Goal: Task Accomplishment & Management: Manage account settings

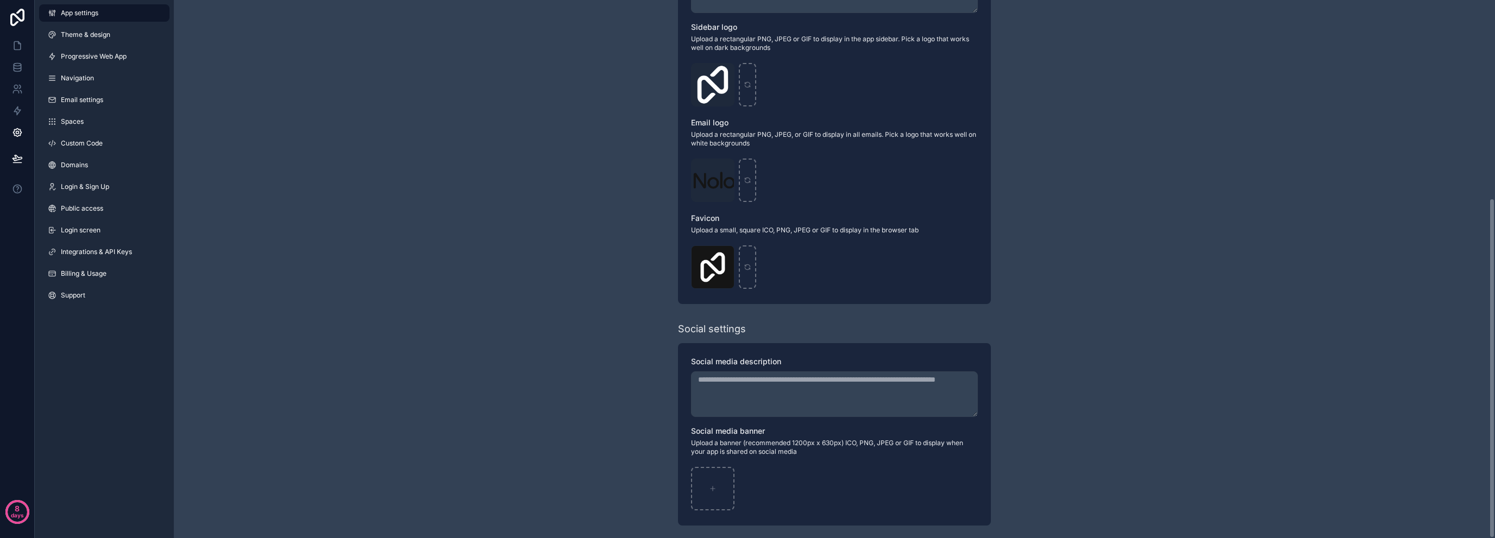
scroll to position [313, 0]
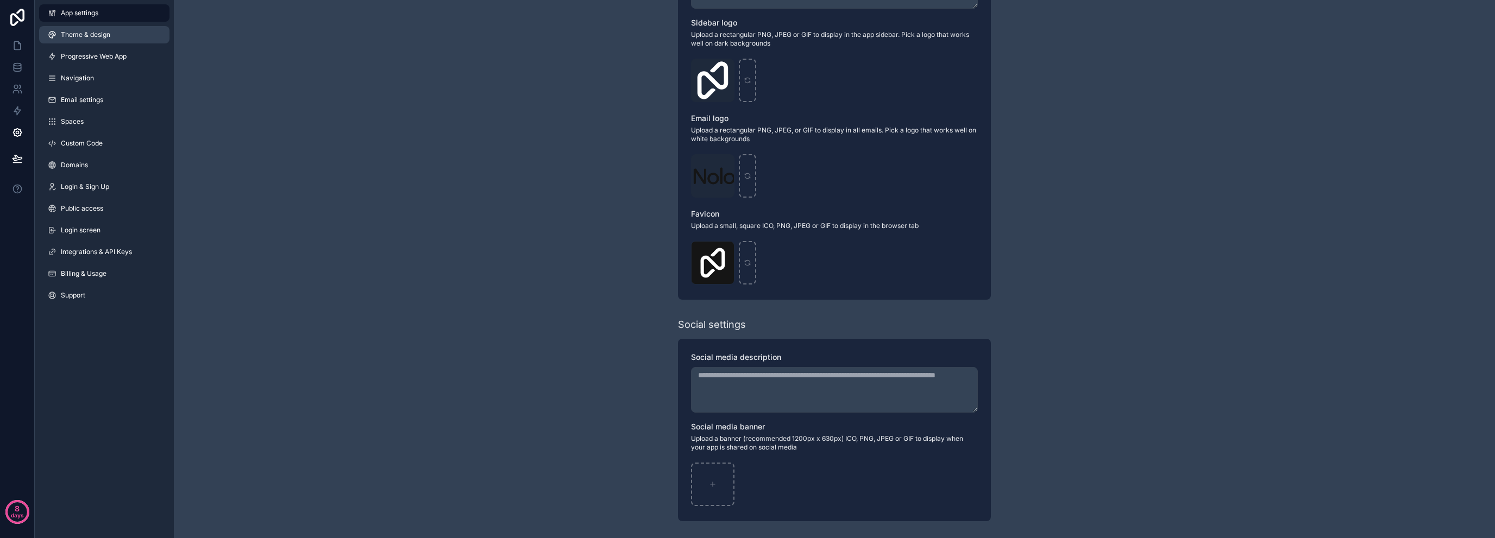
click at [59, 40] on link "Theme & design" at bounding box center [104, 34] width 130 height 17
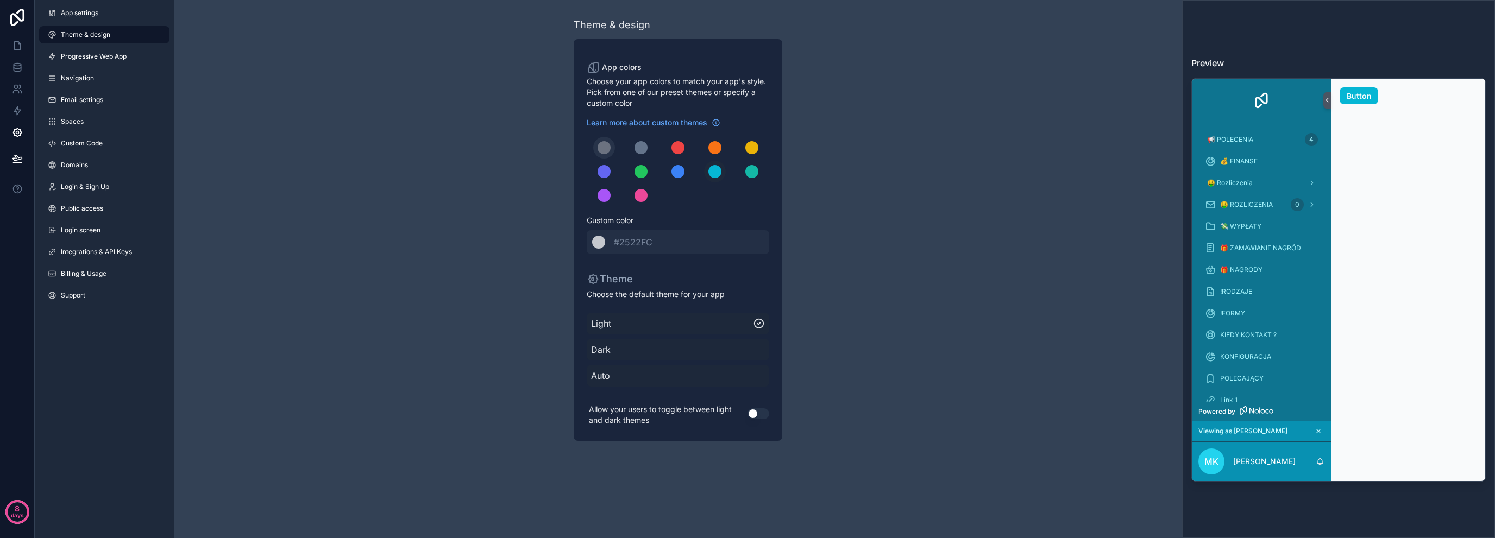
click at [602, 152] on div "scrollable content" at bounding box center [603, 147] width 13 height 13
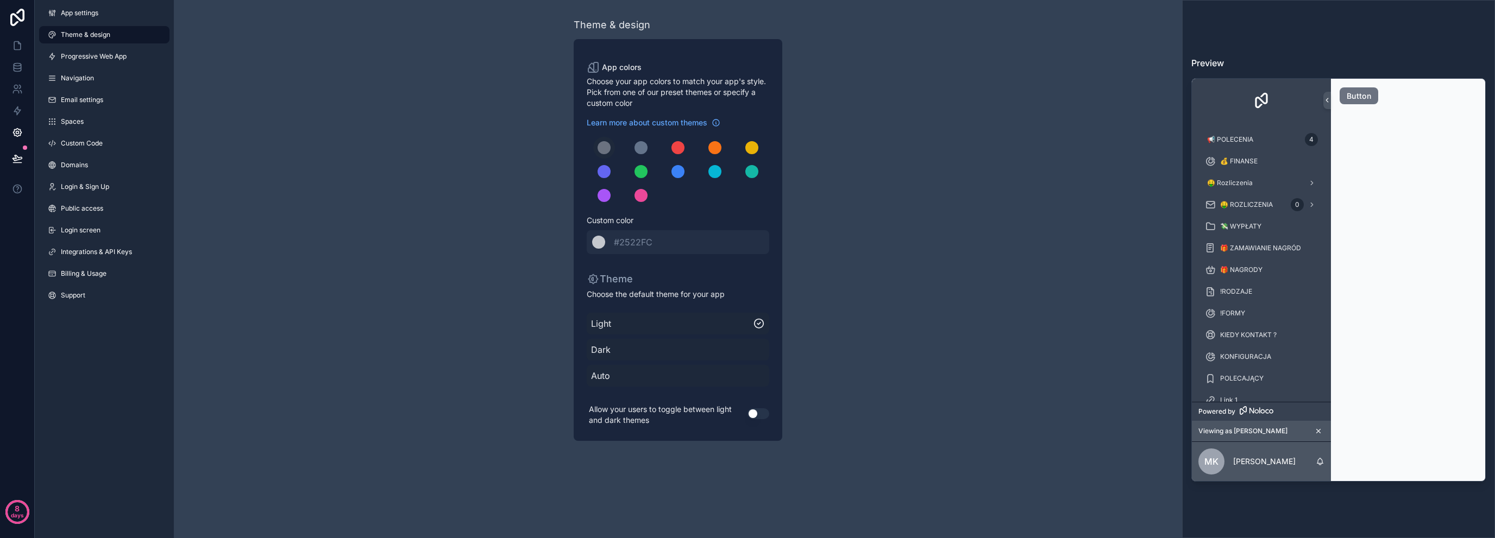
click at [625, 371] on span "Auto" at bounding box center [678, 375] width 174 height 13
click at [756, 415] on button "Use setting" at bounding box center [758, 413] width 22 height 11
click at [122, 54] on span "Progressive Web App" at bounding box center [94, 56] width 66 height 9
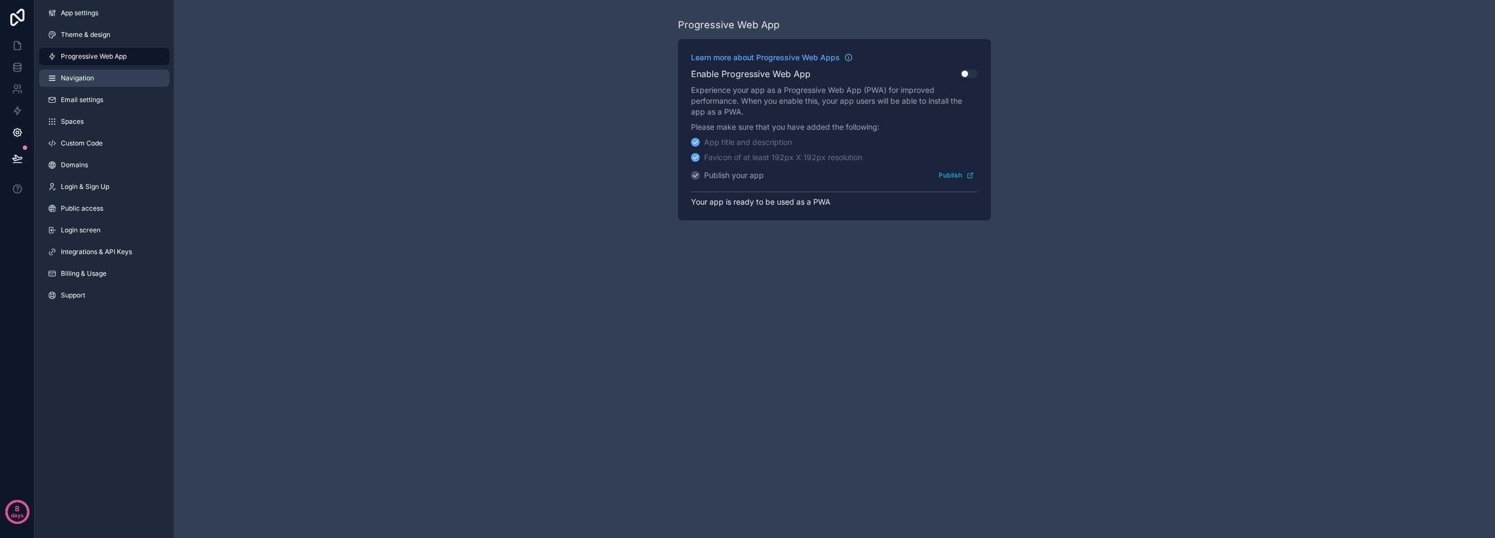
click at [96, 86] on link "Navigation" at bounding box center [104, 78] width 130 height 17
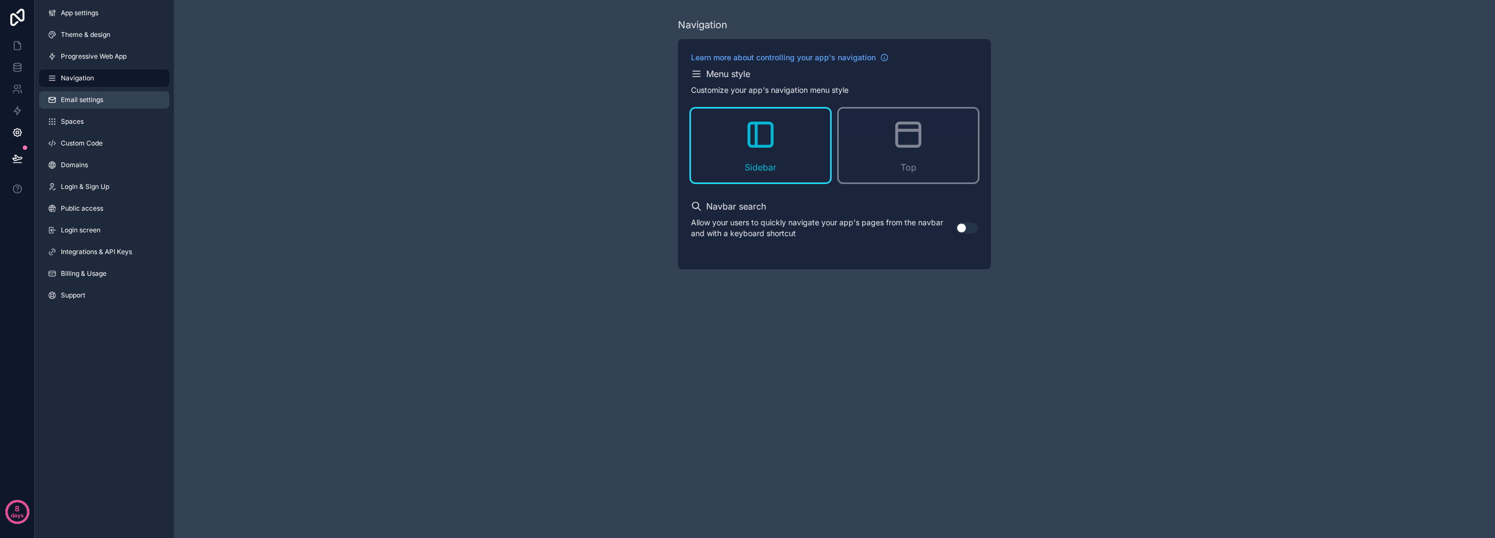
click at [96, 102] on span "Email settings" at bounding box center [82, 100] width 42 height 9
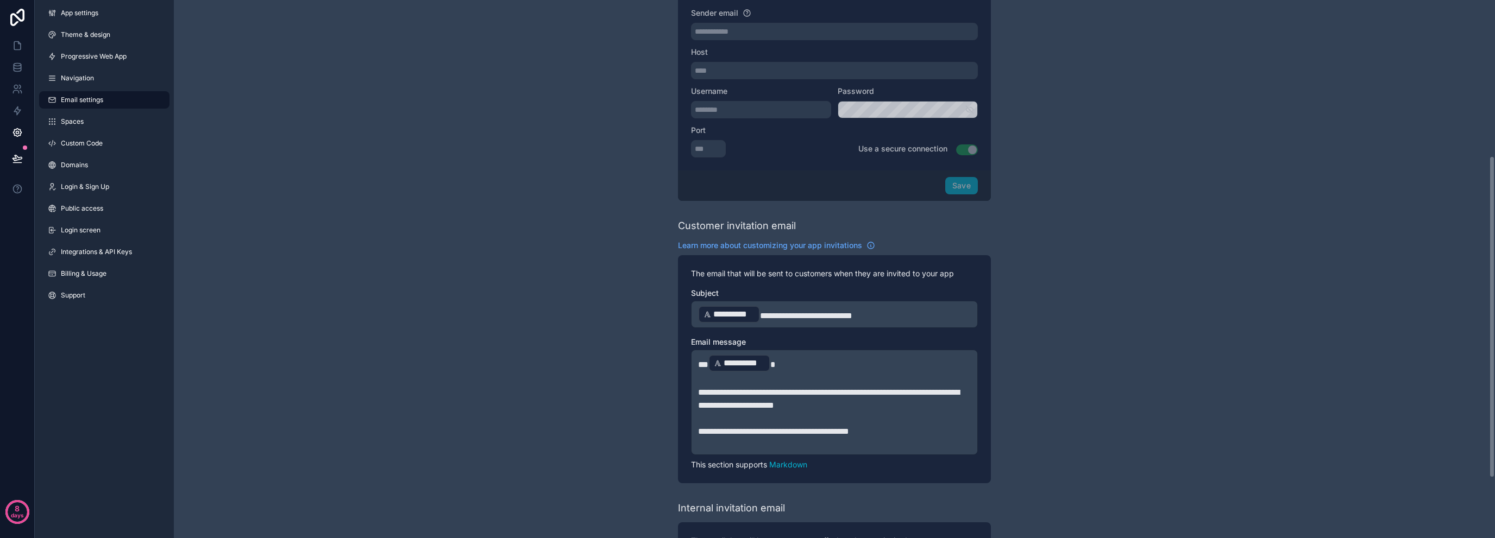
scroll to position [361, 0]
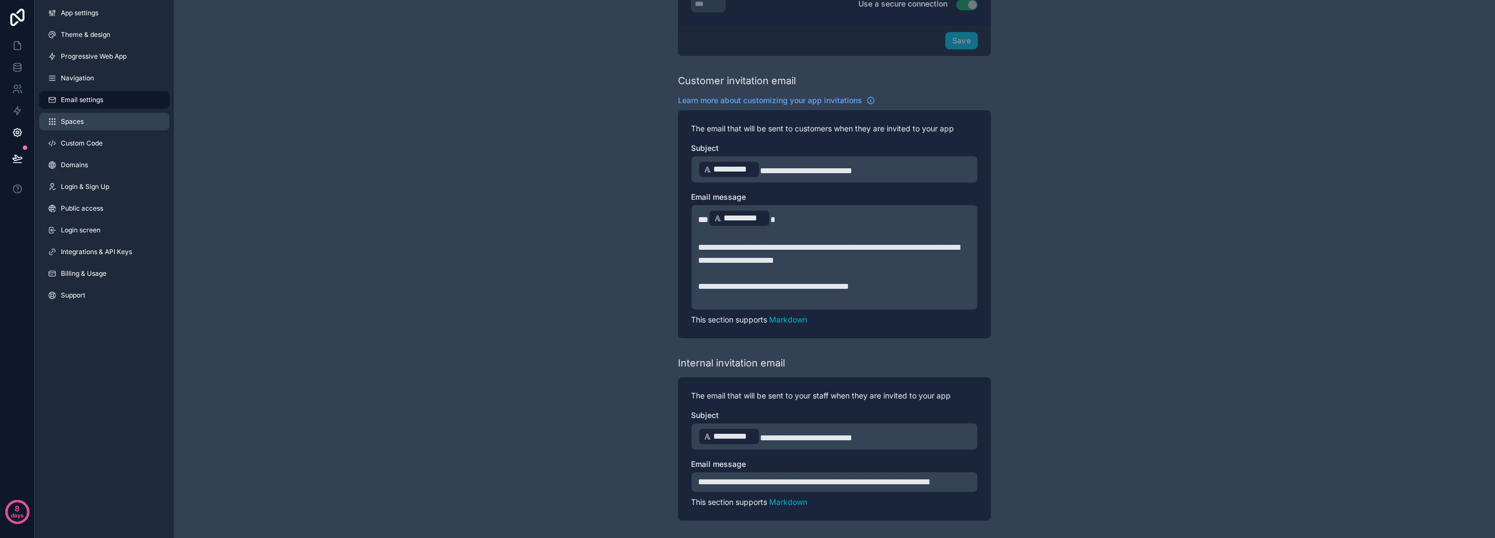
click at [122, 121] on link "Spaces" at bounding box center [104, 121] width 130 height 17
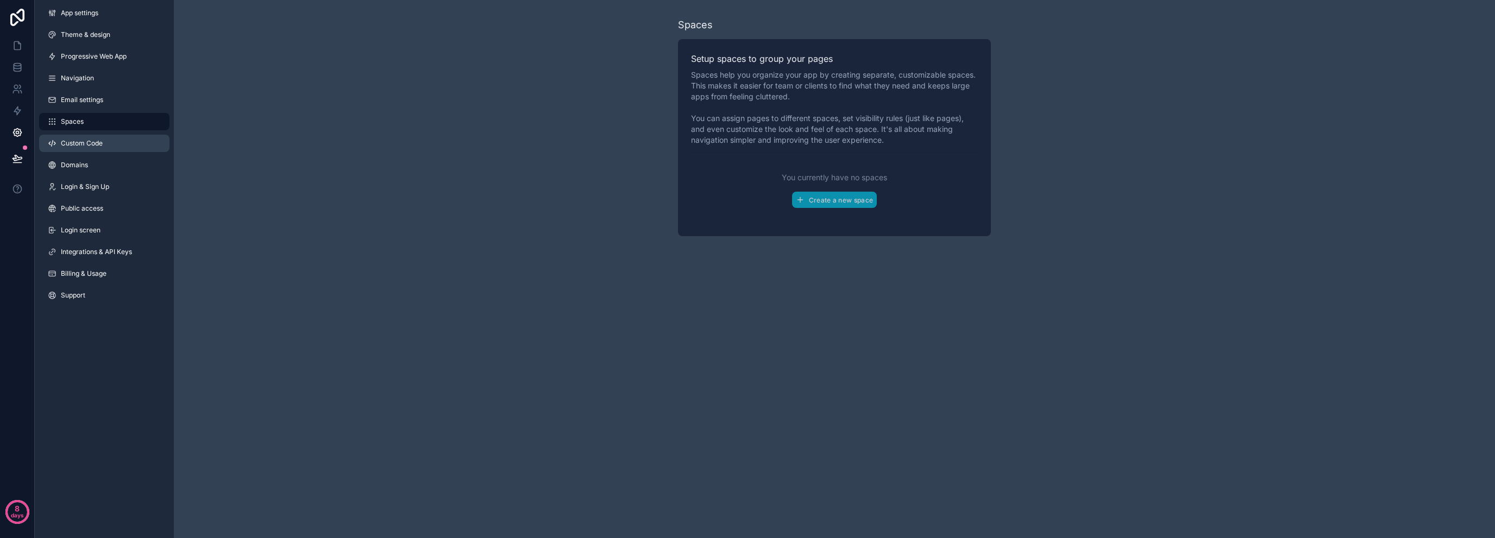
click at [77, 142] on span "Custom Code" at bounding box center [82, 143] width 42 height 9
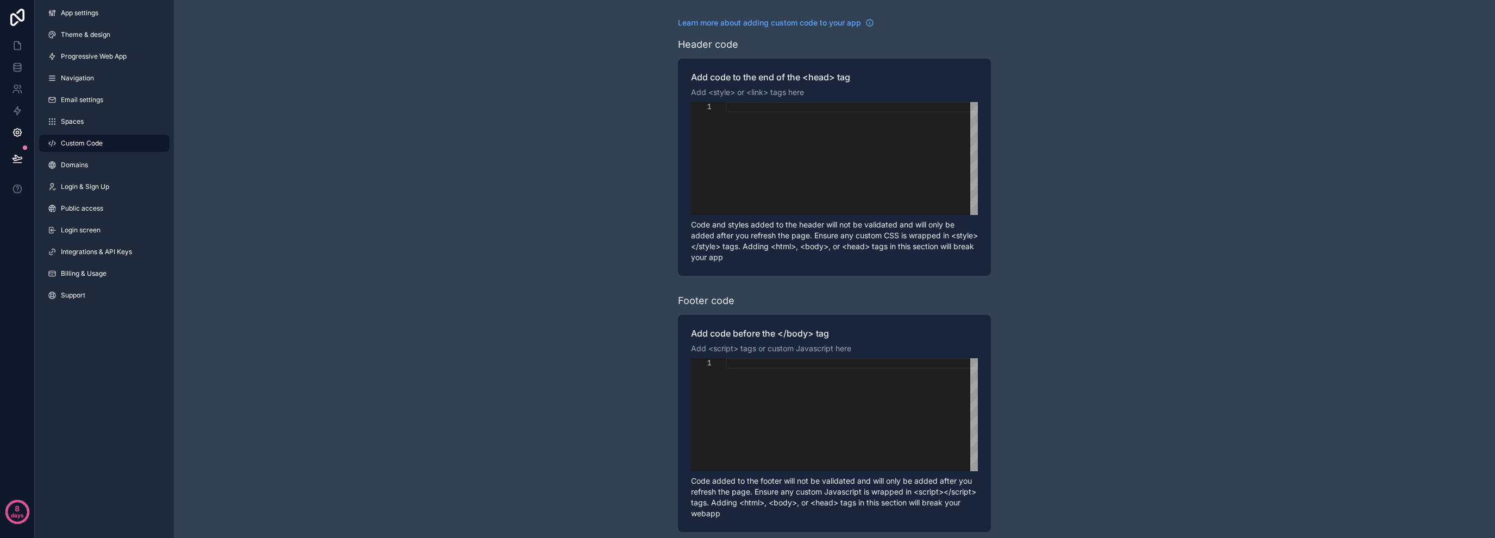
click at [79, 175] on div "App settings Theme & design Progressive Web App Navigation Email settings Space…" at bounding box center [104, 156] width 139 height 313
click at [81, 171] on link "Domains" at bounding box center [104, 164] width 130 height 17
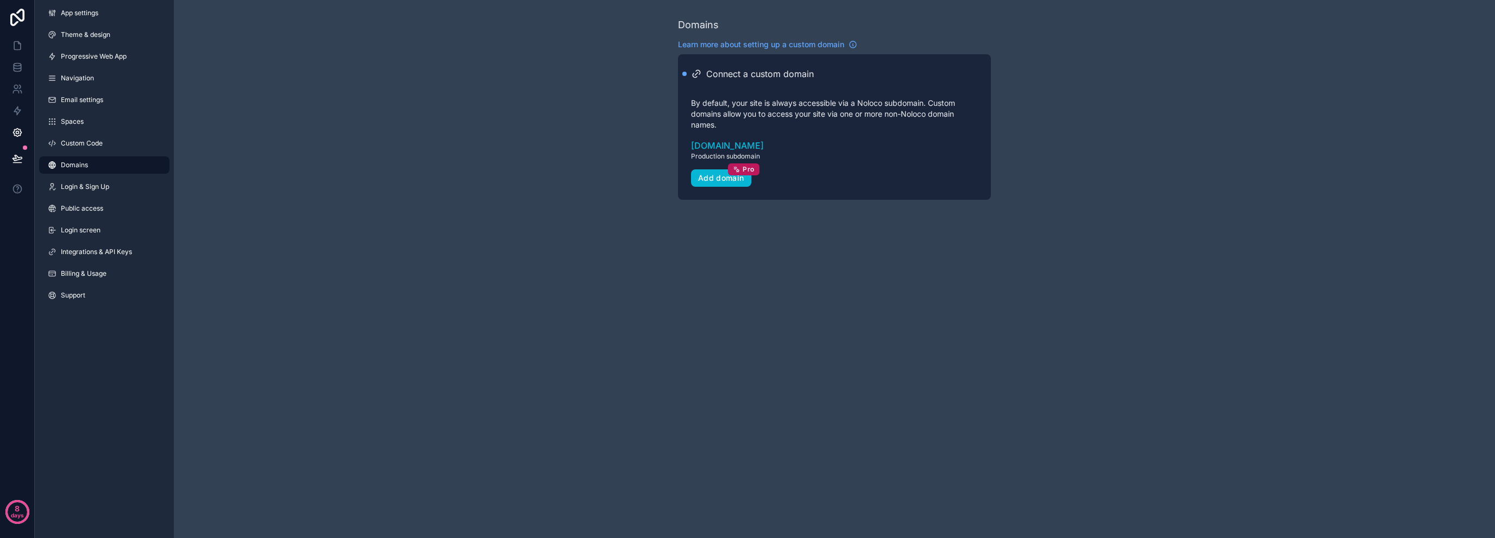
click at [133, 168] on link "Domains" at bounding box center [104, 164] width 130 height 17
click at [117, 181] on link "Login & Sign Up" at bounding box center [104, 186] width 130 height 17
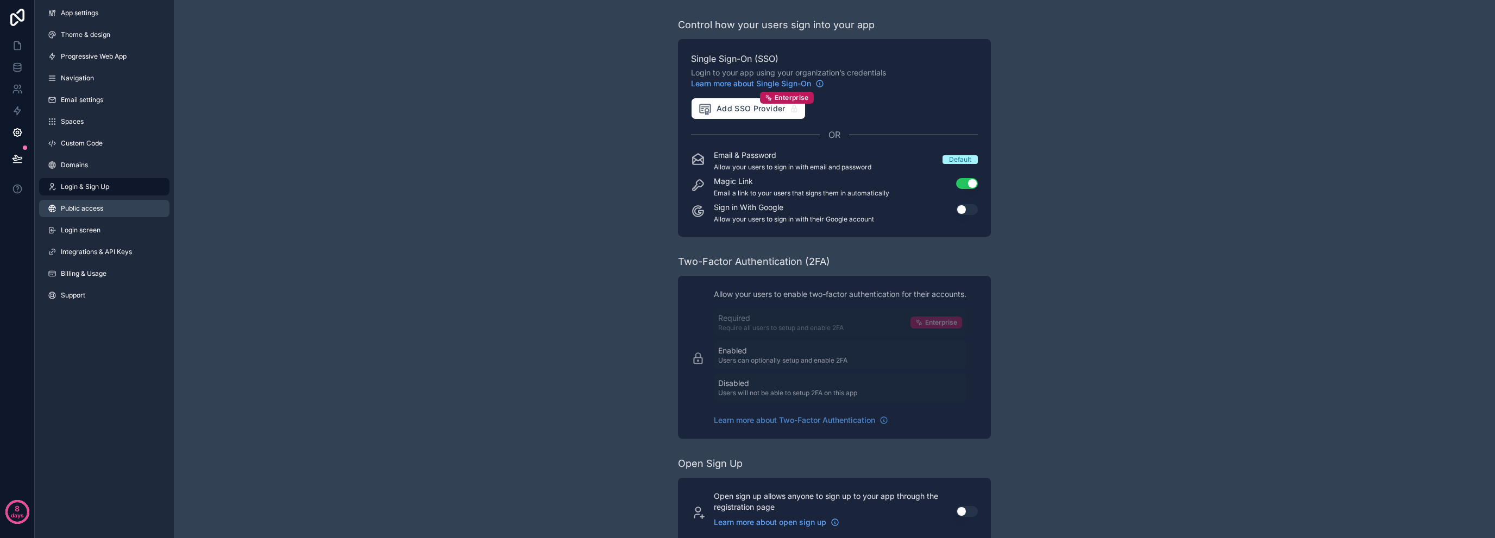
click at [124, 209] on link "Public access" at bounding box center [104, 208] width 130 height 17
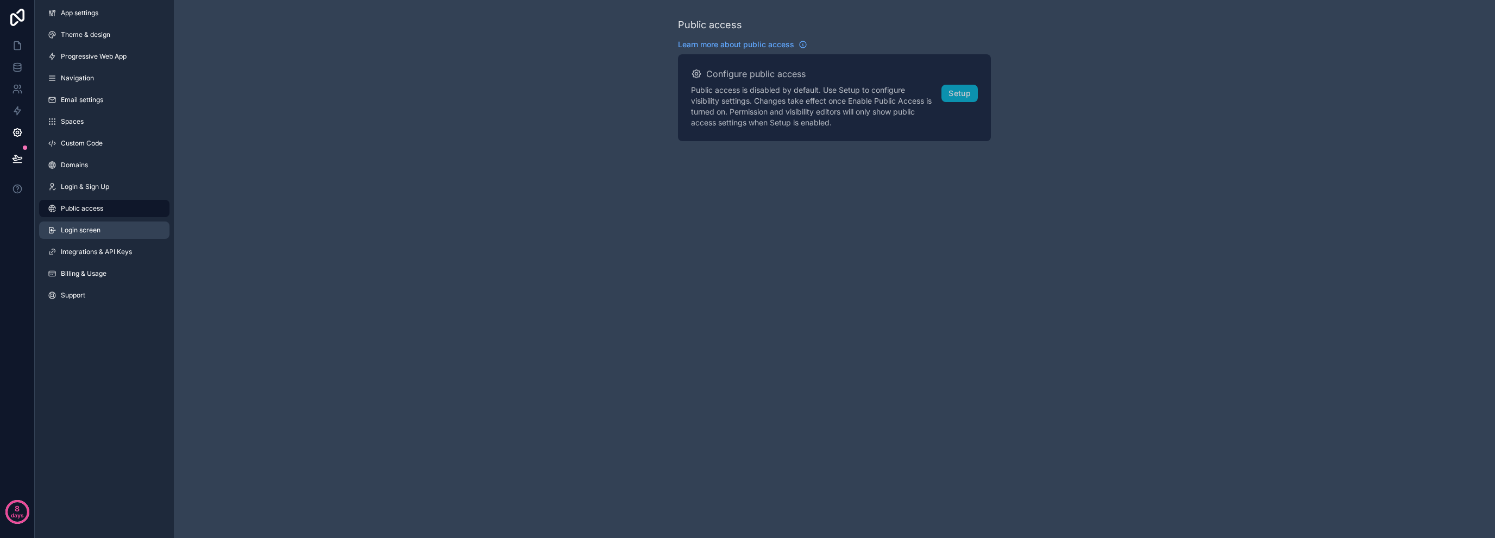
click at [117, 232] on link "Login screen" at bounding box center [104, 230] width 130 height 17
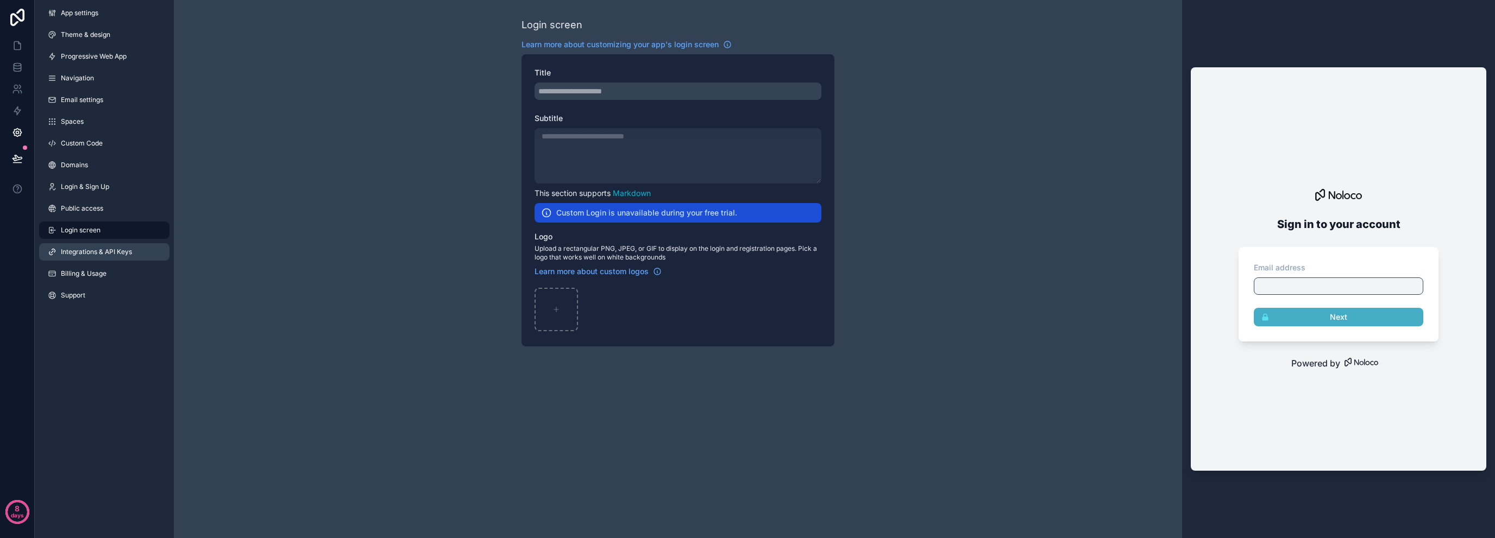
click at [117, 246] on link "Integrations & API Keys" at bounding box center [104, 251] width 130 height 17
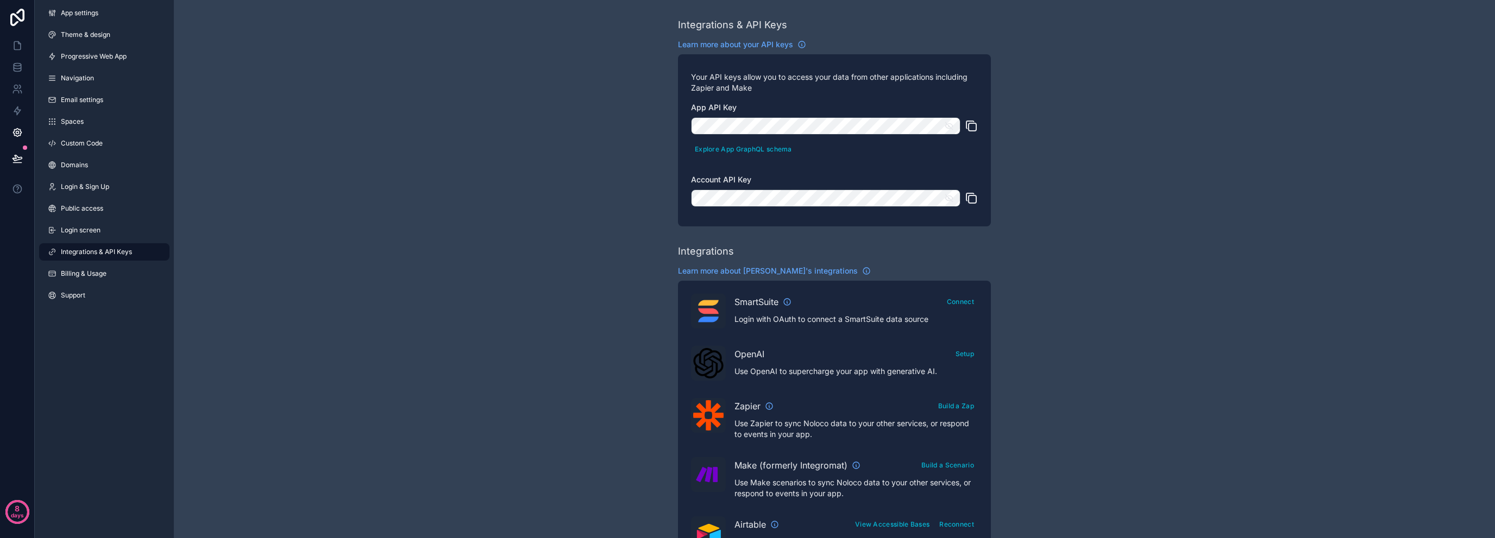
click at [109, 262] on div "App settings Theme & design Progressive Web App Navigation Email settings Space…" at bounding box center [104, 156] width 139 height 313
click at [104, 274] on span "Billing & Usage" at bounding box center [84, 273] width 46 height 9
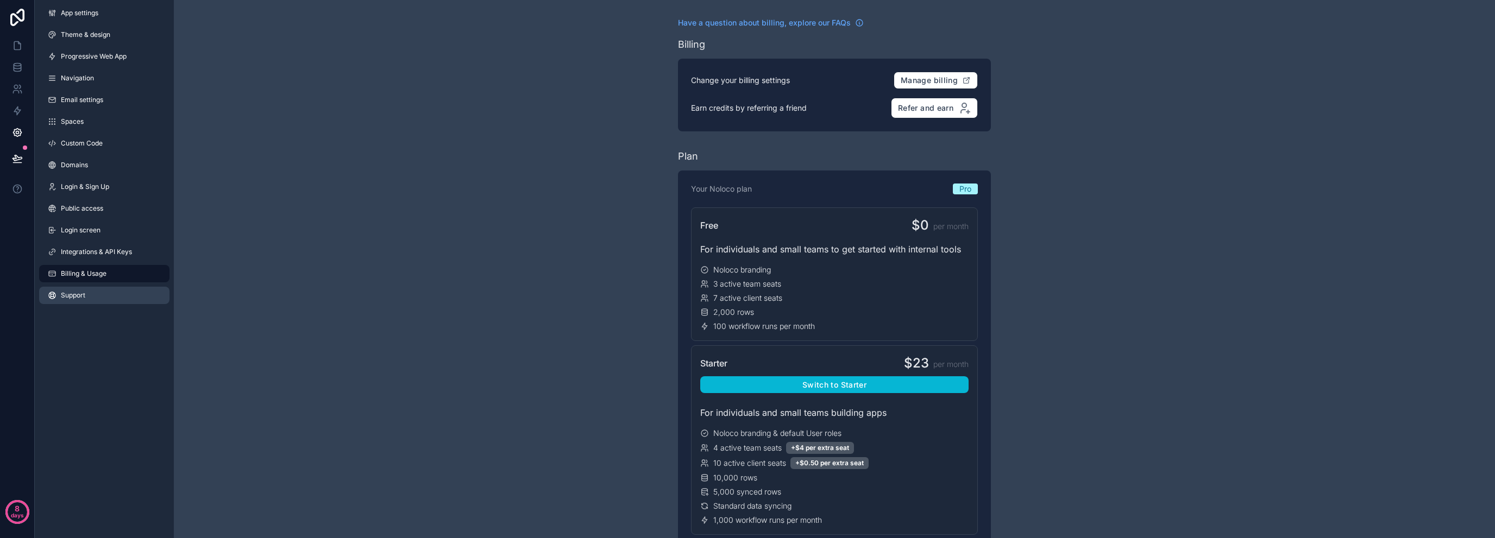
click at [96, 291] on link "Support" at bounding box center [104, 295] width 130 height 17
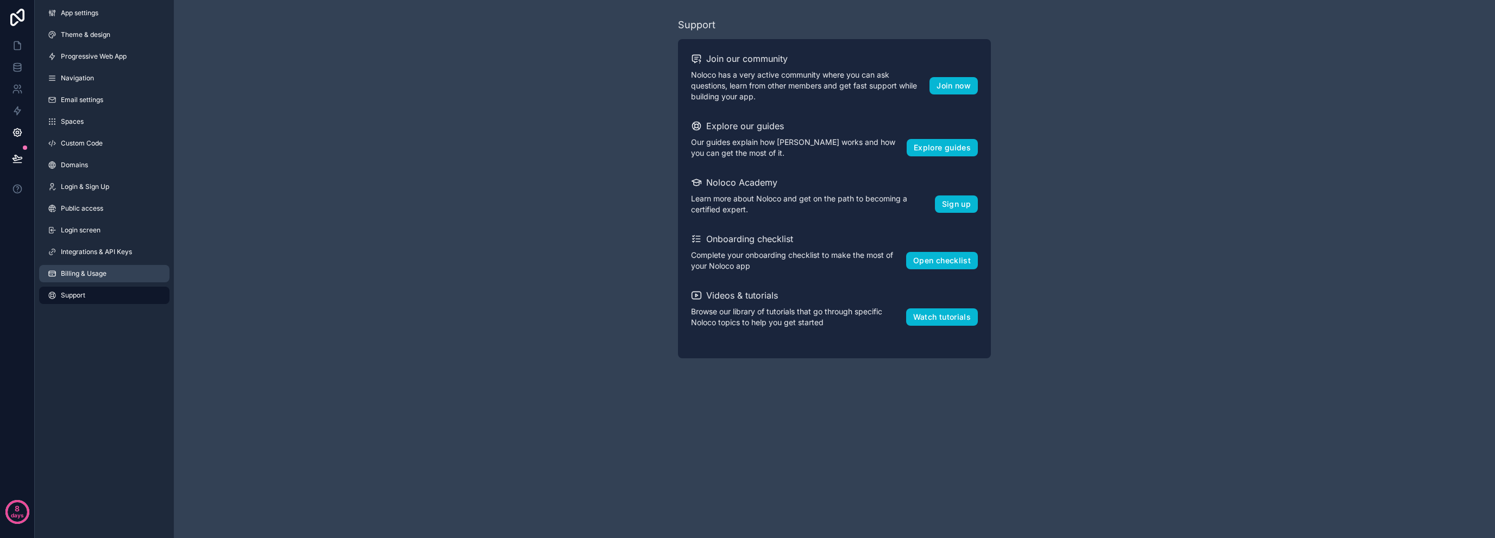
click at [101, 277] on span "Billing & Usage" at bounding box center [84, 273] width 46 height 9
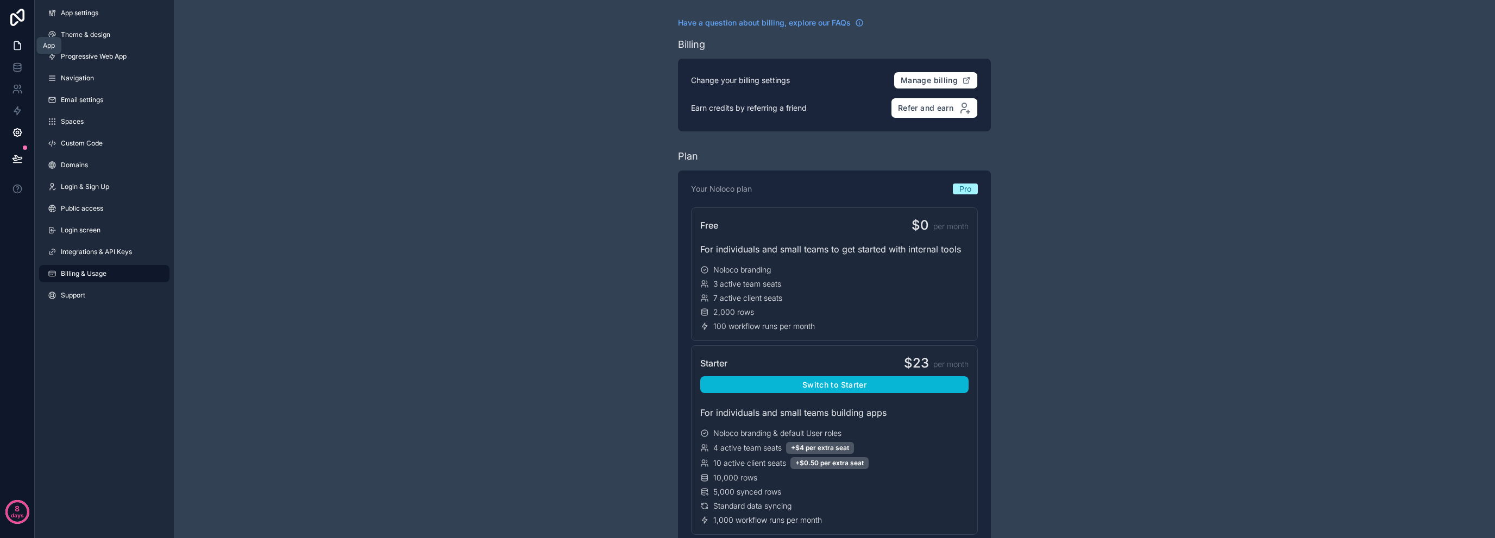
click at [22, 42] on icon at bounding box center [17, 45] width 11 height 11
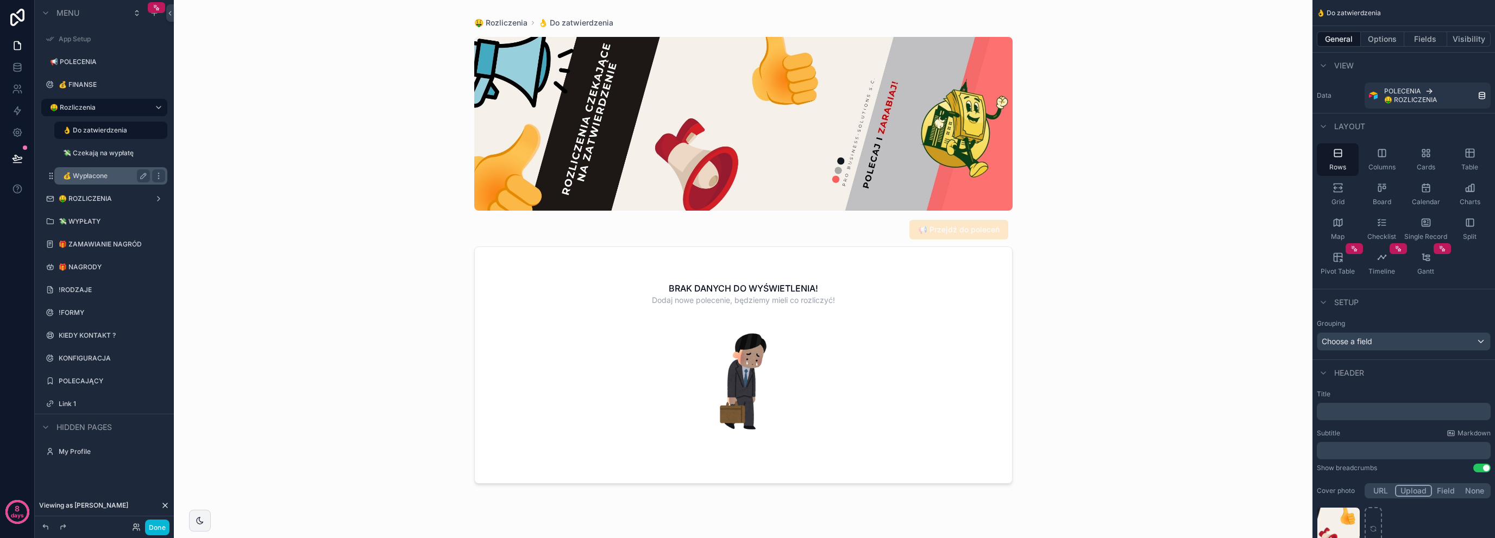
click at [103, 170] on div "💰 Wypłacone" at bounding box center [106, 175] width 87 height 13
click at [106, 174] on label "💰 Wypłacone" at bounding box center [104, 176] width 83 height 9
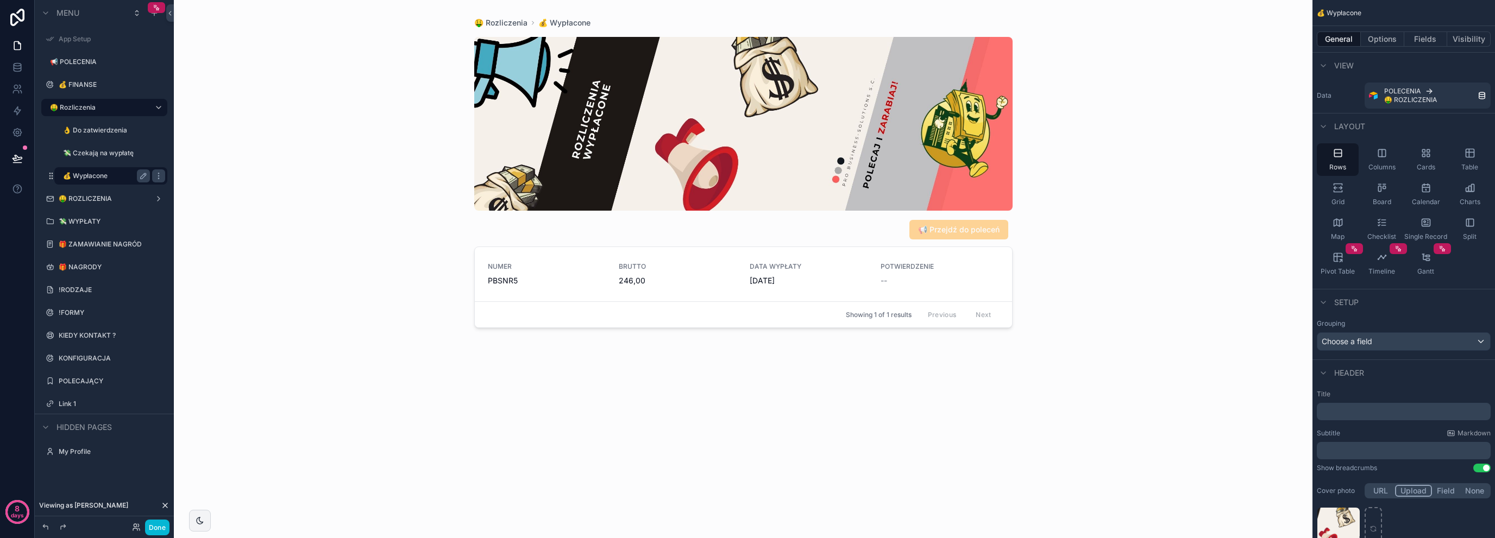
click at [680, 286] on div "scrollable content" at bounding box center [743, 262] width 556 height 525
click at [580, 276] on span "PBSNR5" at bounding box center [547, 280] width 118 height 11
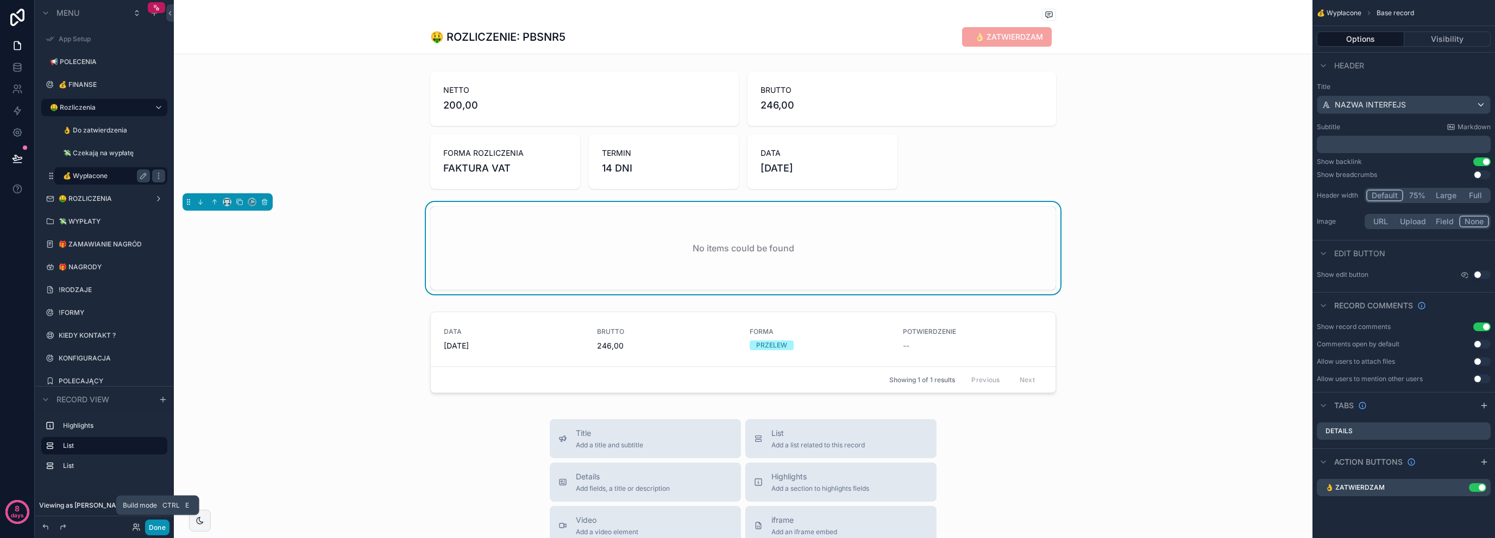
click at [162, 524] on button "Done" at bounding box center [157, 528] width 24 height 16
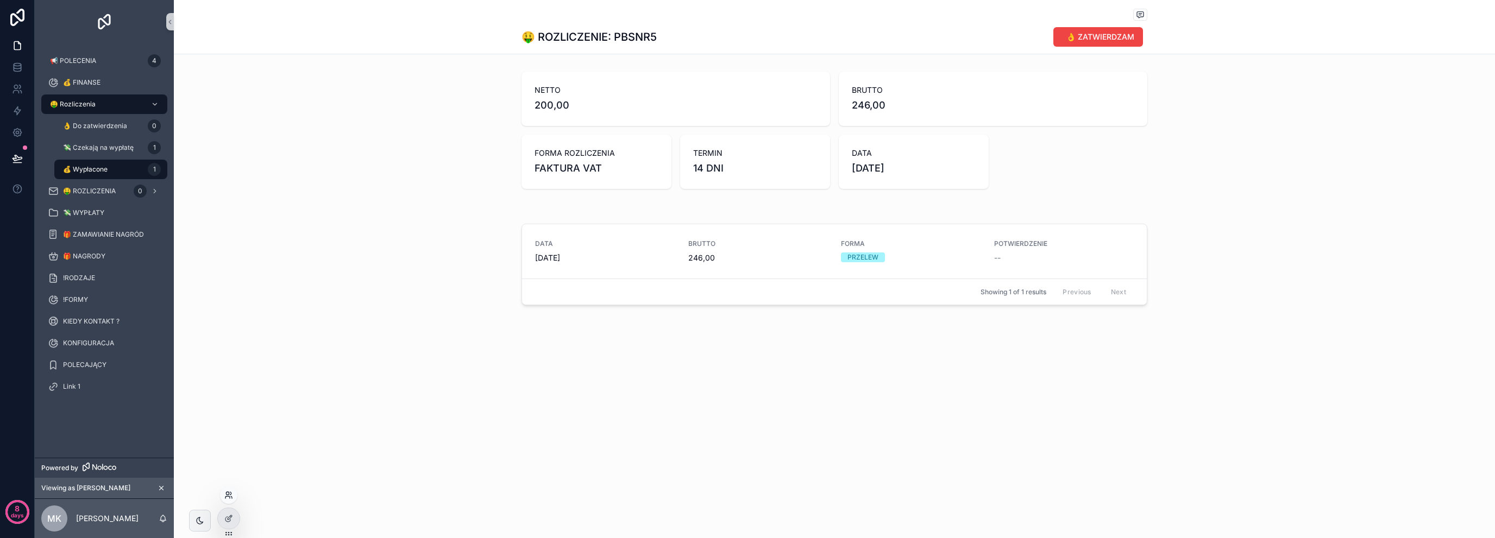
click at [231, 492] on icon at bounding box center [228, 495] width 9 height 9
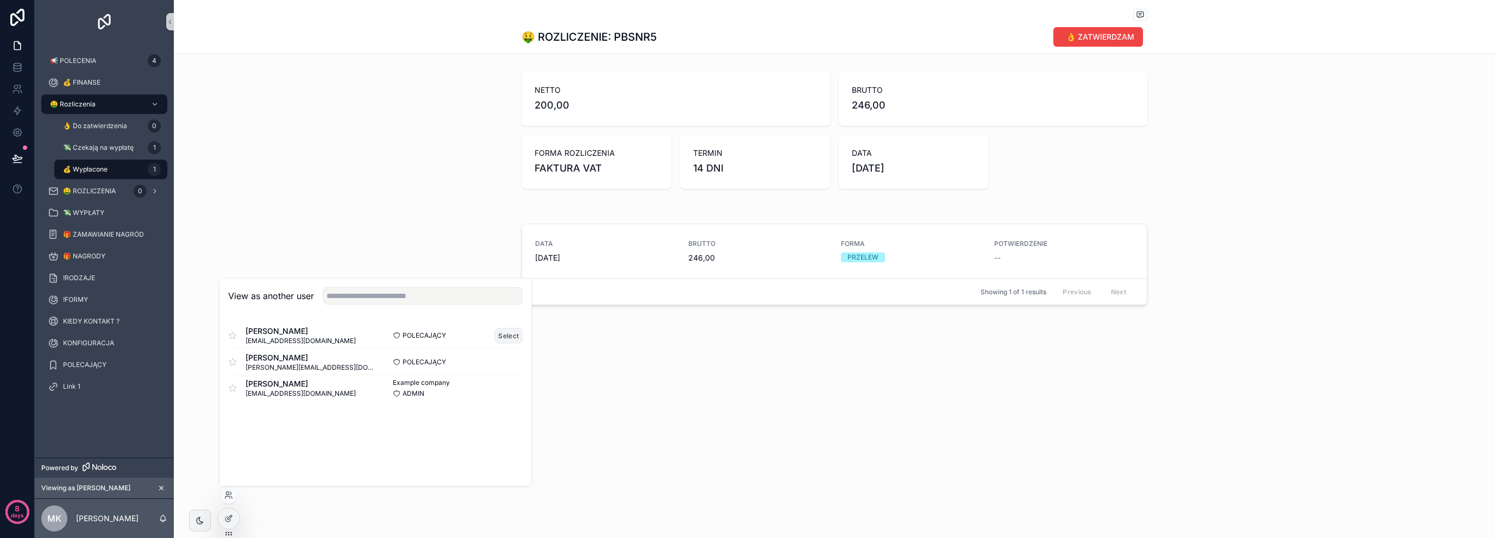
click at [503, 338] on button "Select" at bounding box center [508, 335] width 28 height 16
click at [506, 335] on button "Select" at bounding box center [508, 335] width 28 height 16
click at [228, 515] on icon at bounding box center [228, 518] width 9 height 9
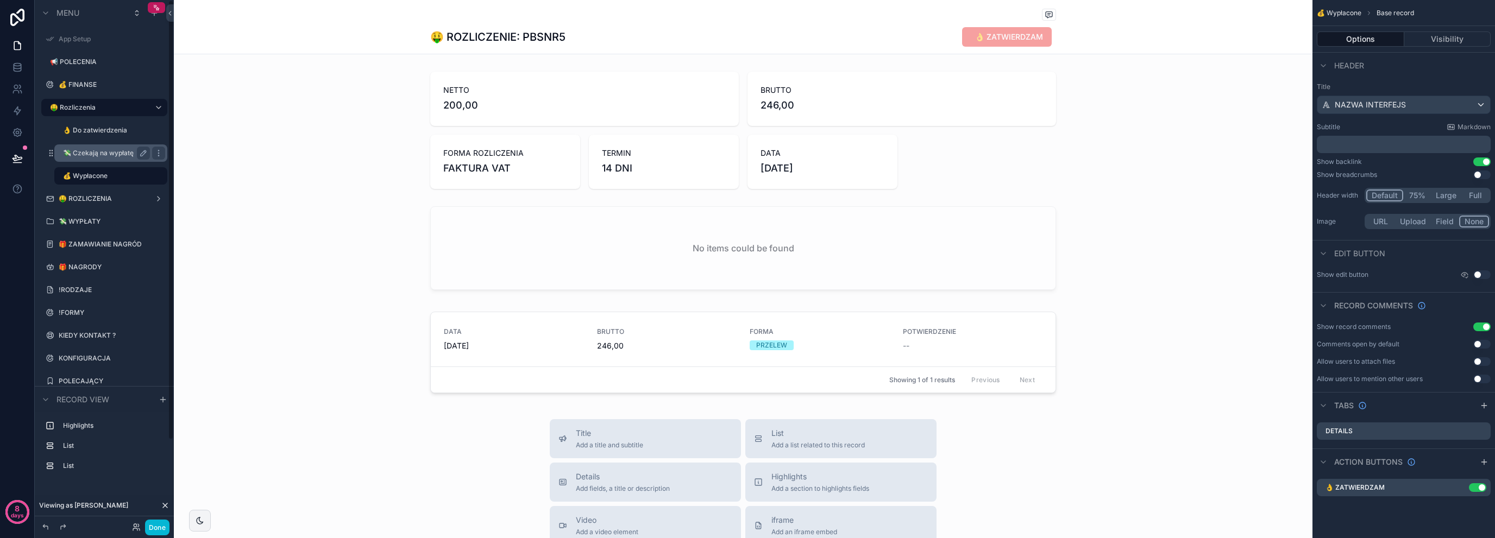
click at [124, 156] on label "💸 Czekają na wypłatę" at bounding box center [104, 153] width 83 height 9
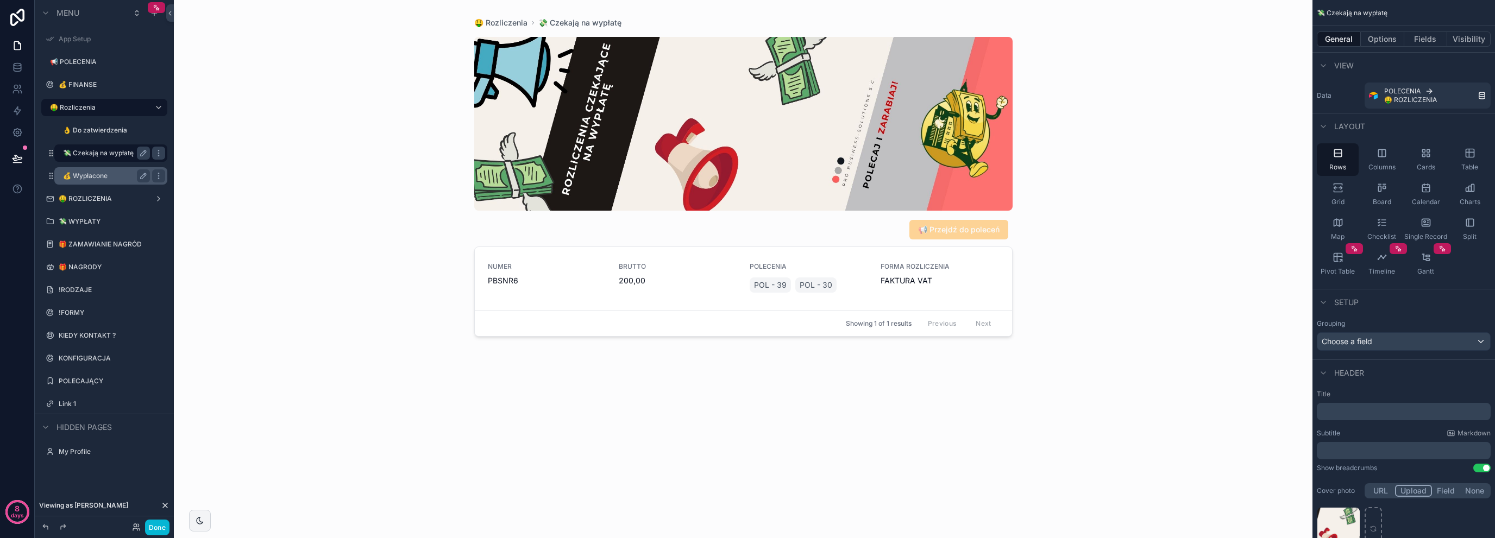
click at [117, 174] on label "💰 Wypłacone" at bounding box center [104, 176] width 83 height 9
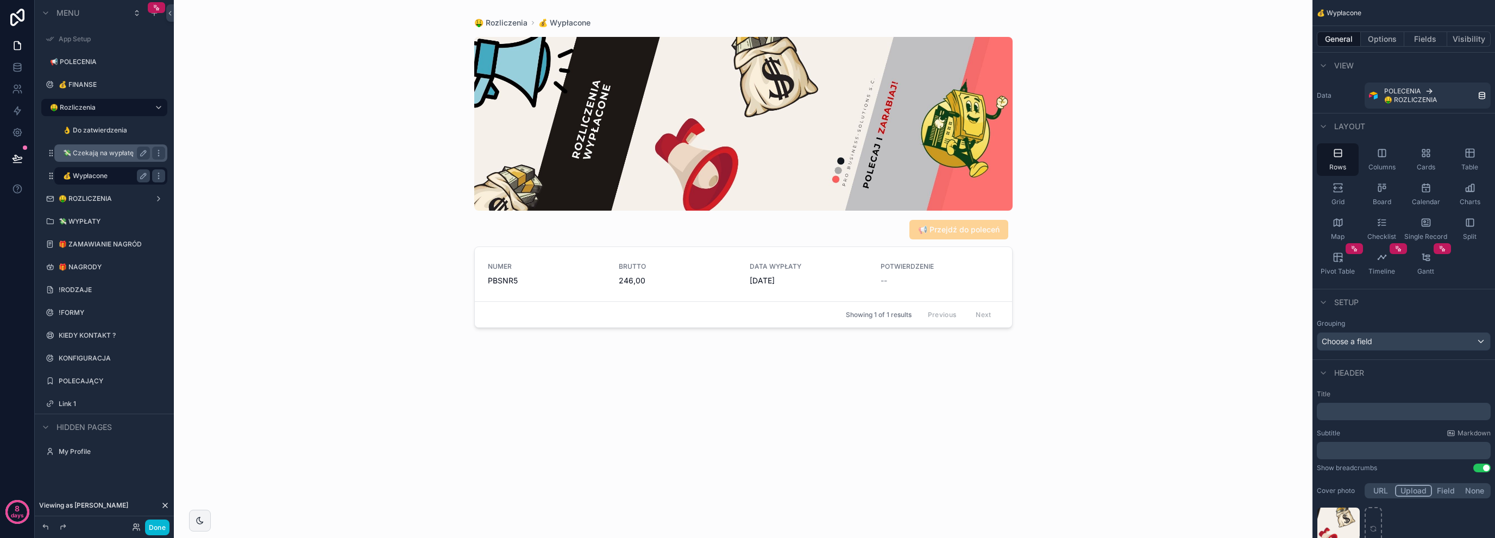
click at [104, 149] on label "💸 Czekają na wypłatę" at bounding box center [104, 153] width 83 height 9
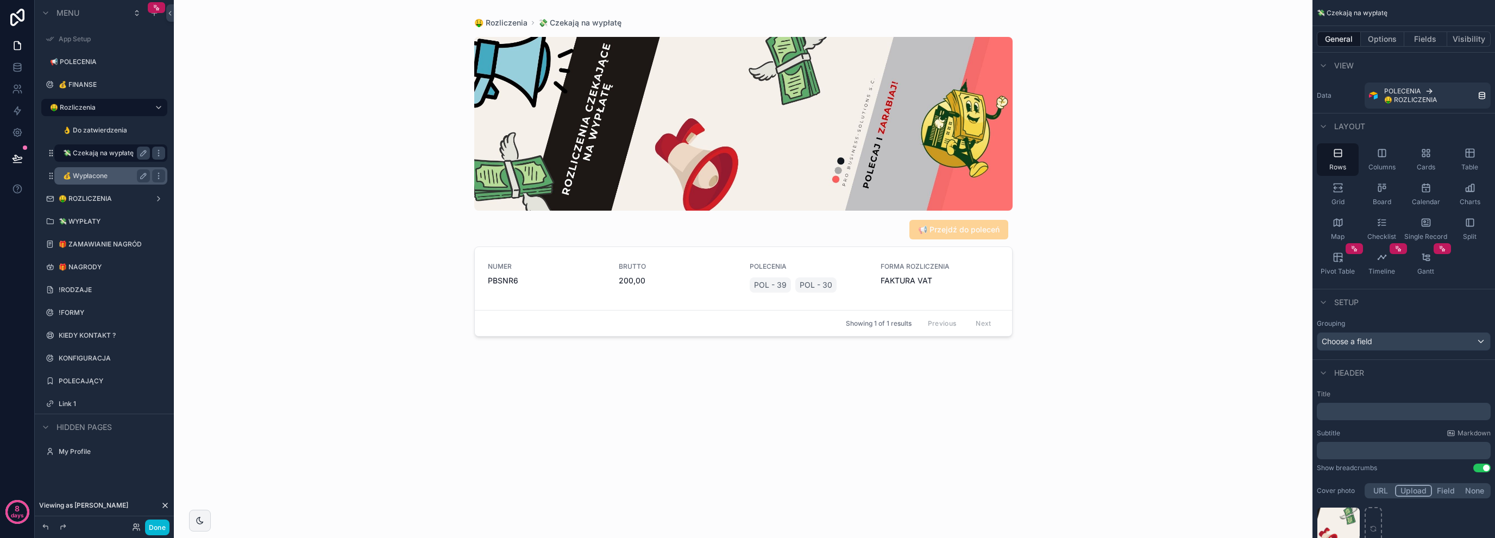
click at [572, 291] on div "scrollable content" at bounding box center [743, 262] width 556 height 525
click at [505, 273] on div "NUMER PBSNR6" at bounding box center [547, 274] width 118 height 24
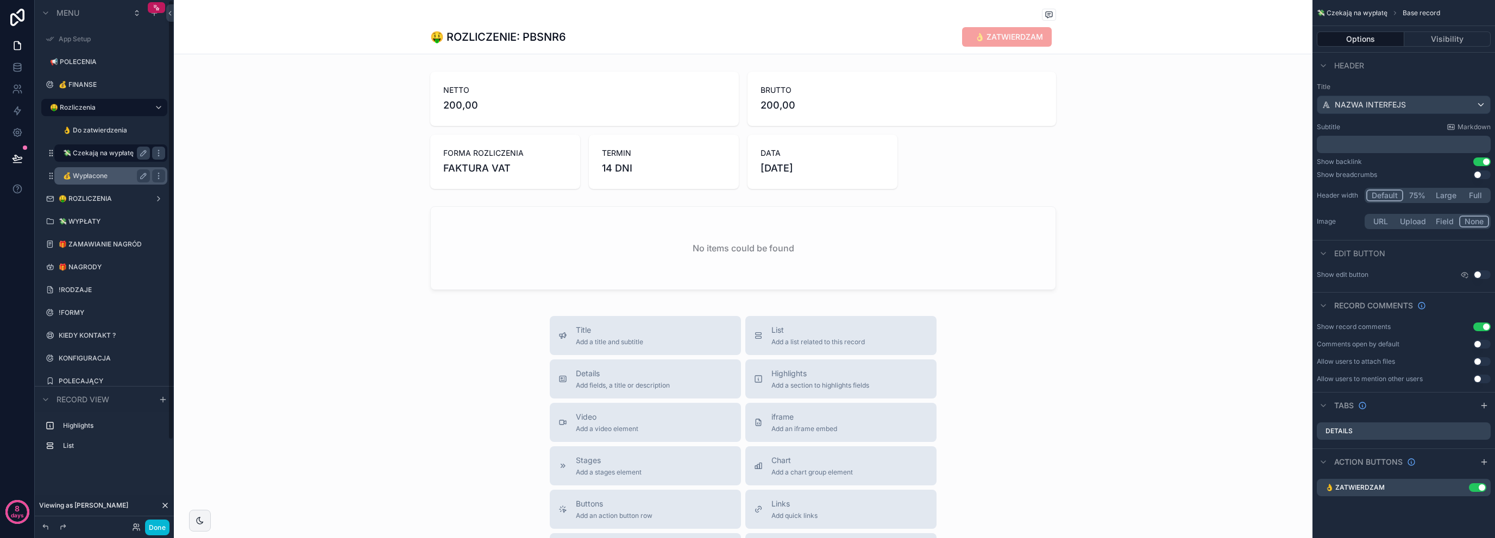
click at [93, 180] on label "💰 Wypłacone" at bounding box center [104, 176] width 83 height 9
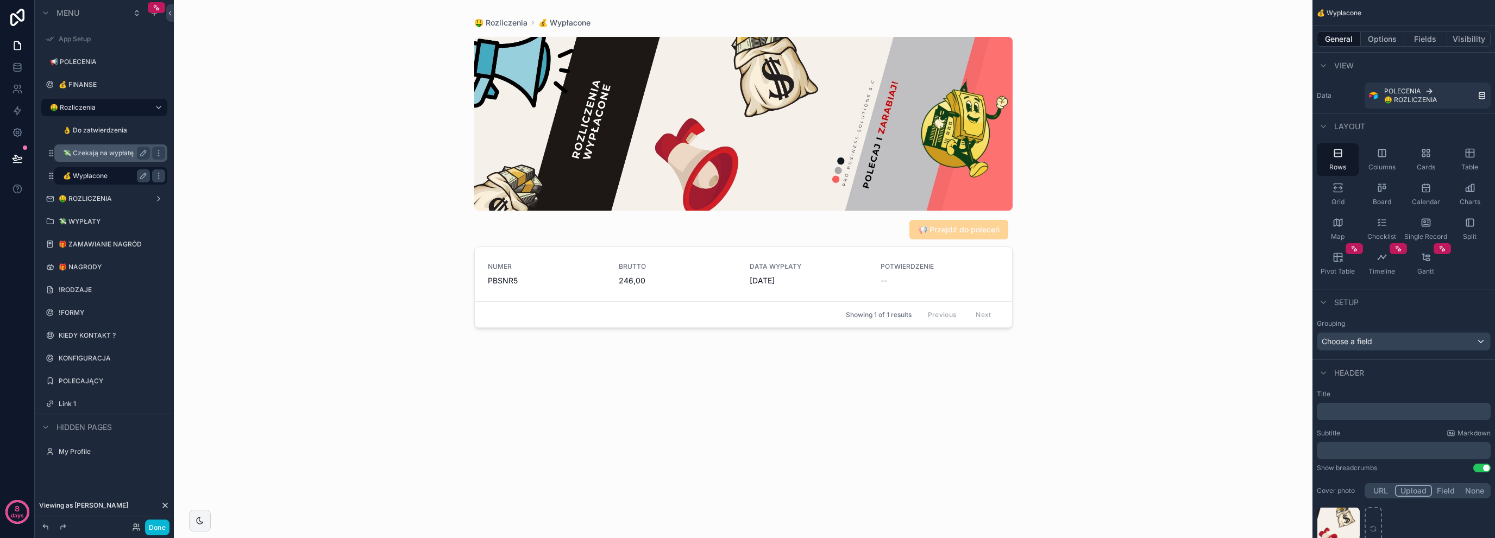
click at [573, 279] on div "scrollable content" at bounding box center [743, 262] width 556 height 525
click at [665, 278] on span "246,00" at bounding box center [678, 280] width 118 height 11
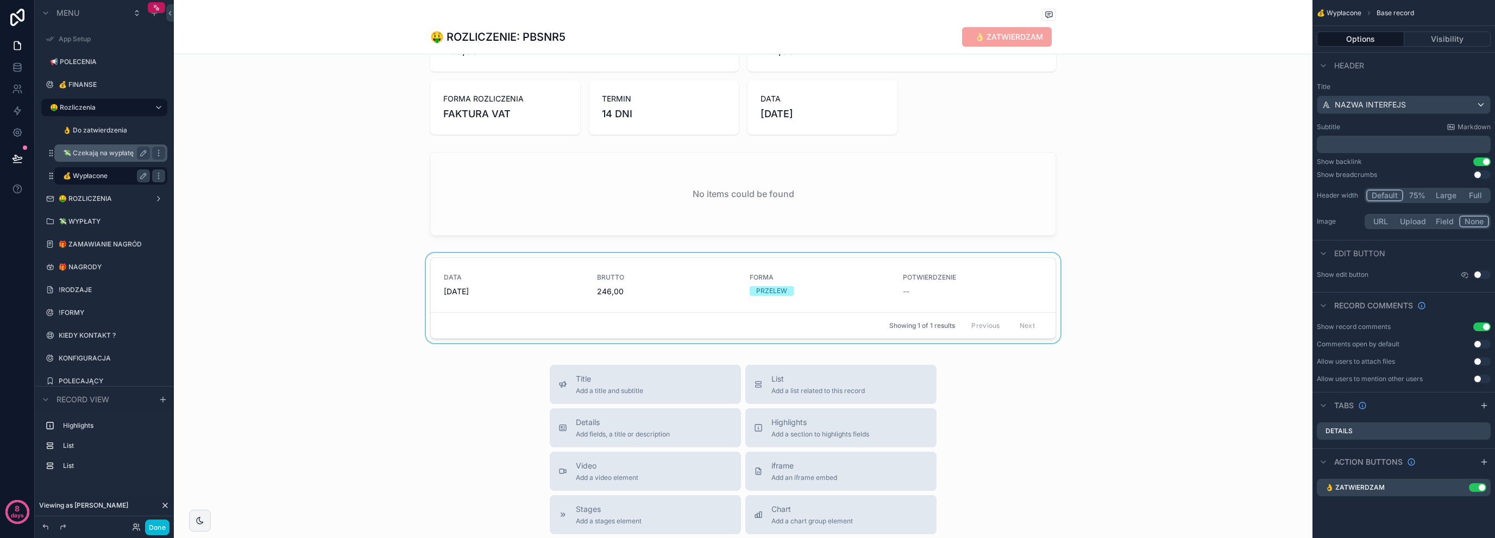
scroll to position [36, 0]
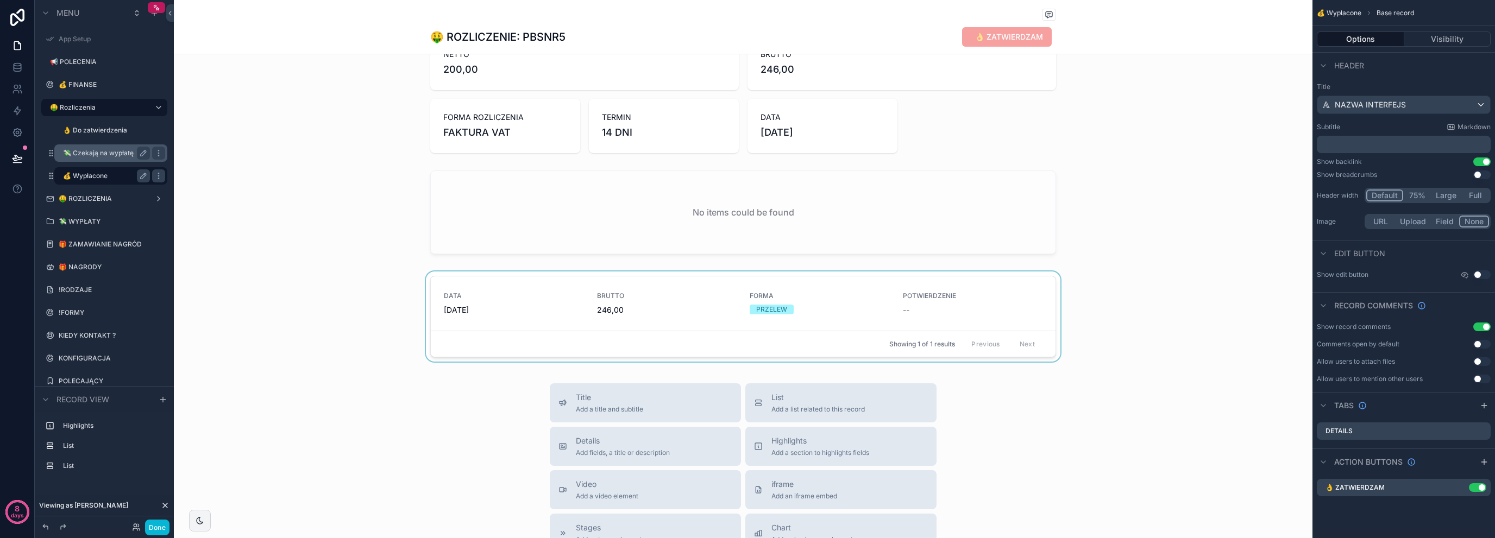
click at [548, 301] on div "scrollable content" at bounding box center [743, 319] width 1138 height 95
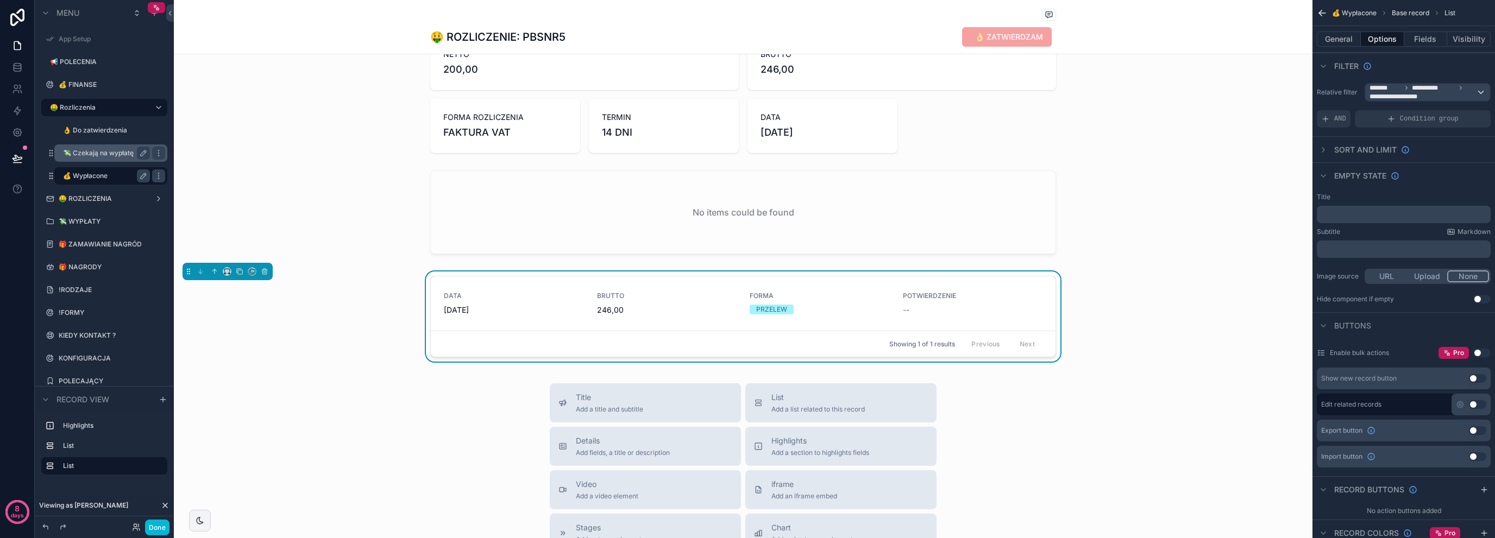
click at [370, 337] on div "DATA [DATE] BRUTTO 246,00 FORMA PRZELEW POTWIERDZENIE -- Showing 1 of 1 results…" at bounding box center [743, 319] width 1138 height 95
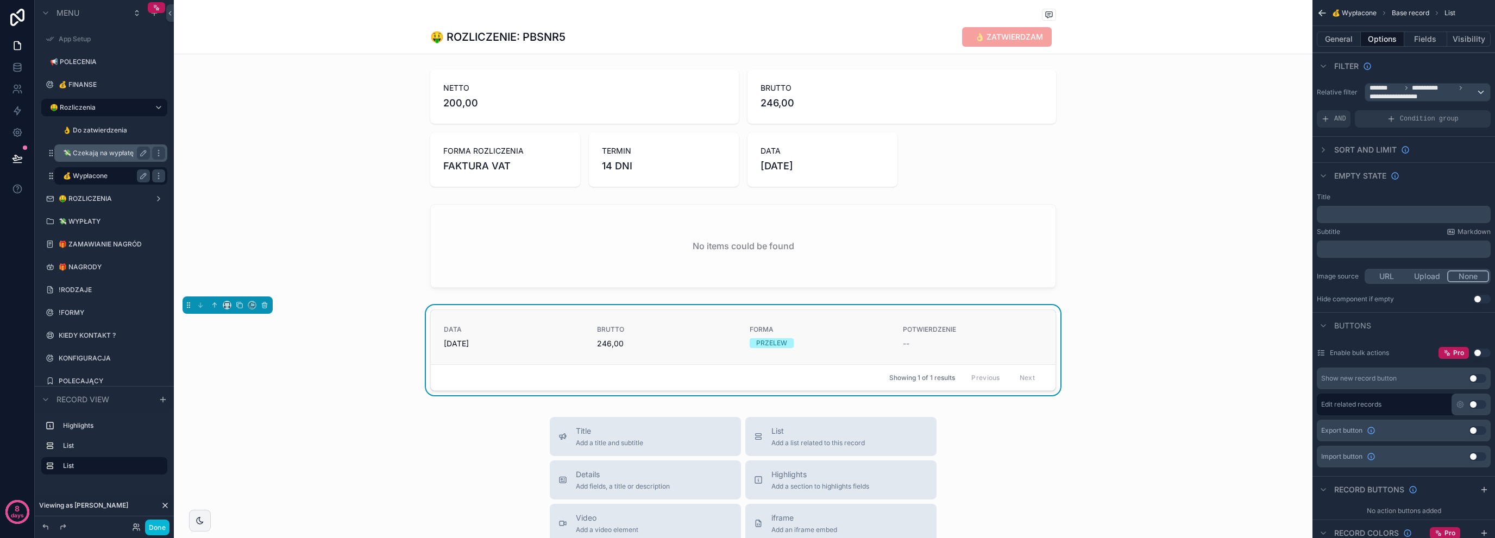
scroll to position [0, 0]
click at [662, 143] on div "scrollable content" at bounding box center [743, 130] width 1138 height 126
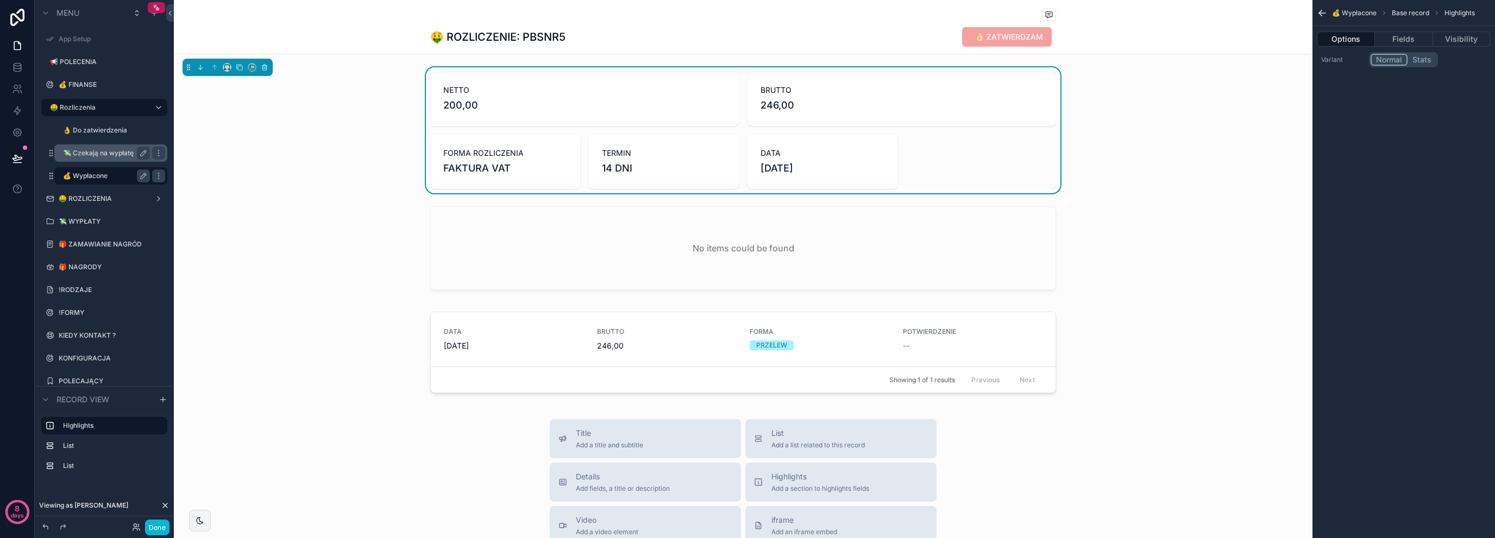
click at [354, 97] on div "NETTO 200,00 BRUTTO 246,00 FORMA ROZLICZENIA FAKTURA VAT TERMIN 14 DNI DATA [DA…" at bounding box center [743, 130] width 1138 height 126
click at [1411, 45] on button "Fields" at bounding box center [1404, 39] width 58 height 15
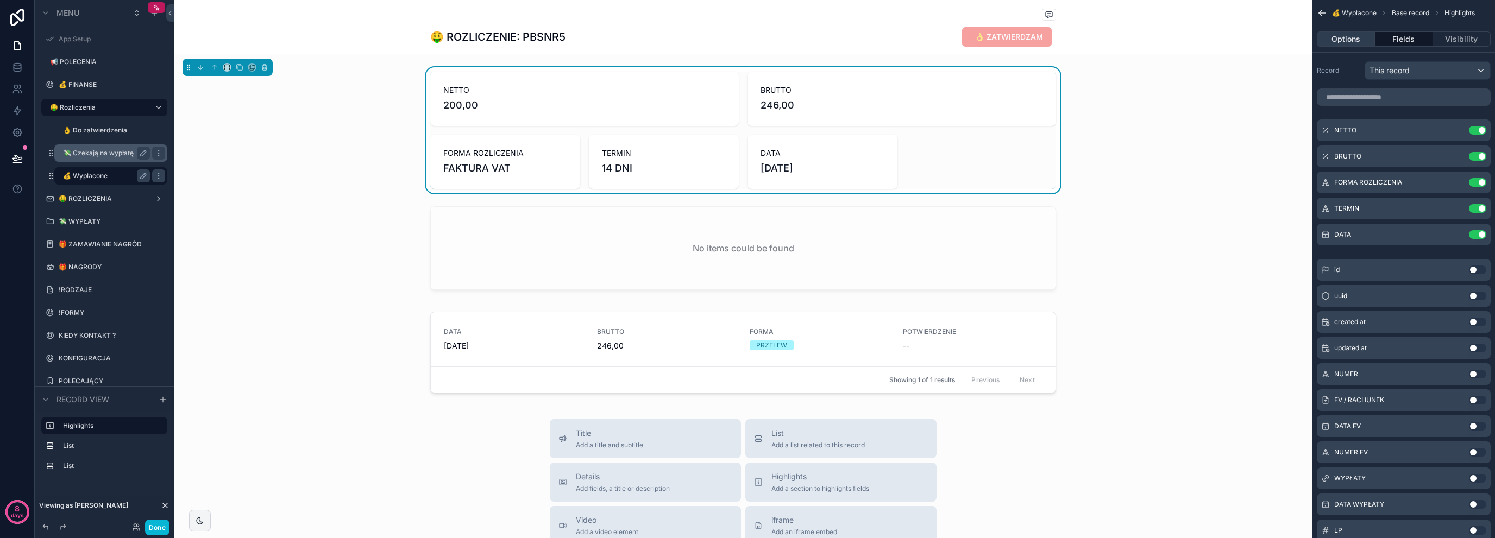
click at [1347, 45] on button "Options" at bounding box center [1345, 39] width 58 height 15
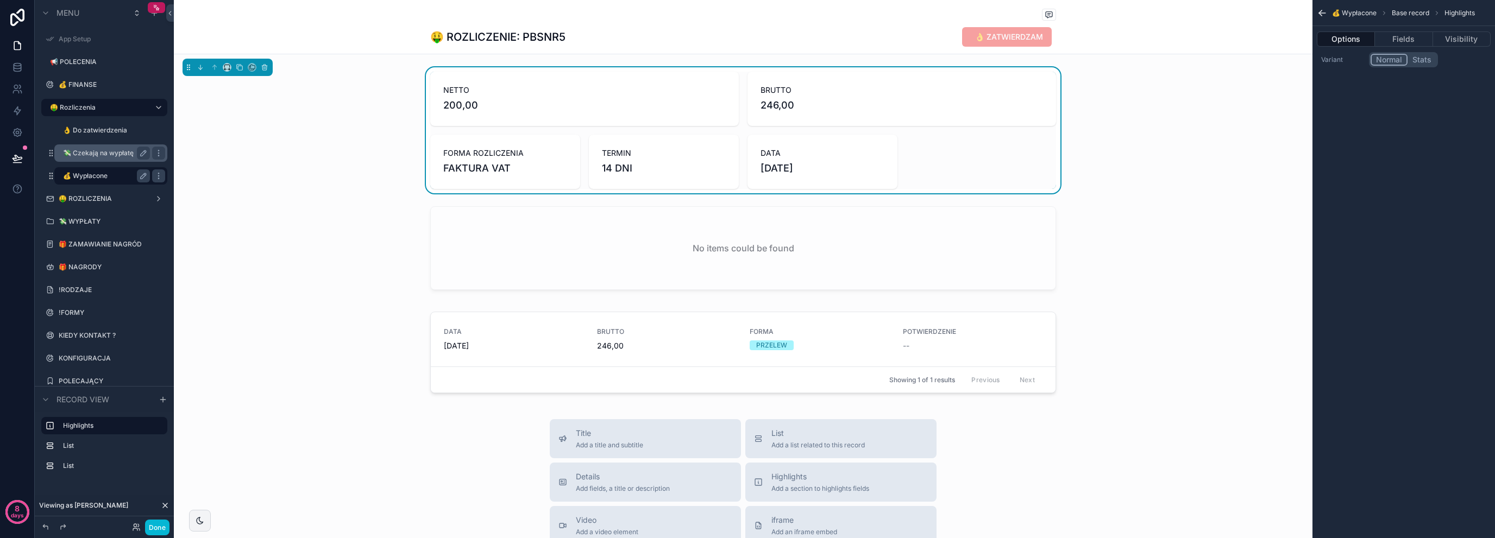
click at [1416, 60] on button "Stats" at bounding box center [1421, 60] width 29 height 12
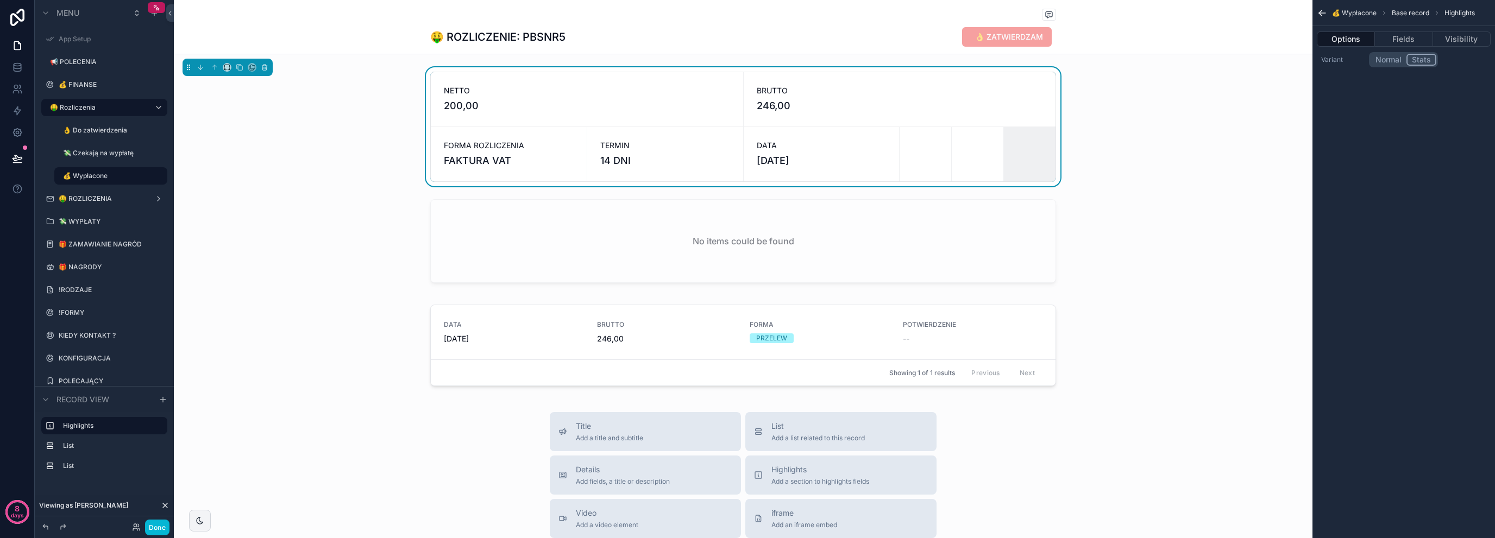
click at [1400, 62] on button "Normal" at bounding box center [1388, 60] width 36 height 12
click at [1426, 58] on button "Stats" at bounding box center [1421, 60] width 29 height 12
click at [1397, 58] on button "Normal" at bounding box center [1388, 60] width 36 height 12
click at [711, 238] on div "scrollable content" at bounding box center [743, 250] width 1138 height 97
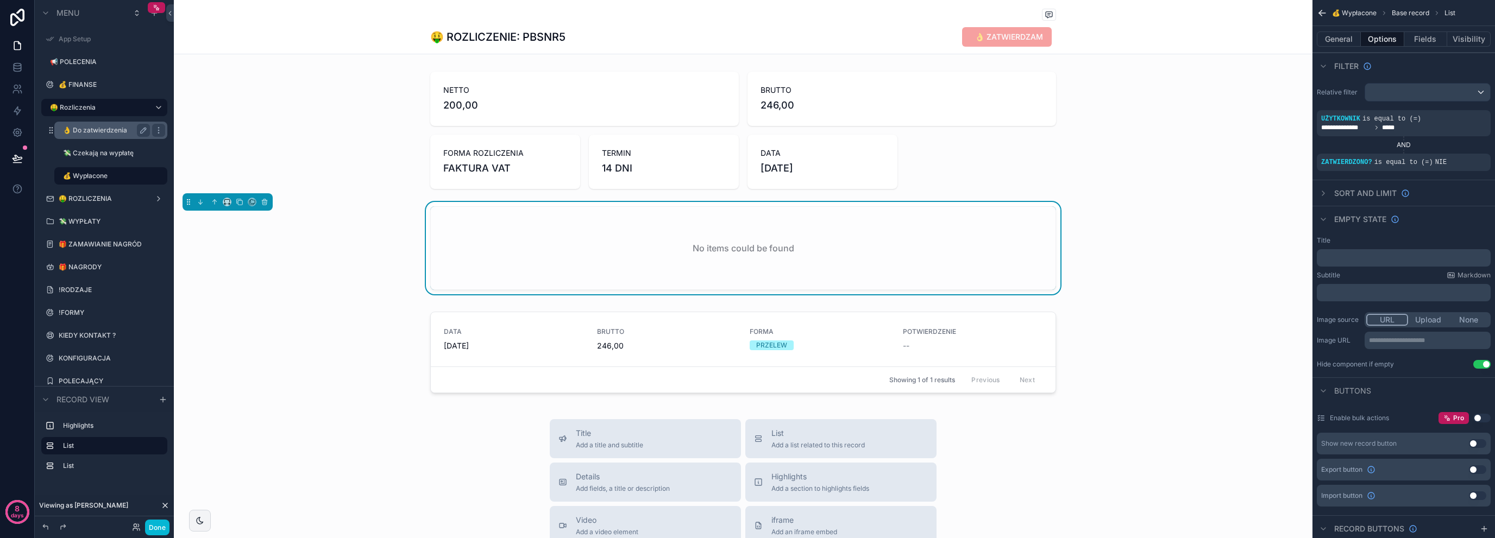
click at [113, 129] on label "👌 Do zatwierdzenia" at bounding box center [104, 130] width 83 height 9
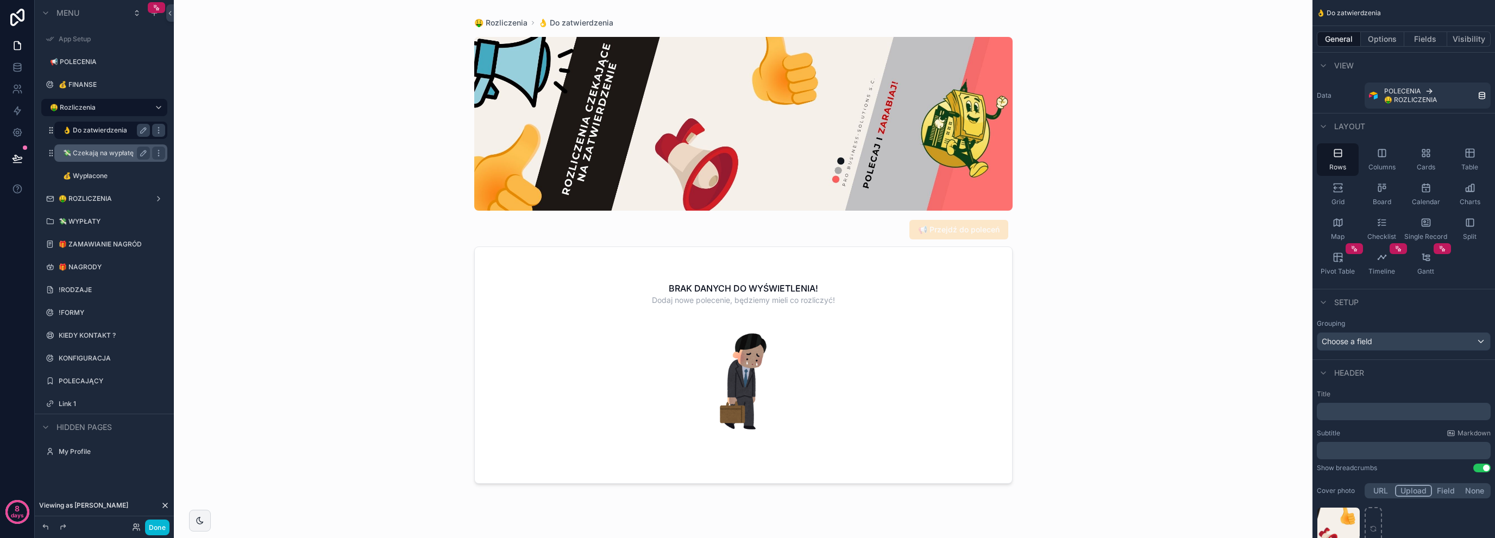
click at [106, 147] on div "💸 Czekają na wypłatę" at bounding box center [106, 153] width 87 height 13
click at [108, 152] on label "💸 Czekają na wypłatę" at bounding box center [104, 153] width 83 height 9
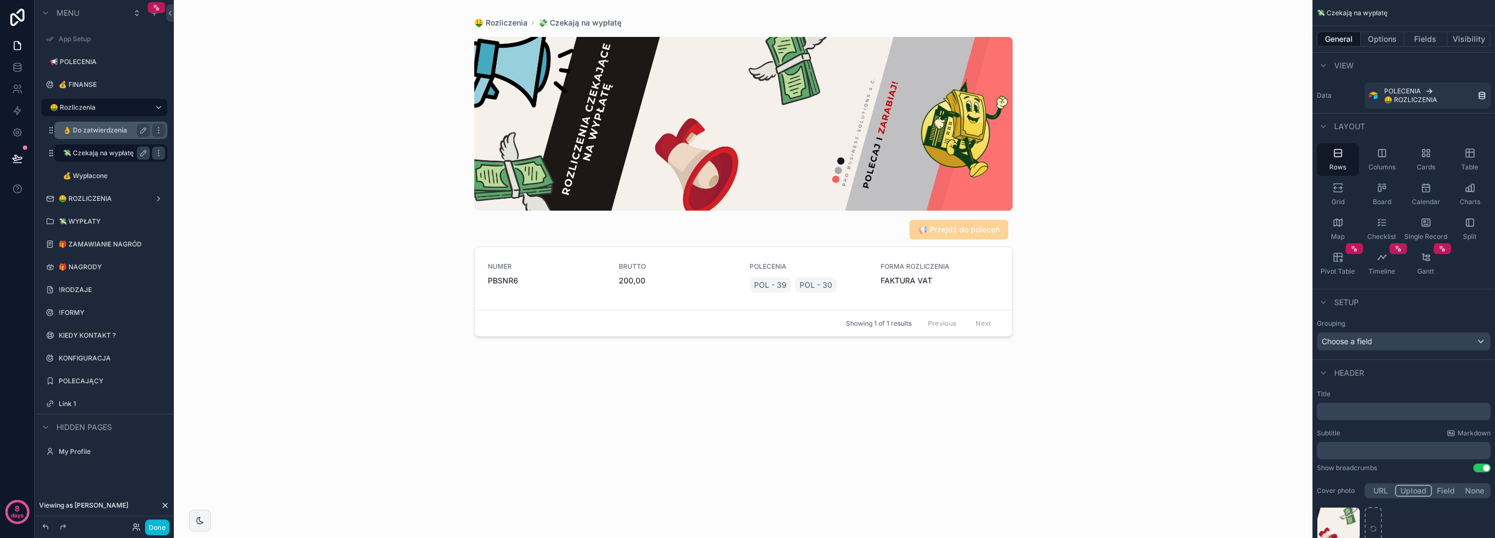
click at [680, 291] on div "scrollable content" at bounding box center [743, 262] width 556 height 525
click at [104, 174] on label "💰 Wypłacone" at bounding box center [104, 176] width 83 height 9
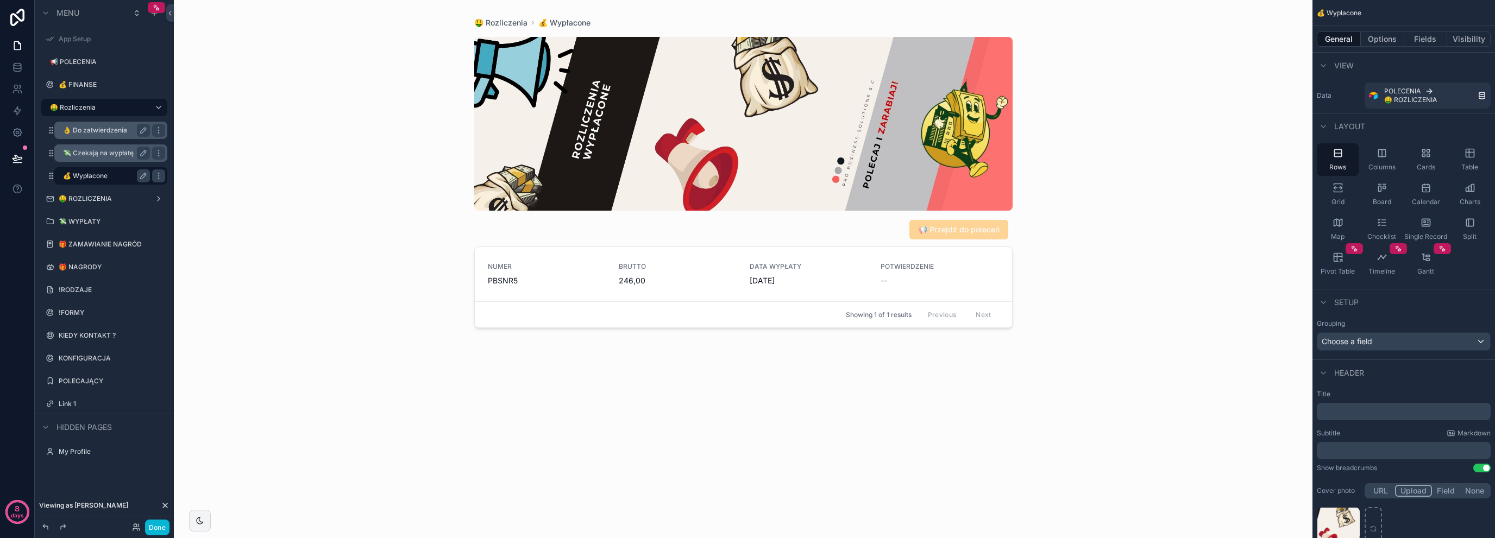
click at [502, 279] on div "scrollable content" at bounding box center [743, 262] width 556 height 525
click at [563, 280] on span "PBSNR5" at bounding box center [547, 280] width 118 height 11
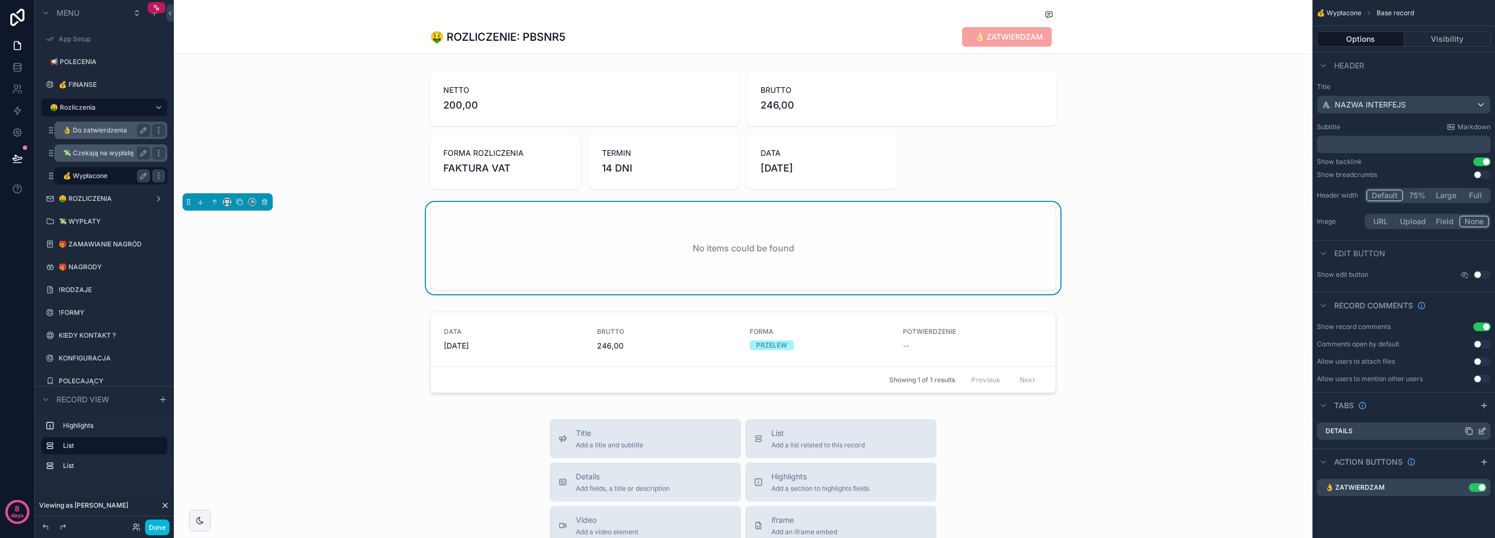
click at [1364, 438] on div "Details" at bounding box center [1403, 431] width 174 height 17
click at [262, 198] on icon "scrollable content" at bounding box center [265, 202] width 8 height 8
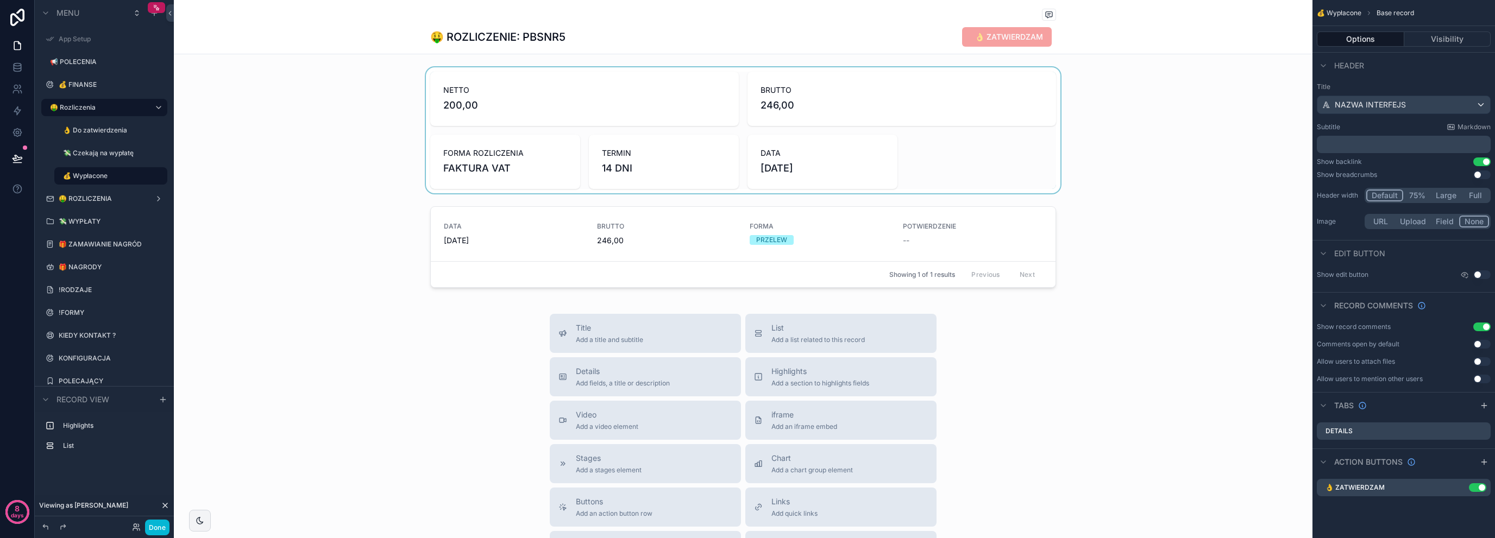
click at [523, 174] on div "scrollable content" at bounding box center [743, 130] width 1138 height 126
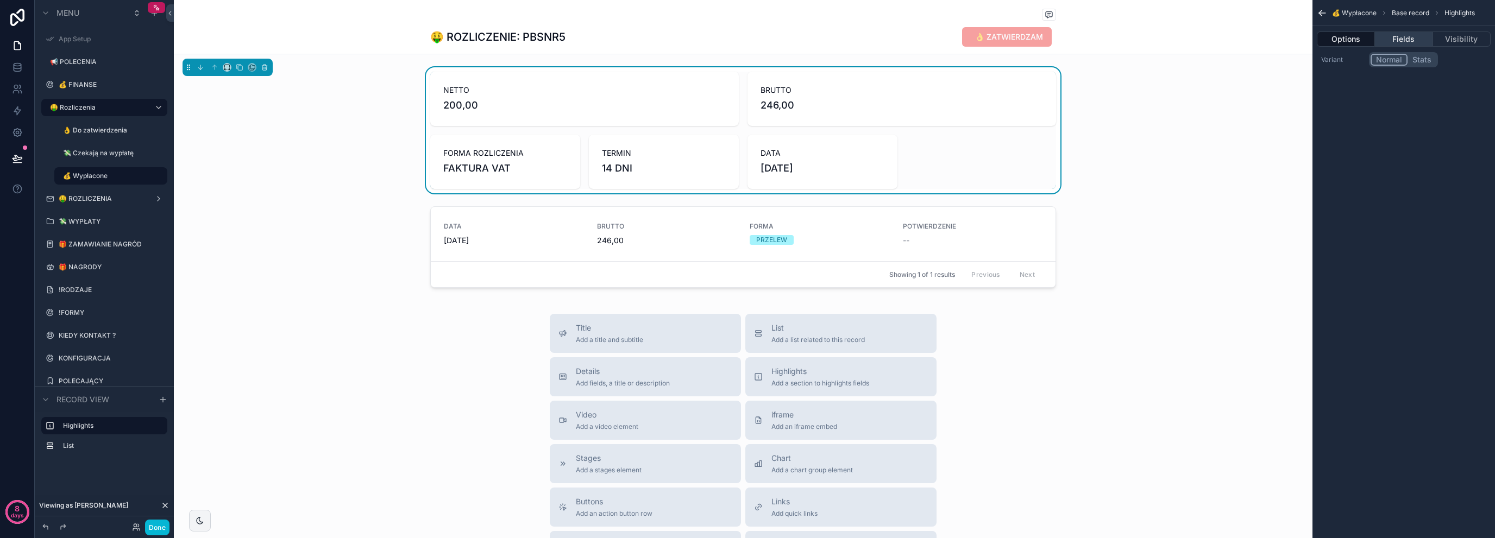
click at [1410, 41] on button "Fields" at bounding box center [1404, 39] width 58 height 15
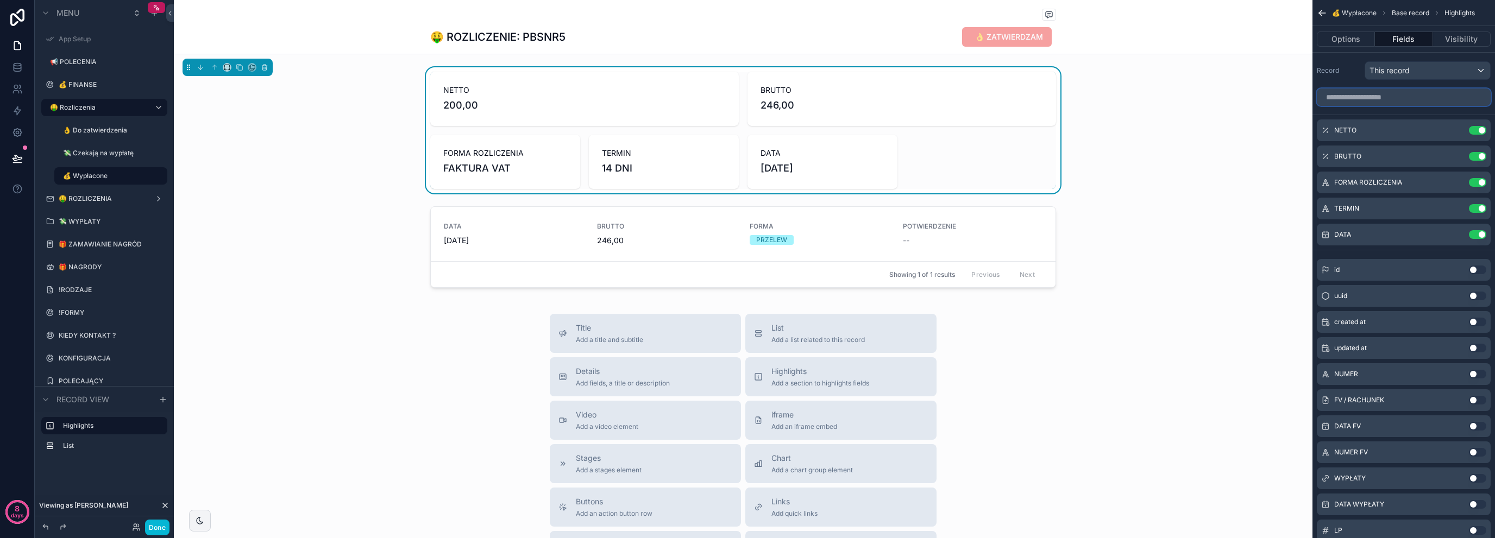
click at [1384, 94] on input "scrollable content" at bounding box center [1403, 97] width 174 height 17
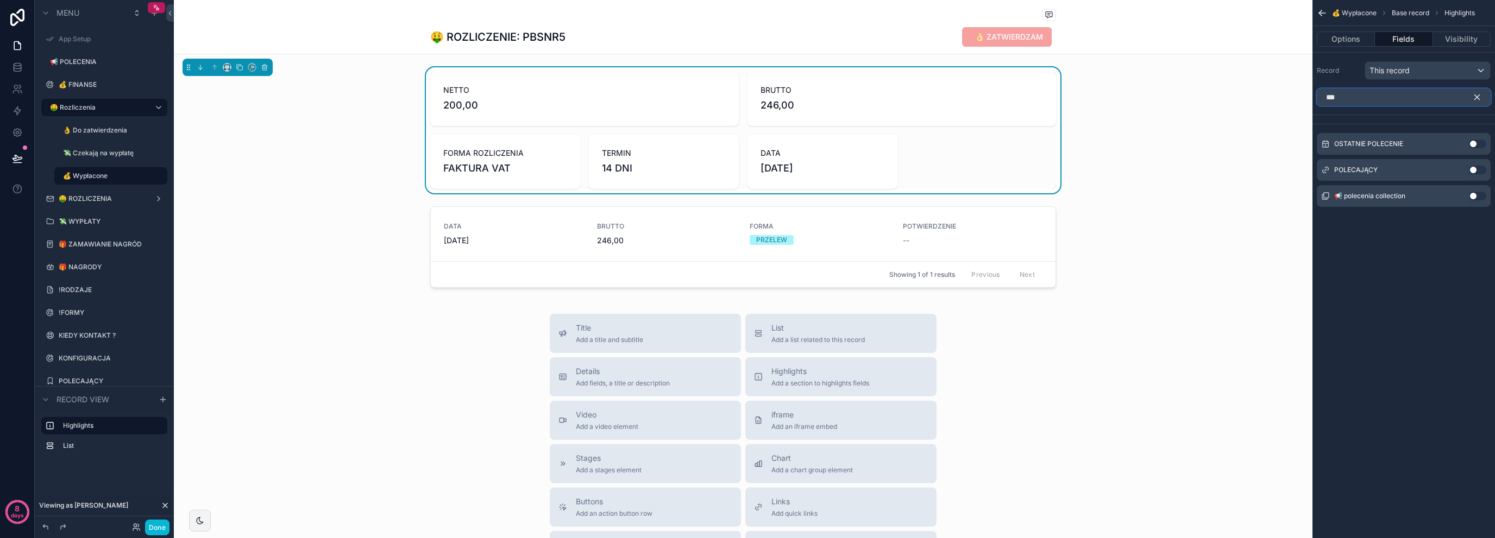
type input "***"
click at [1471, 195] on button "Use setting" at bounding box center [1477, 196] width 17 height 9
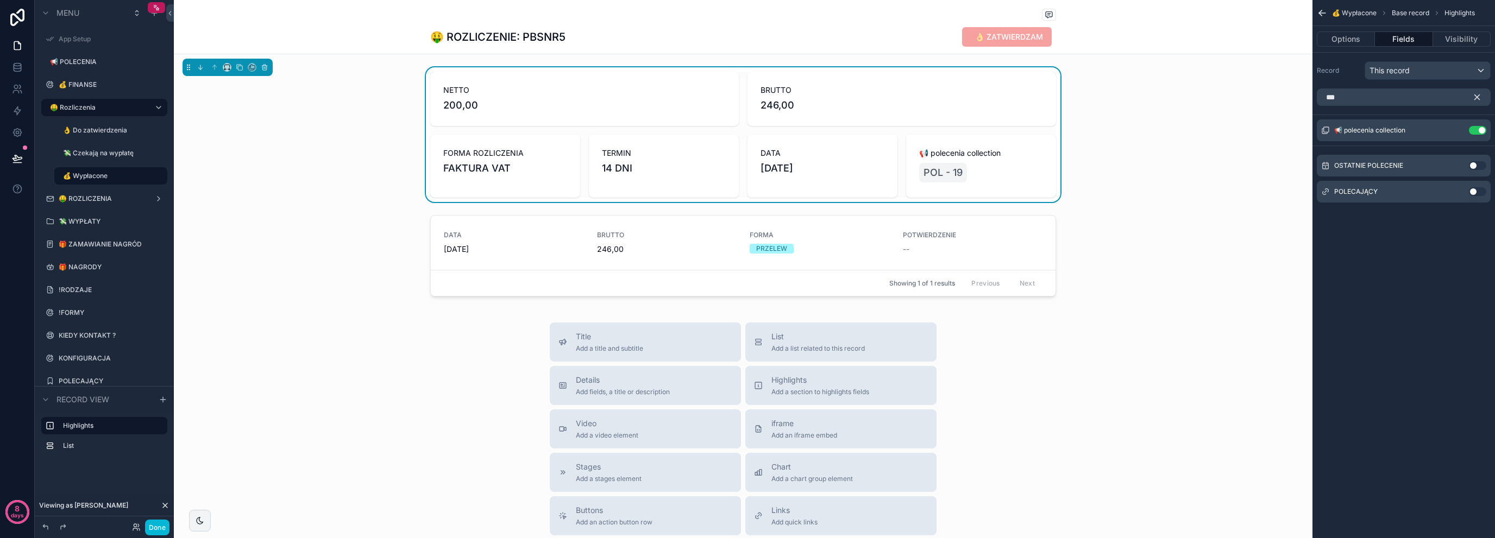
click at [1478, 93] on icon "scrollable content" at bounding box center [1477, 97] width 10 height 10
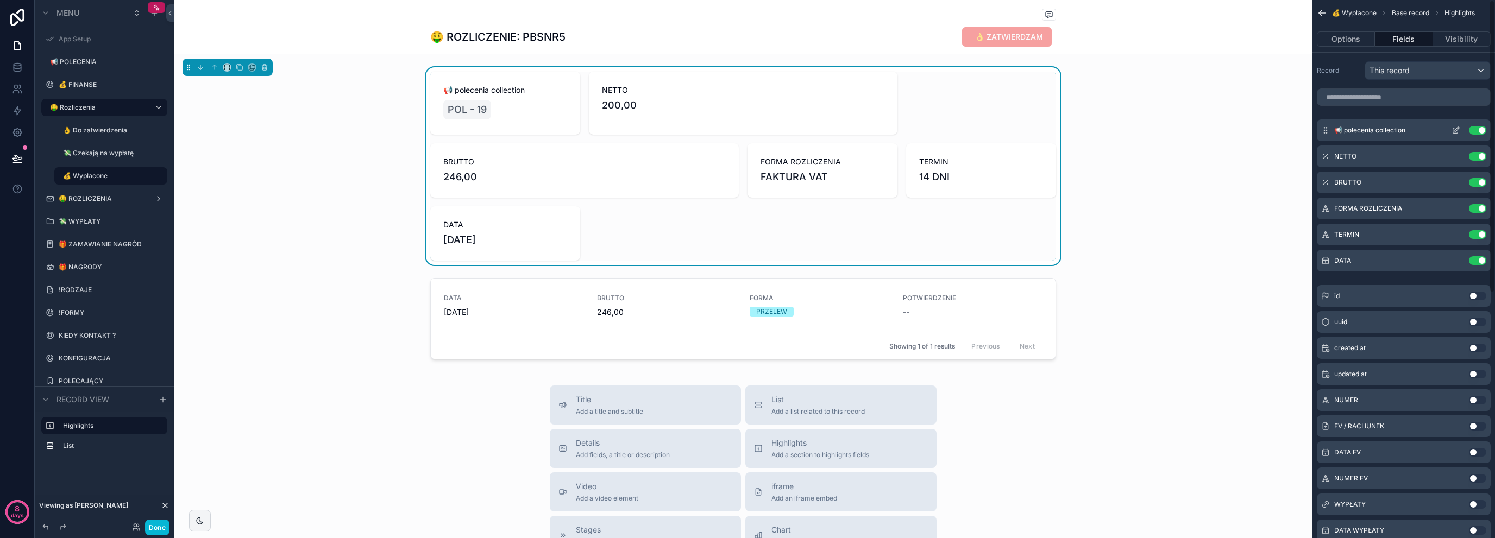
click at [1453, 125] on div "📢 polecenia collection Use setting" at bounding box center [1403, 130] width 174 height 22
click at [1453, 129] on icon "scrollable content" at bounding box center [1455, 130] width 9 height 9
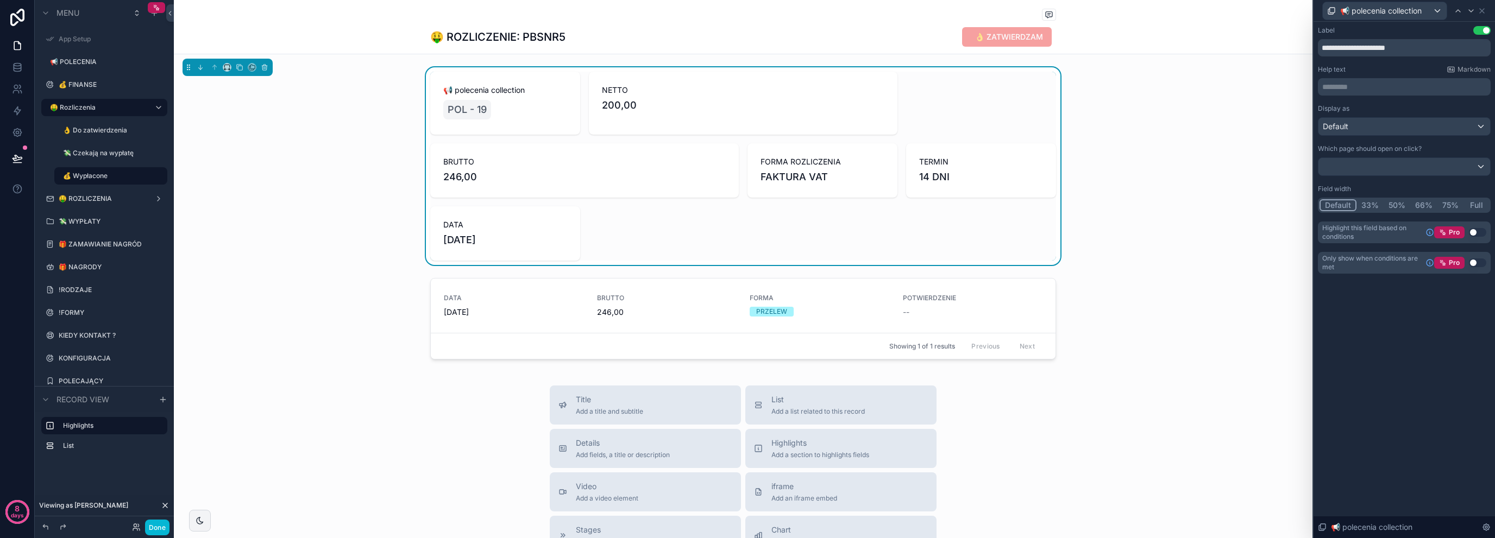
click at [1400, 204] on button "50%" at bounding box center [1396, 205] width 27 height 12
click at [1480, 10] on icon at bounding box center [1481, 11] width 9 height 9
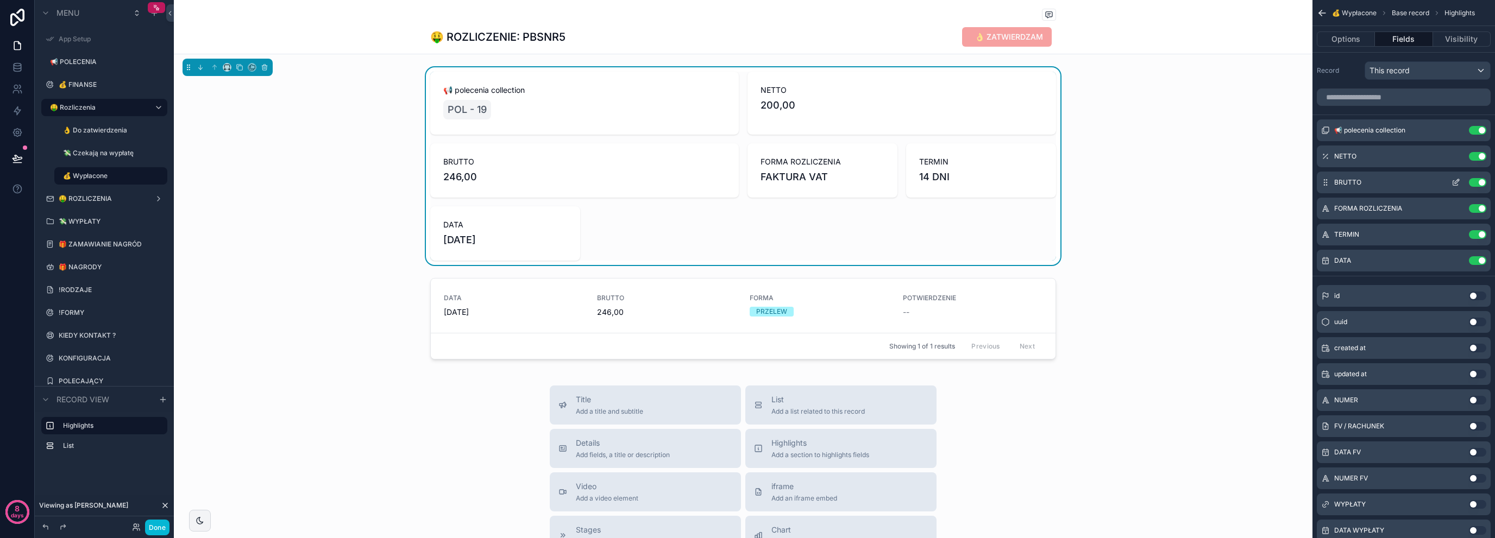
click at [1458, 179] on icon "scrollable content" at bounding box center [1456, 181] width 4 height 4
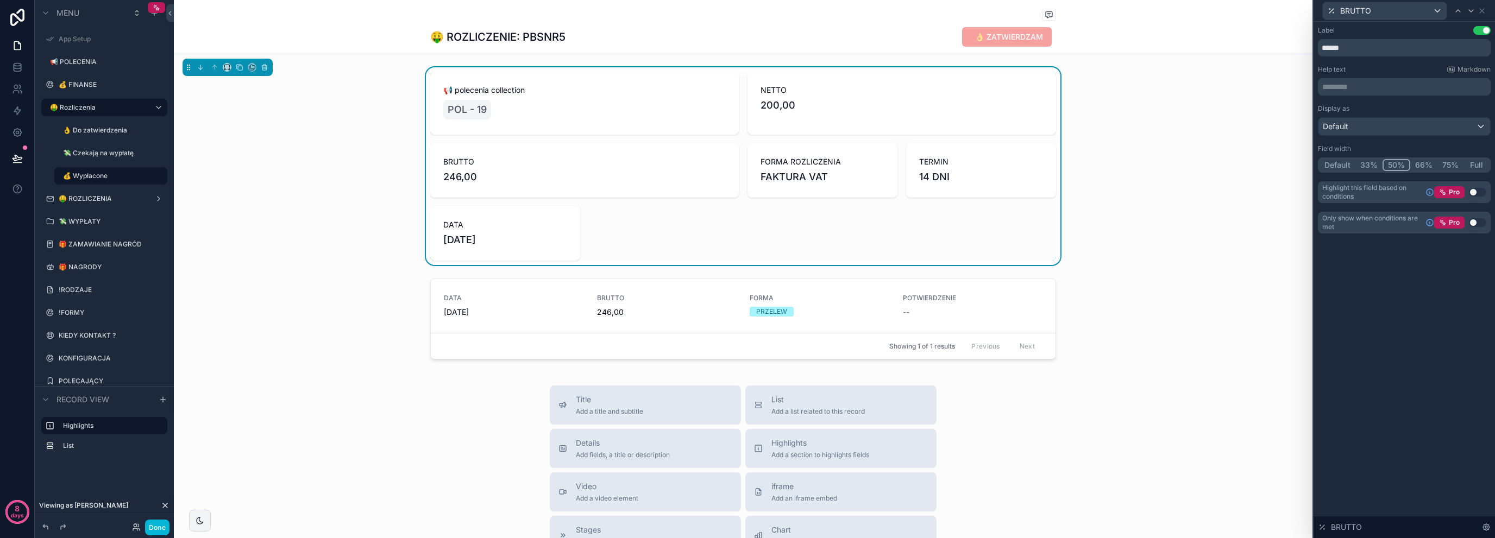
click at [1421, 162] on button "66%" at bounding box center [1423, 165] width 27 height 12
click at [1370, 165] on button "33%" at bounding box center [1368, 165] width 27 height 12
click at [1484, 10] on icon at bounding box center [1481, 11] width 9 height 9
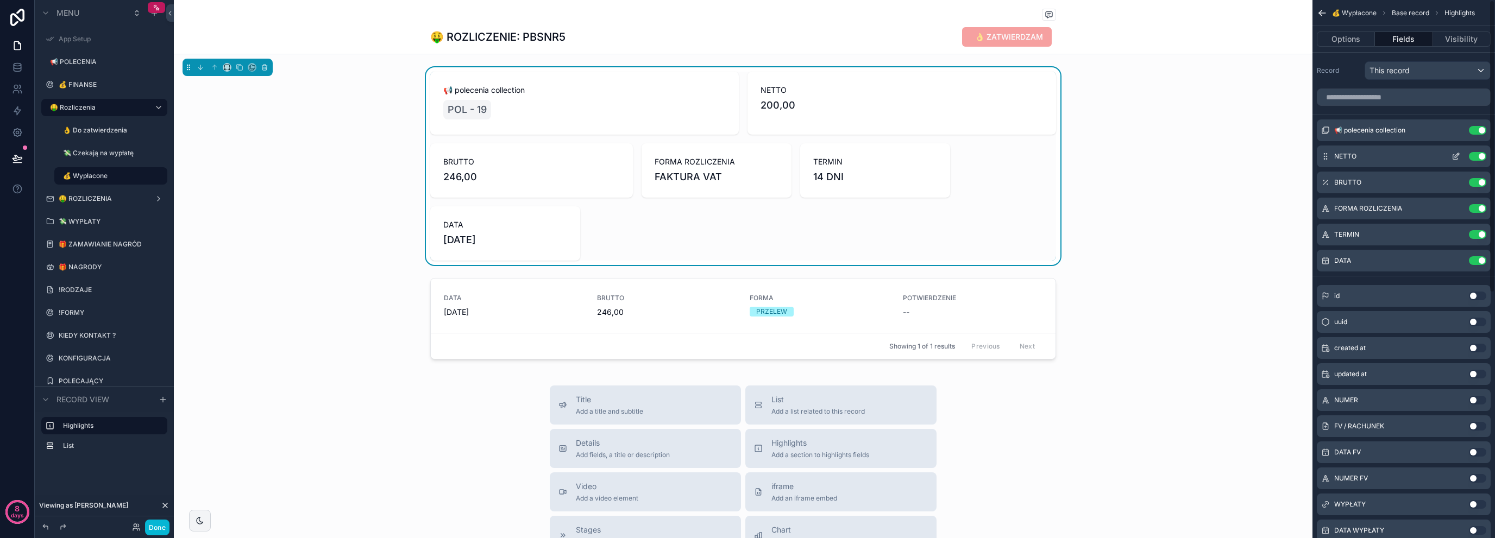
click at [1451, 153] on icon "scrollable content" at bounding box center [1455, 156] width 9 height 9
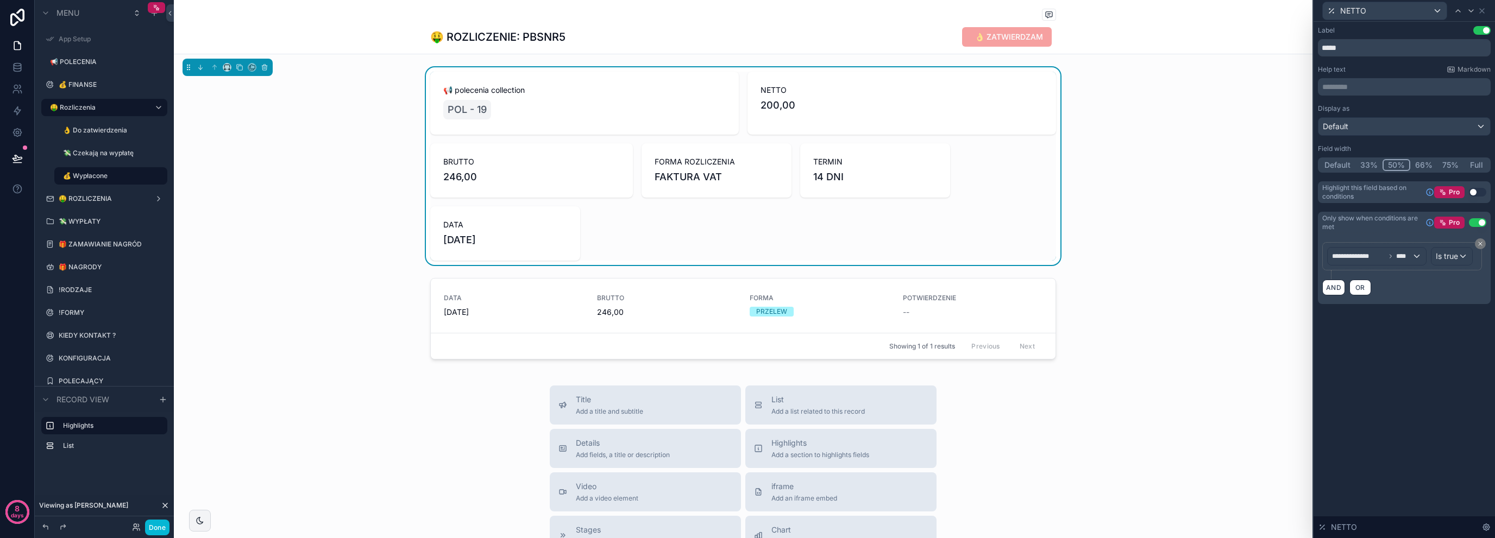
click at [1373, 166] on button "33%" at bounding box center [1368, 165] width 27 height 12
click at [568, 167] on span "BRUTTO" at bounding box center [531, 161] width 177 height 11
click at [1483, 9] on icon at bounding box center [1481, 11] width 4 height 4
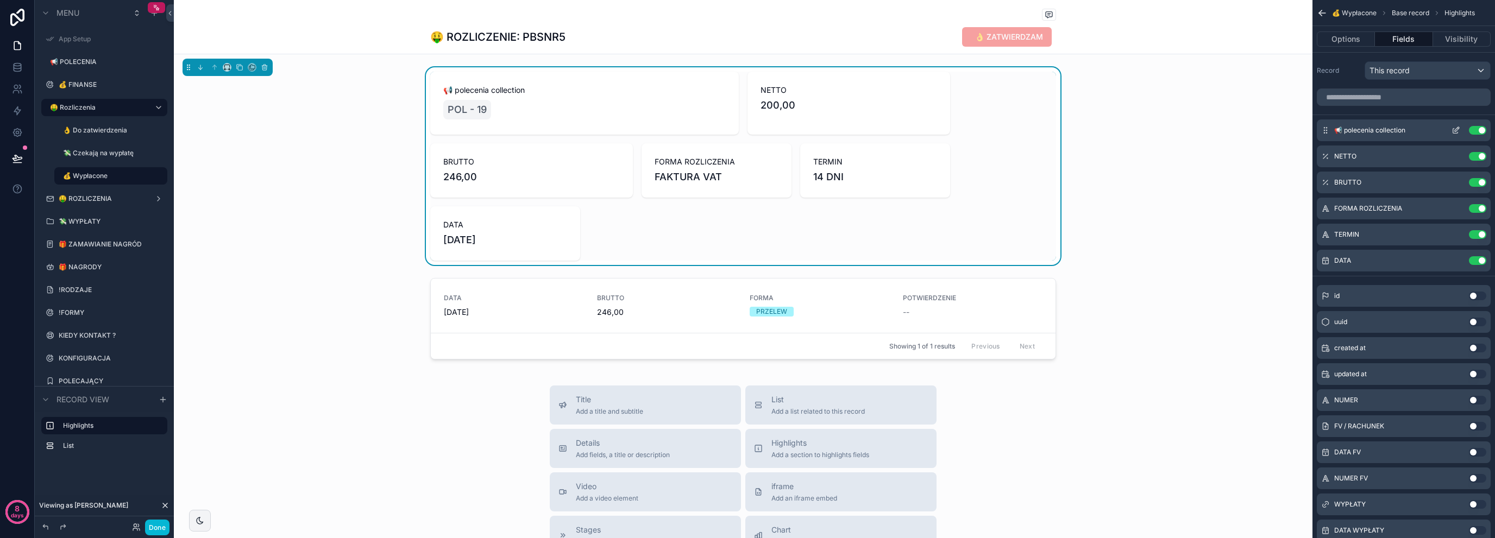
click at [1457, 128] on icon "scrollable content" at bounding box center [1457, 128] width 1 height 1
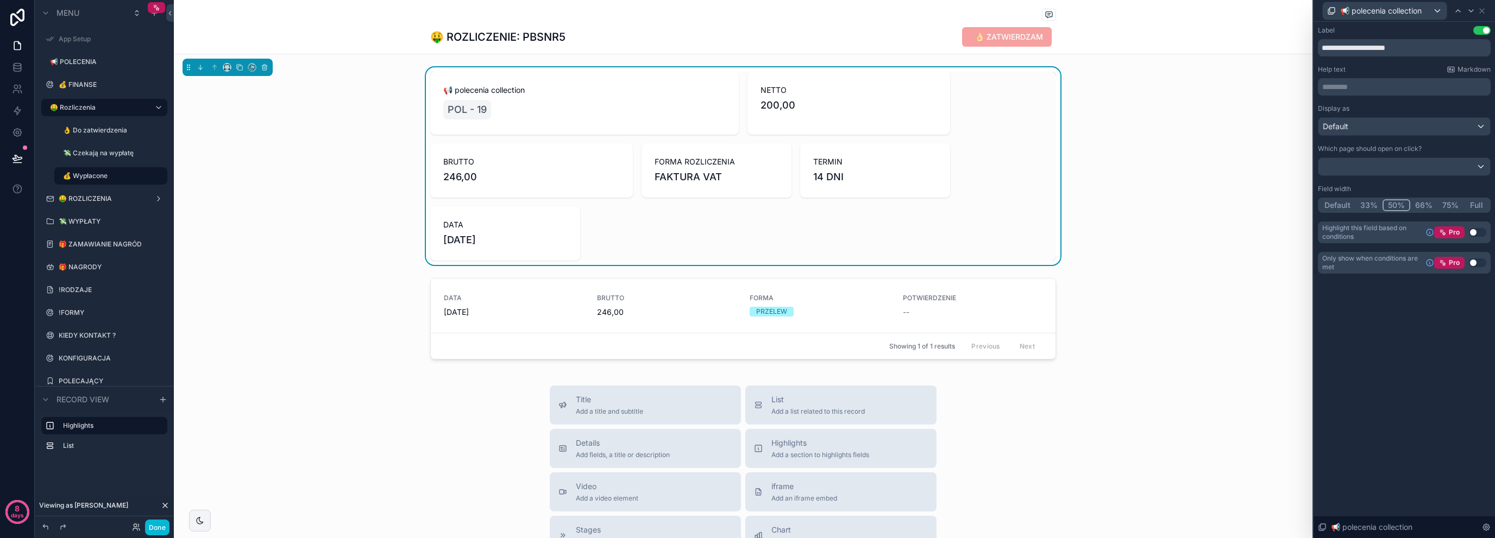
click at [1372, 206] on button "33%" at bounding box center [1368, 205] width 27 height 12
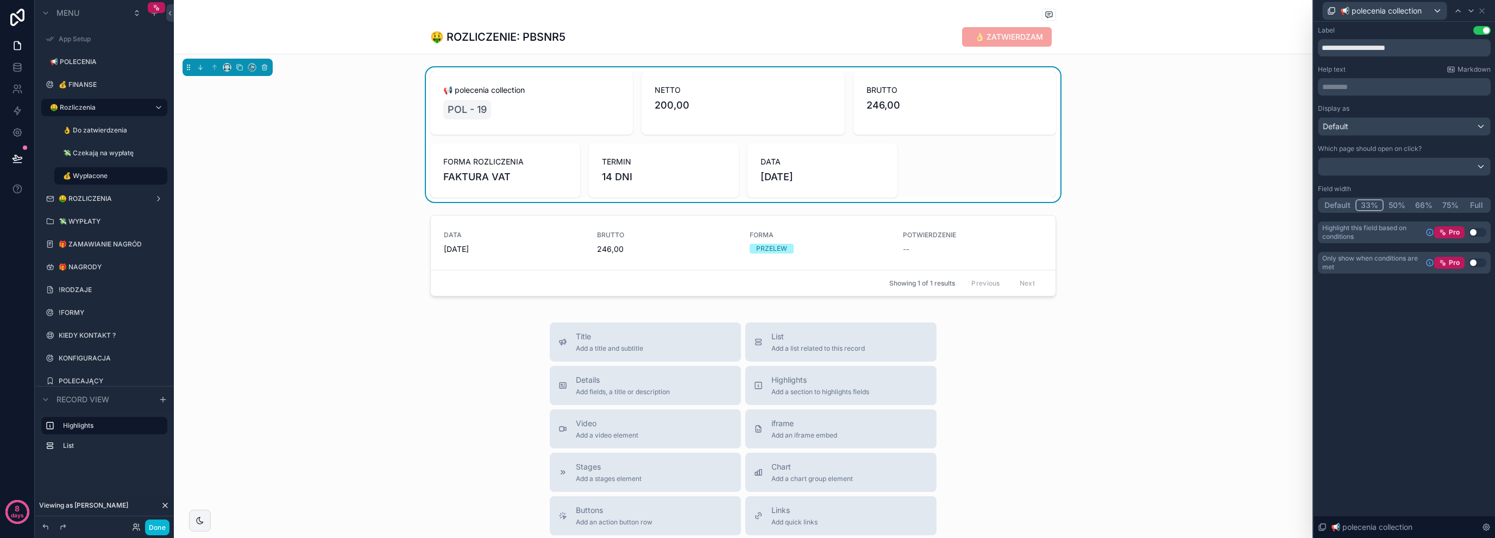
click at [335, 121] on div "📢 polecenia collection POL - 19 NETTO 200,00 BRUTTO 246,00 FORMA ROZLICZENIA FA…" at bounding box center [743, 134] width 1138 height 135
click at [452, 105] on span "POL - 19" at bounding box center [467, 109] width 39 height 15
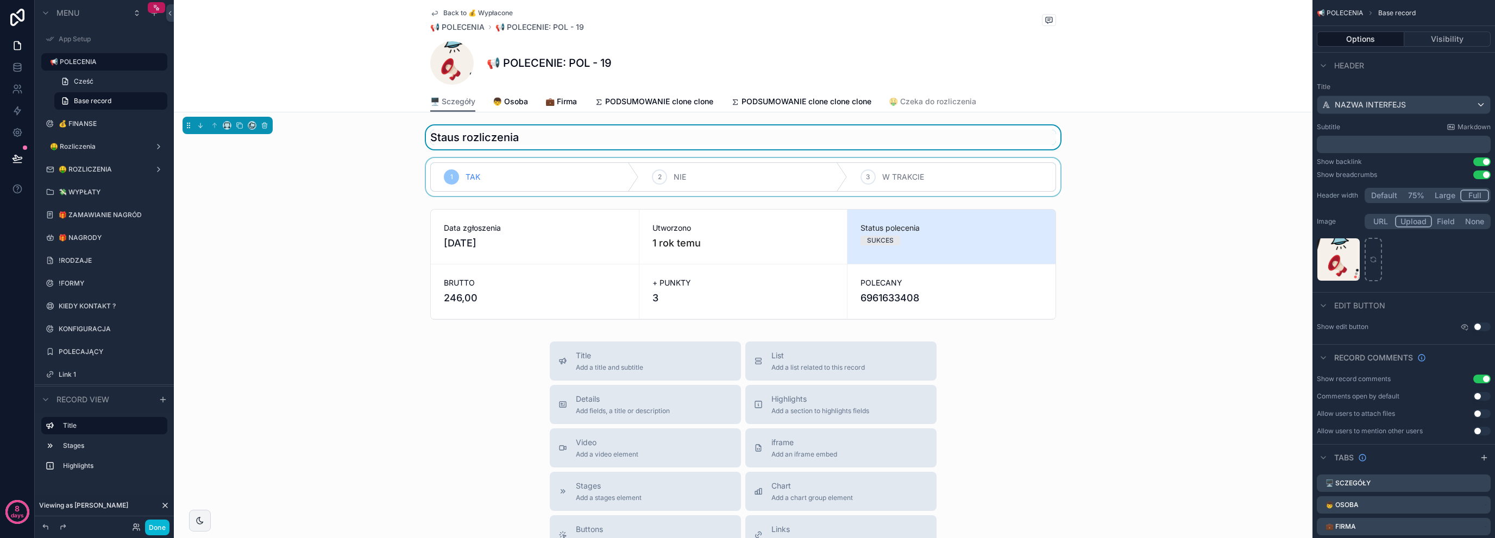
click at [390, 181] on div "scrollable content" at bounding box center [743, 177] width 1138 height 38
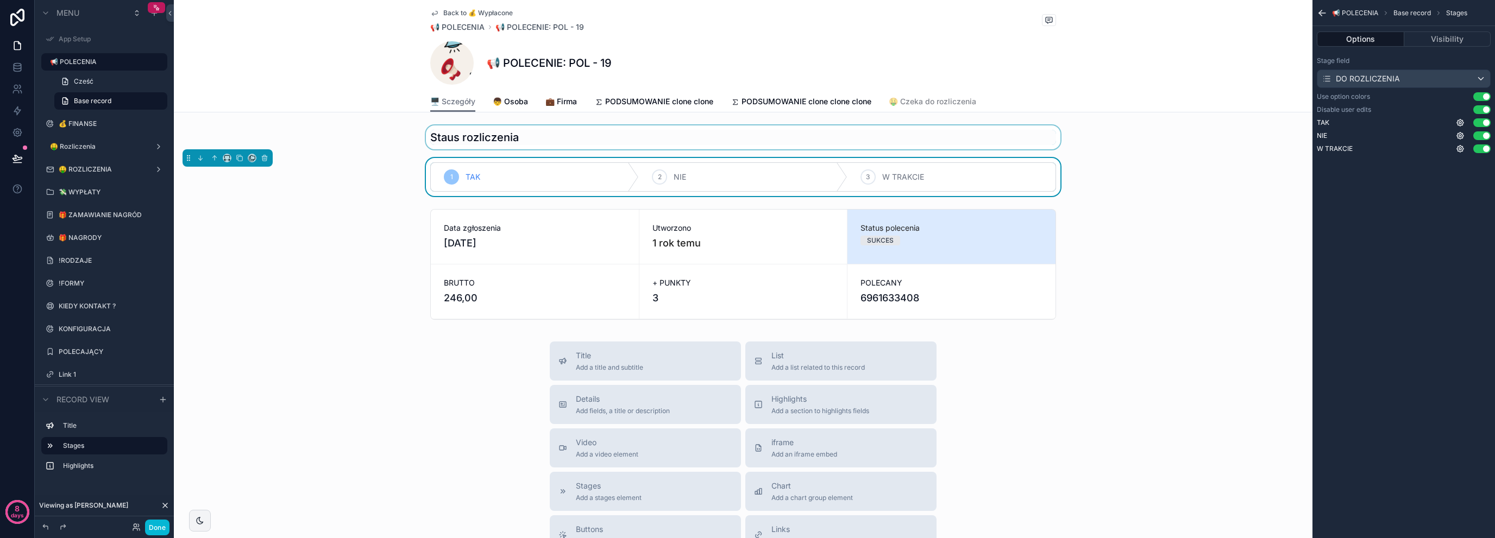
click at [487, 145] on div "scrollable content" at bounding box center [743, 137] width 1138 height 24
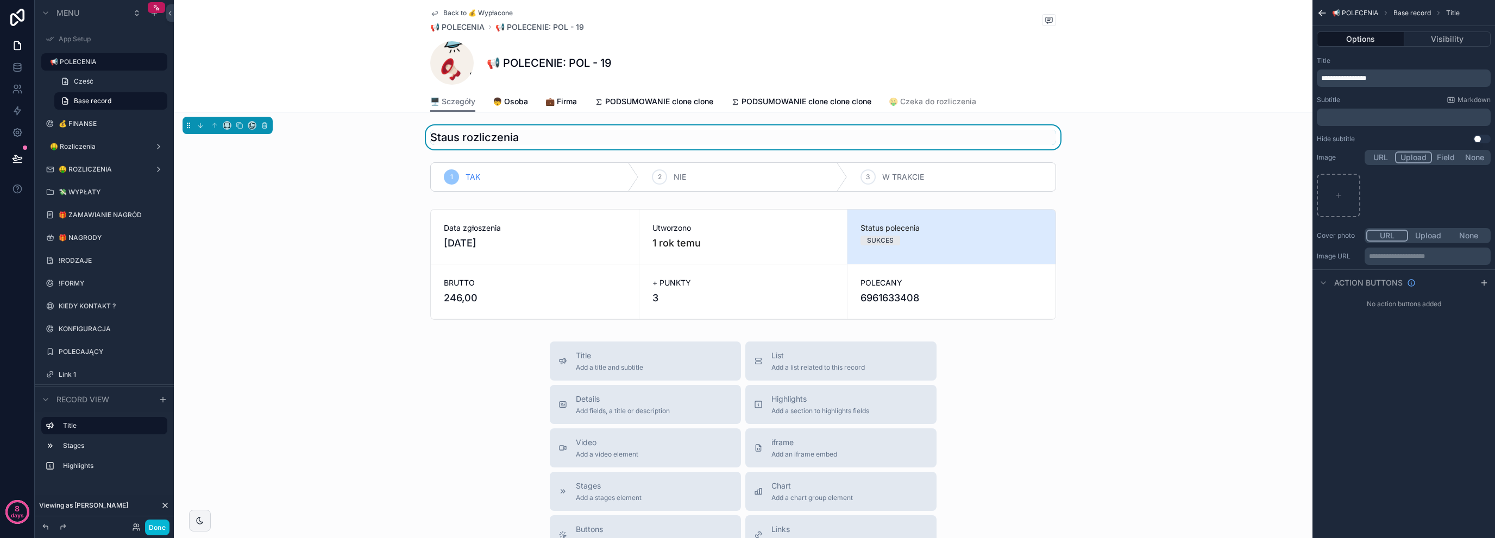
drag, startPoint x: 1408, startPoint y: 72, endPoint x: 1408, endPoint y: 64, distance: 7.6
click at [1408, 71] on div "**********" at bounding box center [1403, 78] width 174 height 17
click at [1407, 60] on div "Title" at bounding box center [1403, 60] width 174 height 9
click at [1401, 79] on p "**********" at bounding box center [1404, 78] width 167 height 9
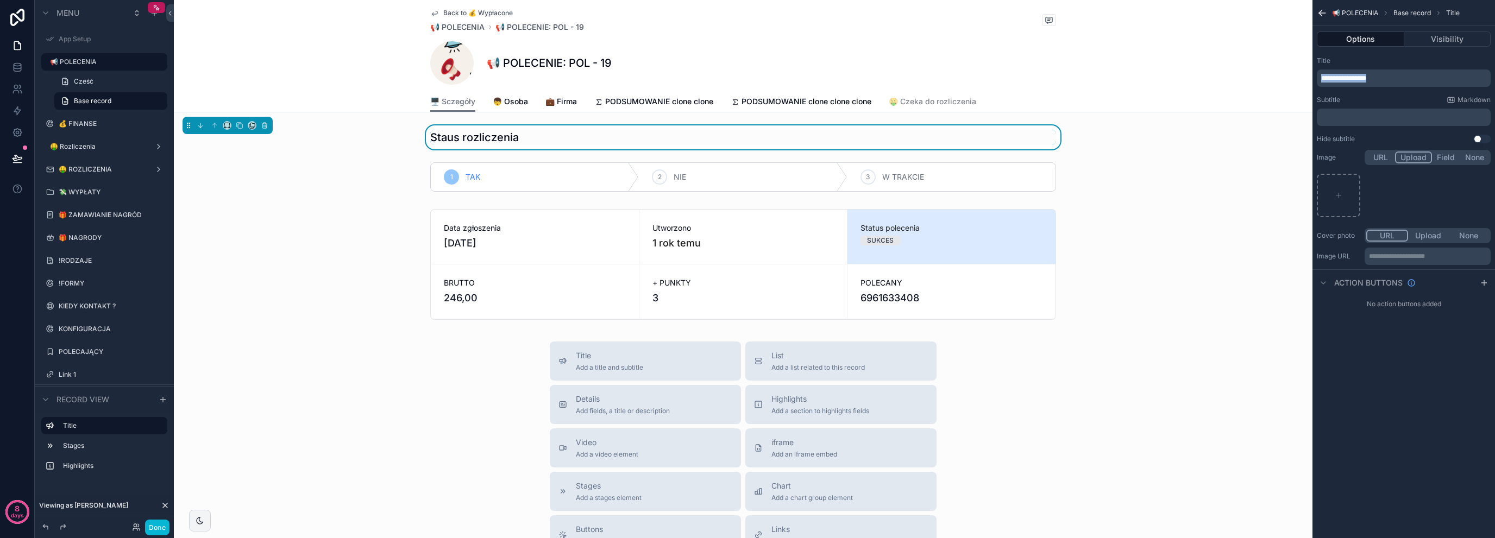
click at [1401, 79] on p "**********" at bounding box center [1404, 78] width 167 height 9
click at [377, 129] on div "Do rozliczenia?" at bounding box center [743, 137] width 1138 height 24
click at [467, 169] on div "scrollable content" at bounding box center [743, 177] width 1138 height 38
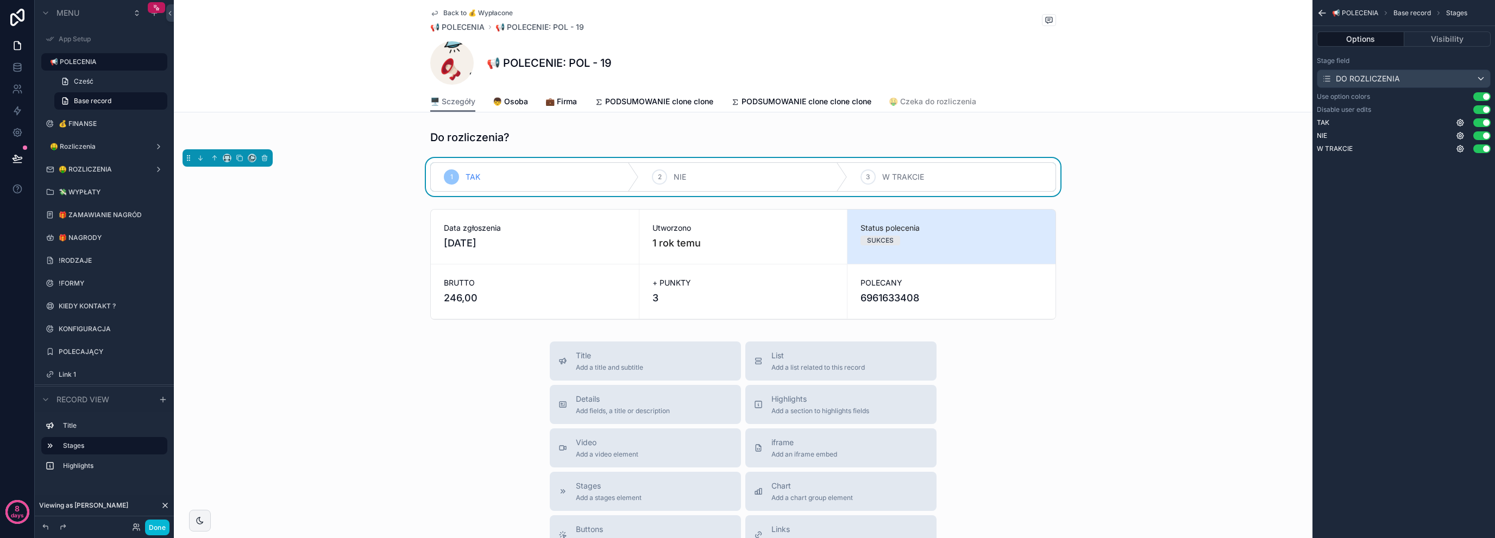
click at [364, 180] on div "1 TAK 2 NIE 3 W TRAKCIE" at bounding box center [743, 177] width 1138 height 38
click at [936, 103] on span "🤑 Czeka do rozliczenia" at bounding box center [932, 101] width 87 height 11
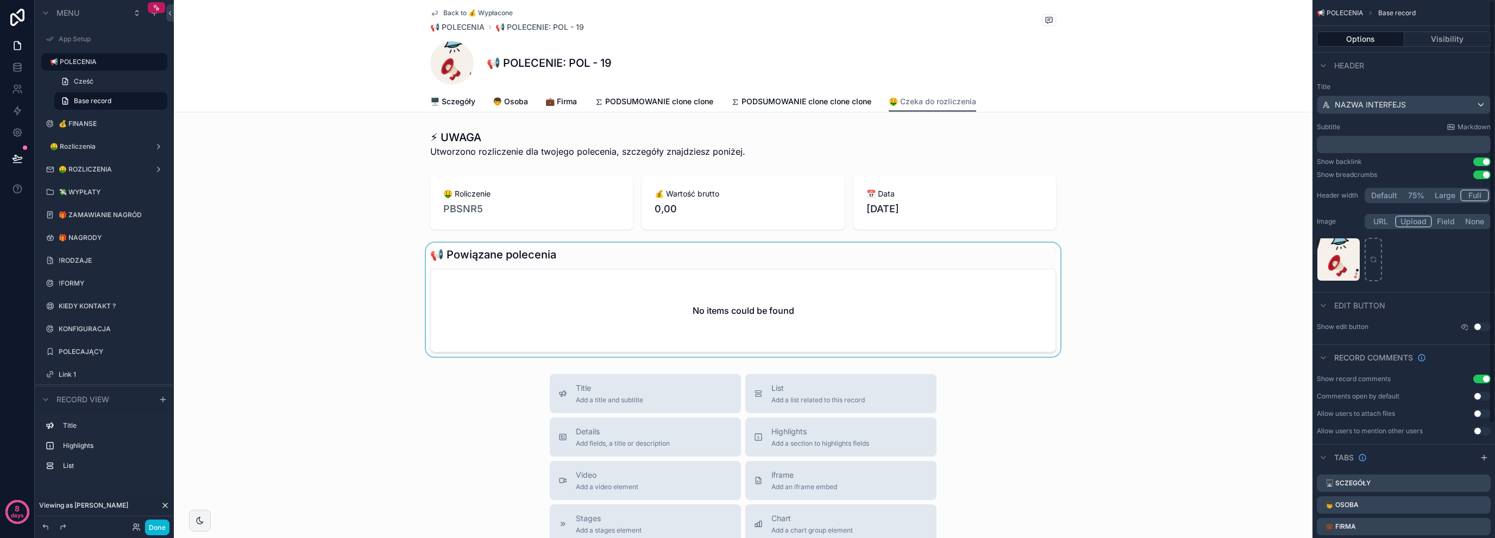
click at [537, 272] on div "scrollable content" at bounding box center [743, 300] width 1138 height 114
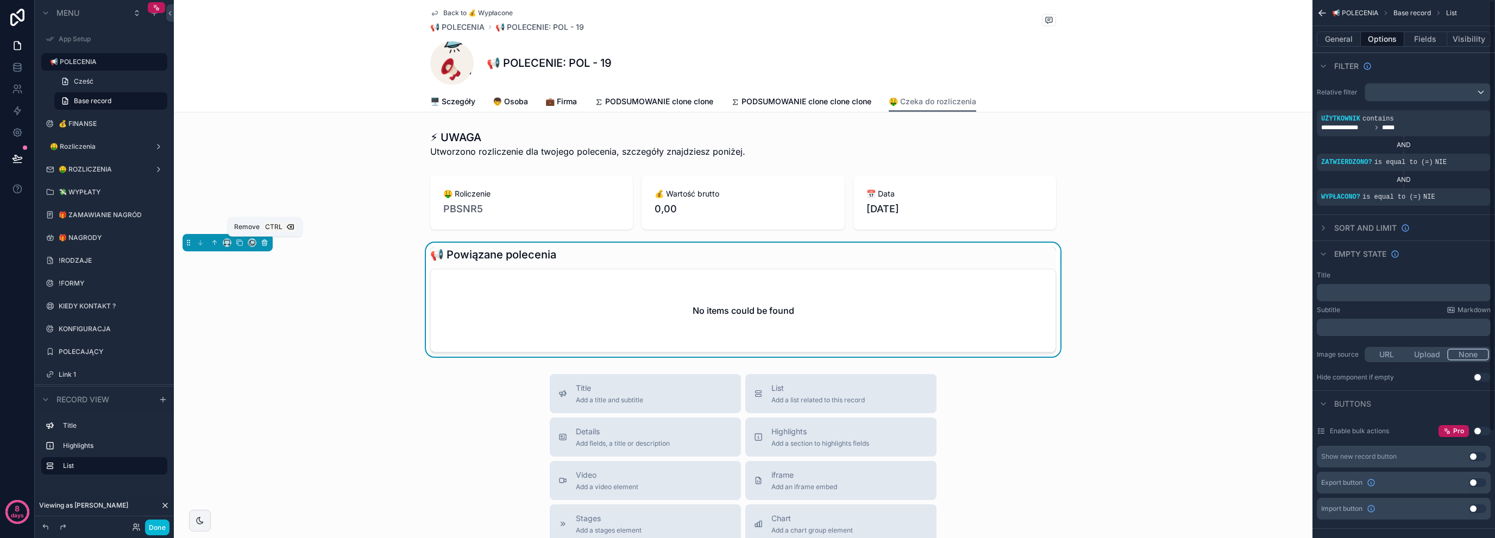
click at [267, 242] on icon "scrollable content" at bounding box center [265, 243] width 8 height 8
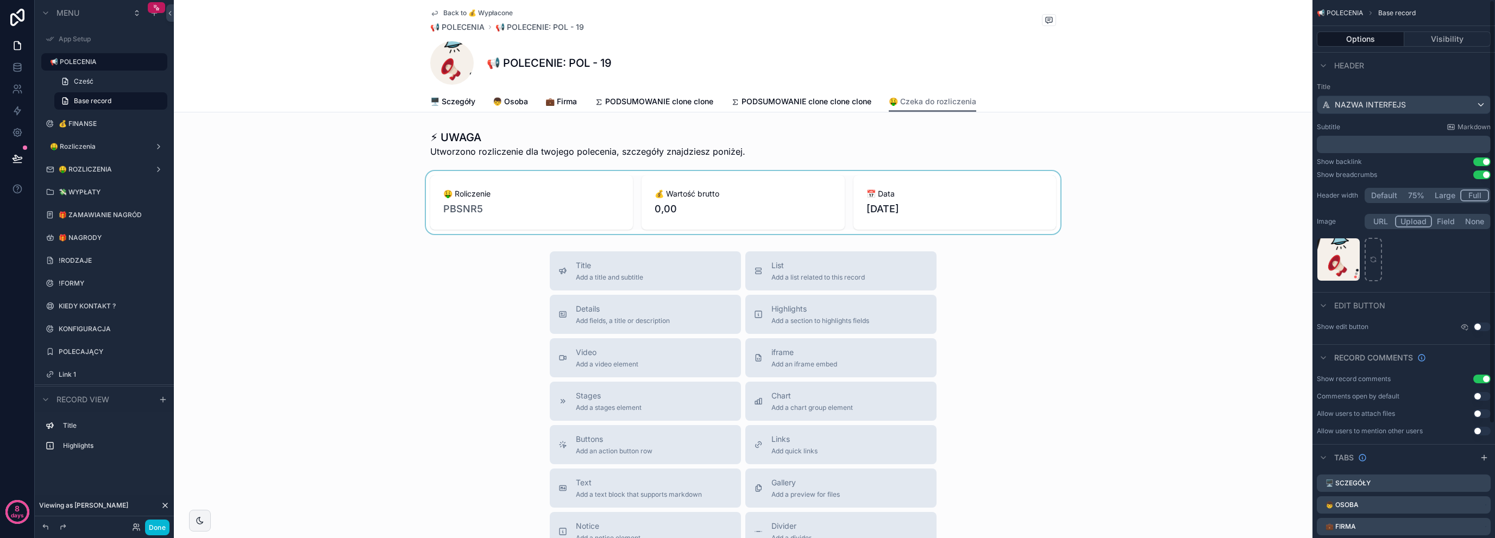
click at [811, 223] on div "scrollable content" at bounding box center [743, 202] width 1138 height 63
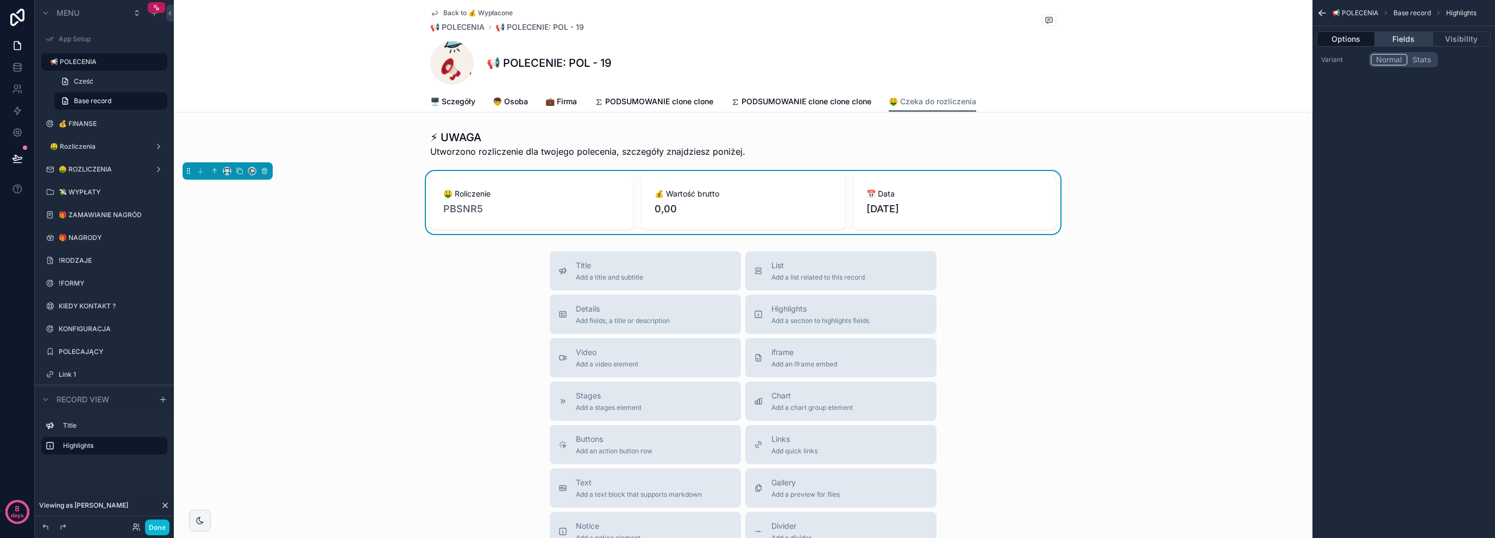
click at [1393, 37] on button "Fields" at bounding box center [1404, 39] width 58 height 15
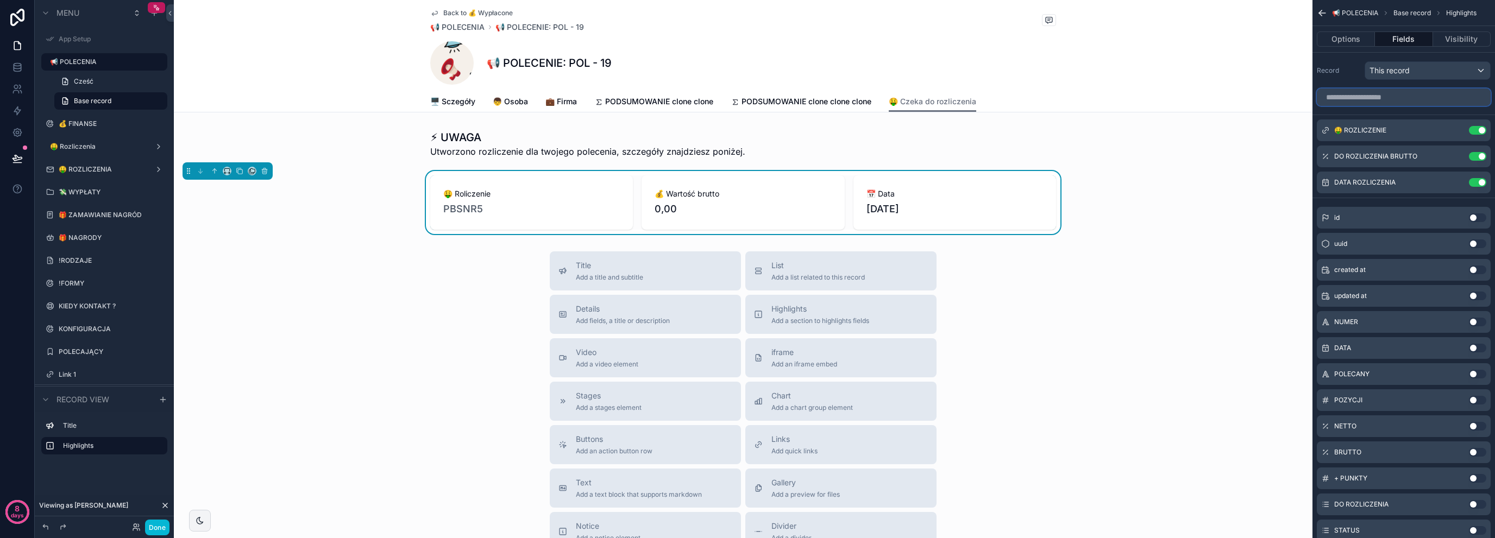
click at [1390, 93] on input "scrollable content" at bounding box center [1403, 97] width 174 height 17
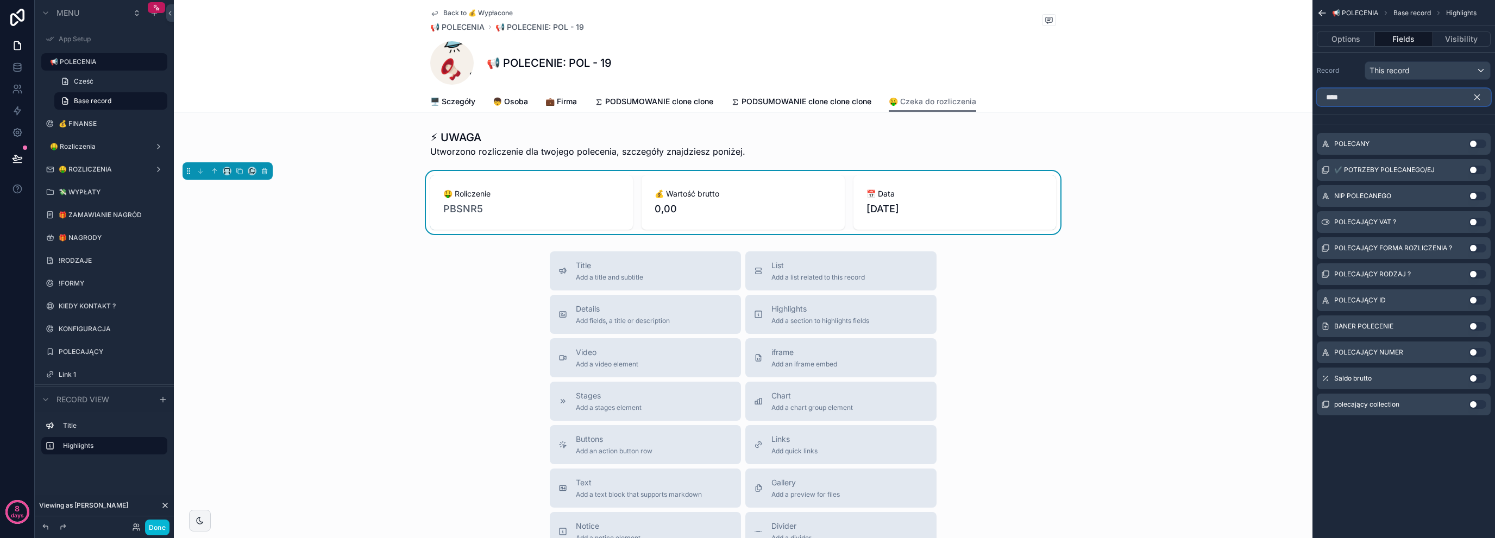
type input "****"
click at [1477, 91] on button "scrollable content" at bounding box center [1481, 97] width 18 height 17
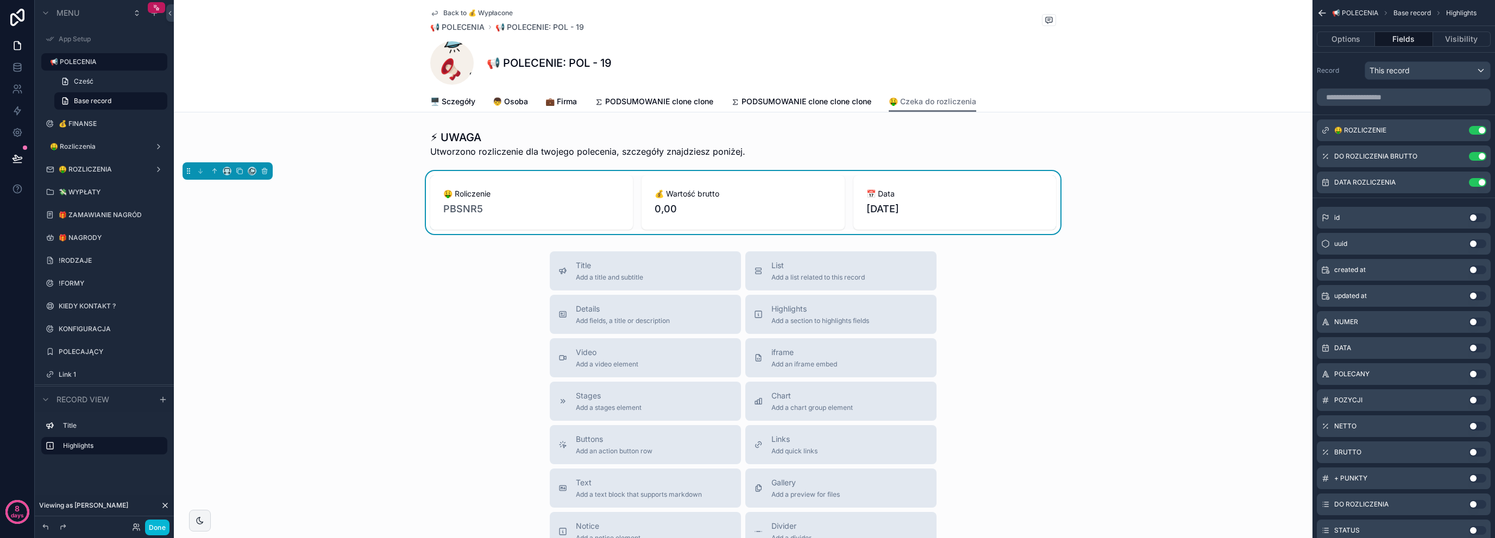
click at [1473, 319] on button "Use setting" at bounding box center [1477, 322] width 17 height 9
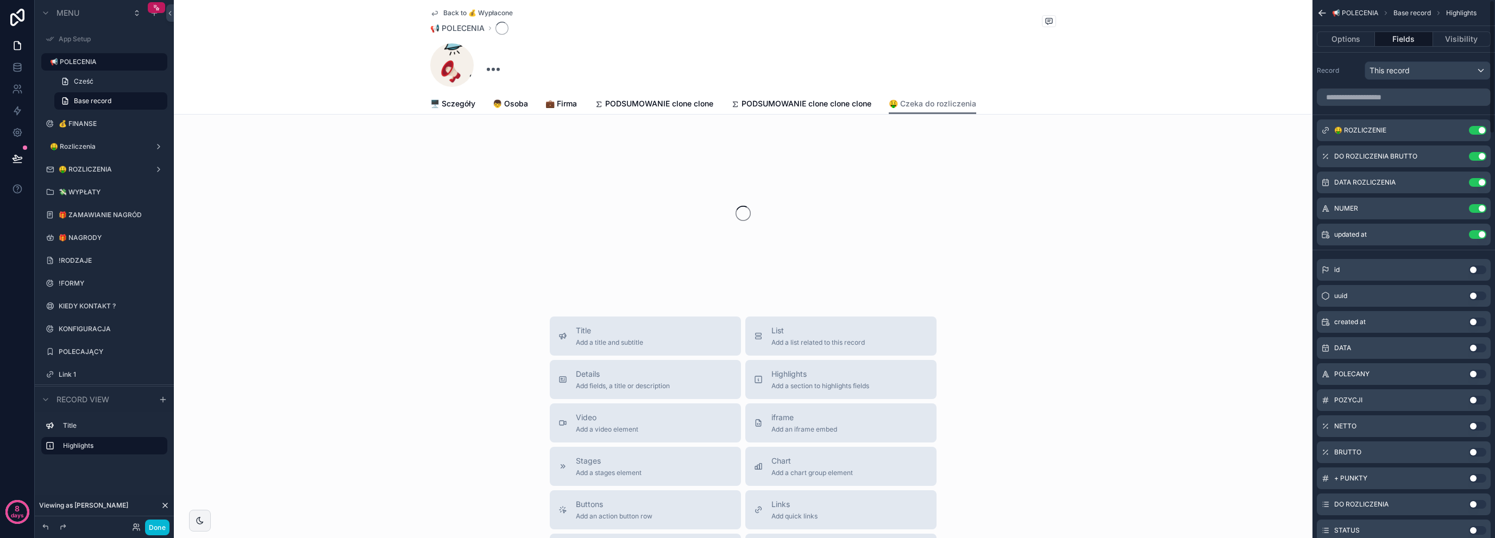
click at [1473, 319] on button "Use setting" at bounding box center [1477, 322] width 17 height 9
click at [1475, 260] on button "Use setting" at bounding box center [1477, 260] width 17 height 9
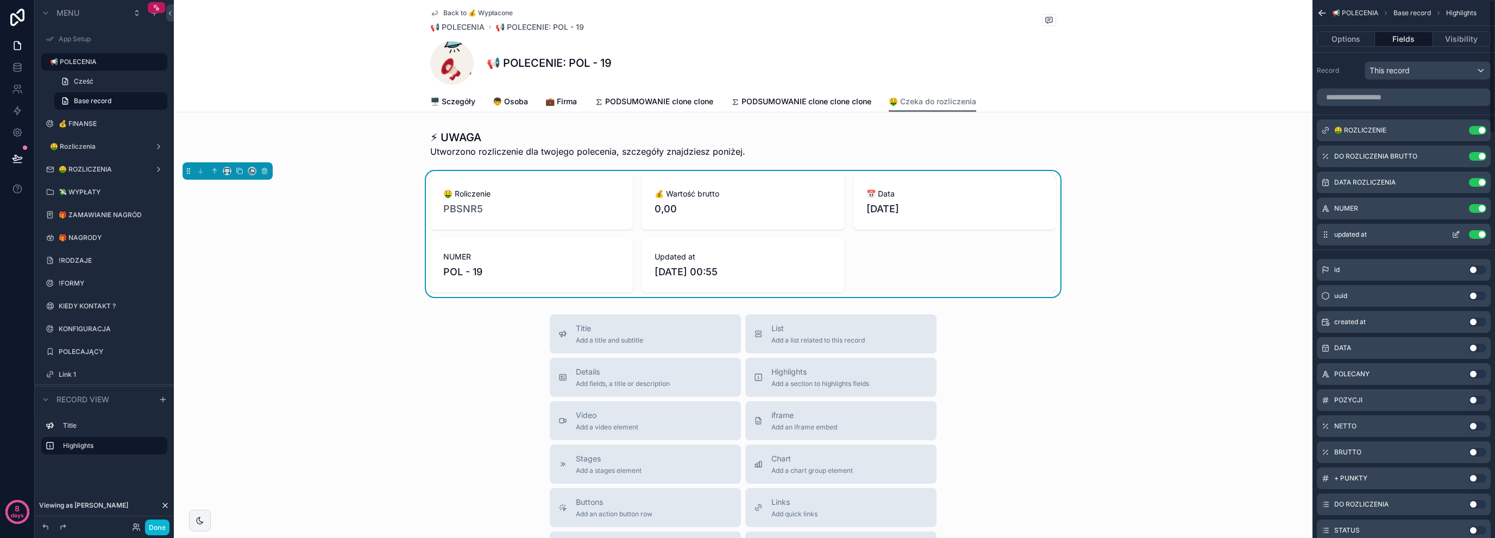
click at [1482, 235] on button "Use setting" at bounding box center [1477, 234] width 17 height 9
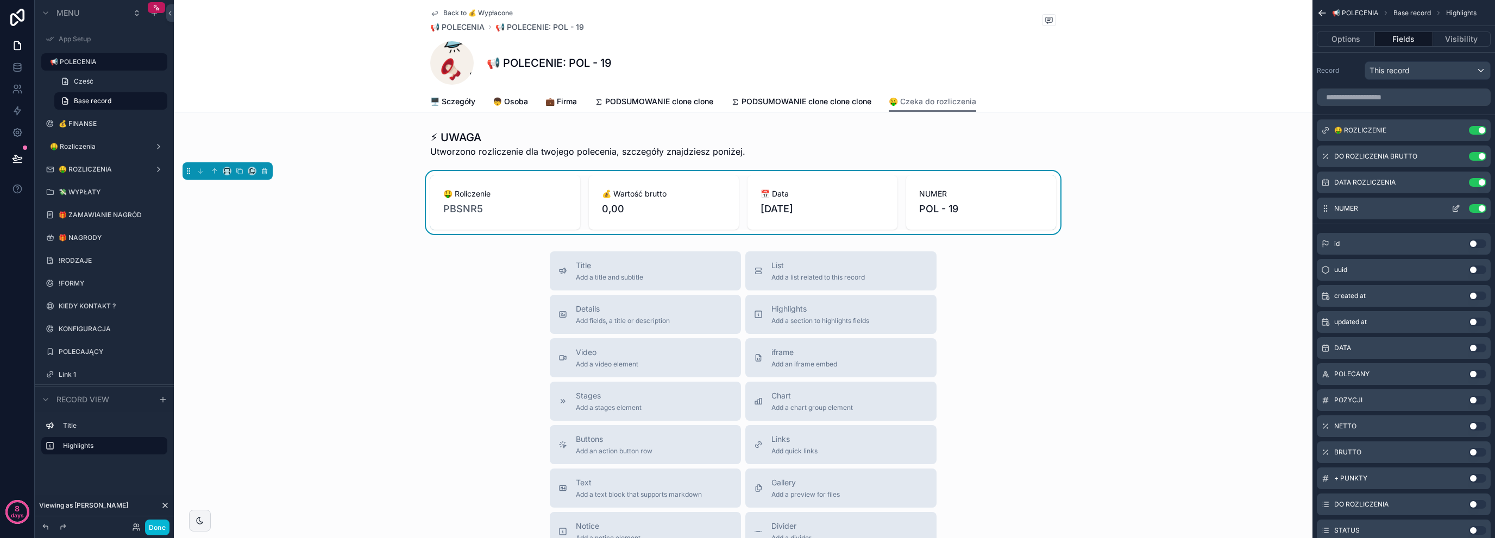
click at [1475, 208] on button "Use setting" at bounding box center [1477, 208] width 17 height 9
click at [369, 209] on div "🤑 Roliczenie PBSNR5 💰 Wartość brutto 0,00 📅 Data [DATE]" at bounding box center [743, 202] width 1138 height 63
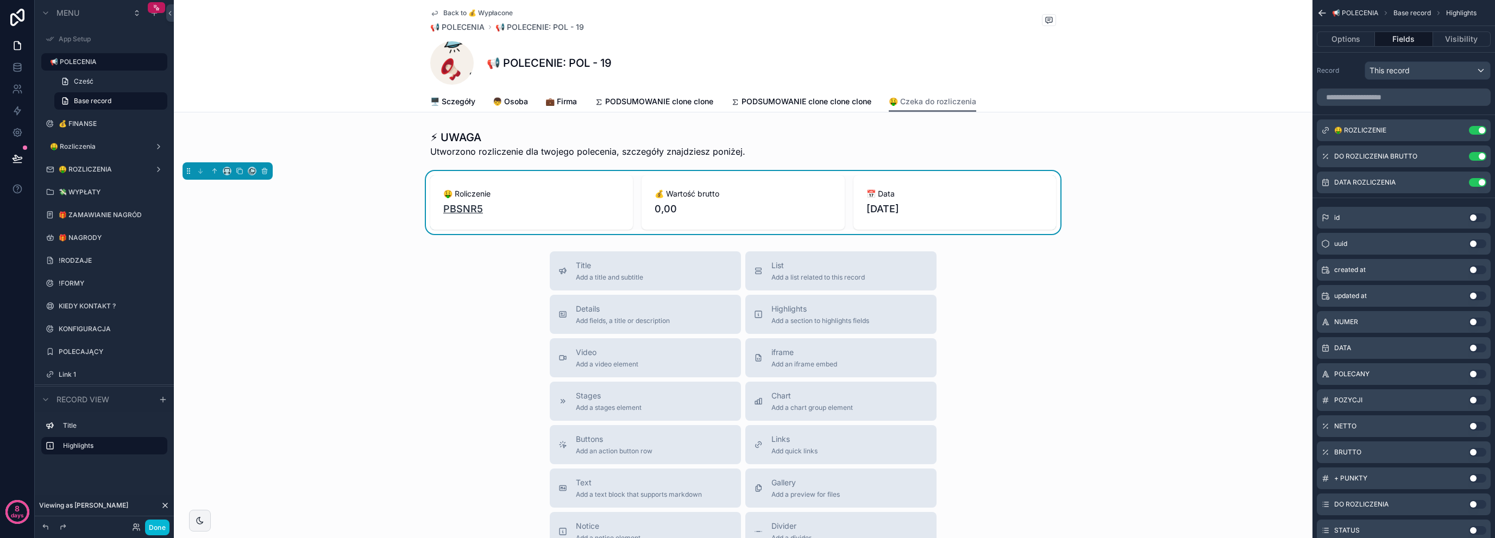
click at [446, 205] on span "PBSNR5" at bounding box center [463, 208] width 40 height 15
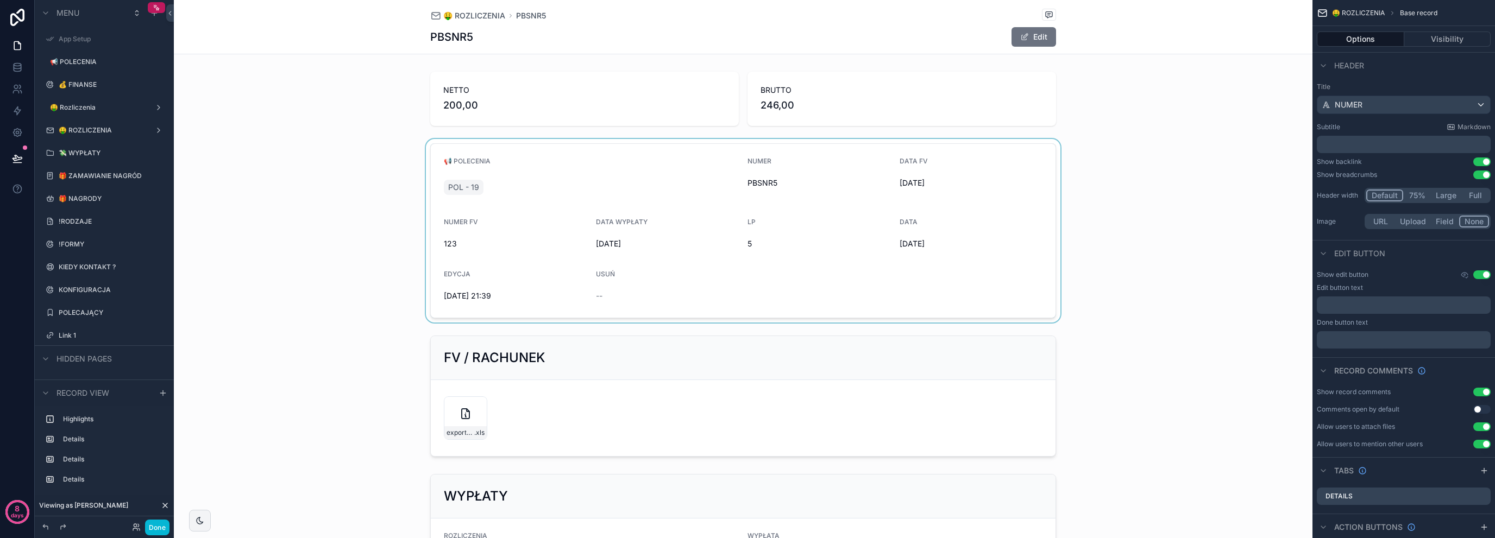
click at [349, 217] on div "scrollable content" at bounding box center [743, 231] width 1138 height 184
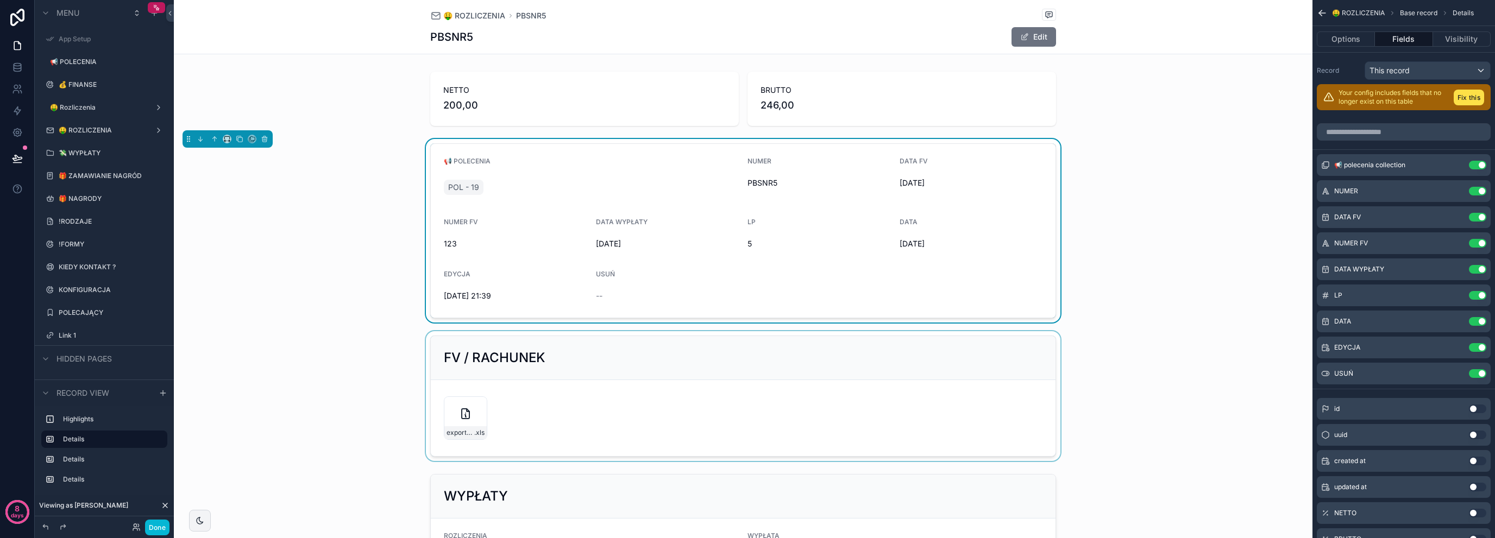
click at [514, 345] on div "scrollable content" at bounding box center [743, 396] width 1138 height 130
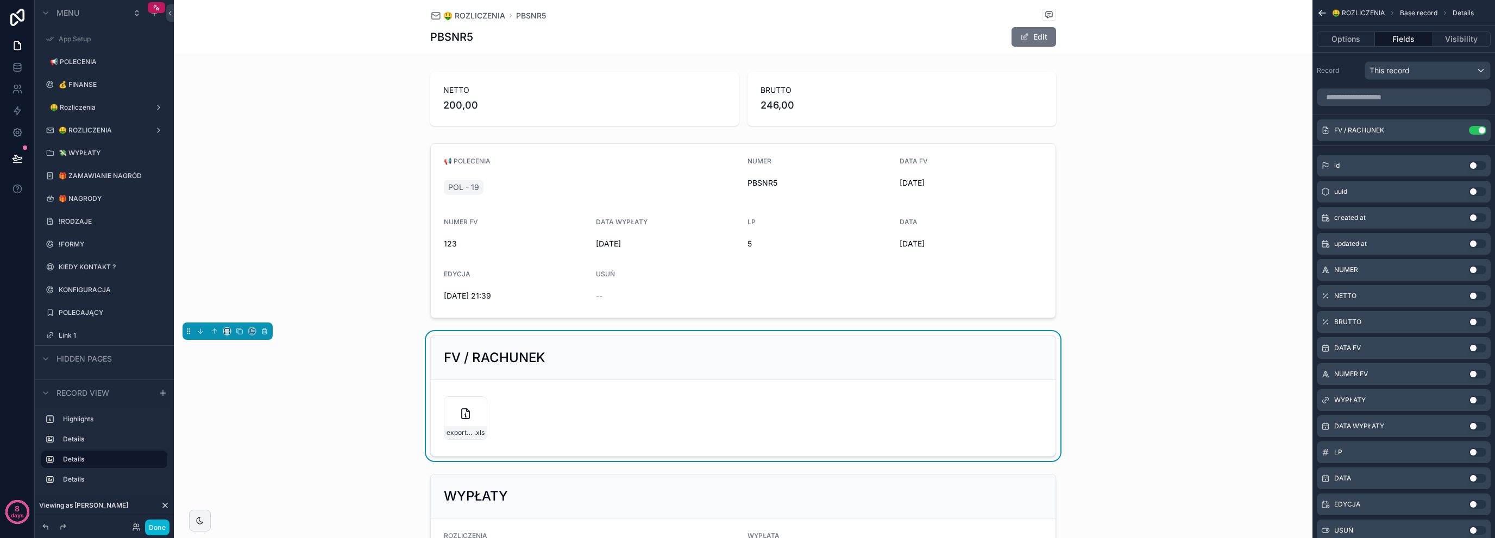
click at [373, 363] on div "FV / RACHUNEK export-faktury .xls" at bounding box center [743, 396] width 1138 height 130
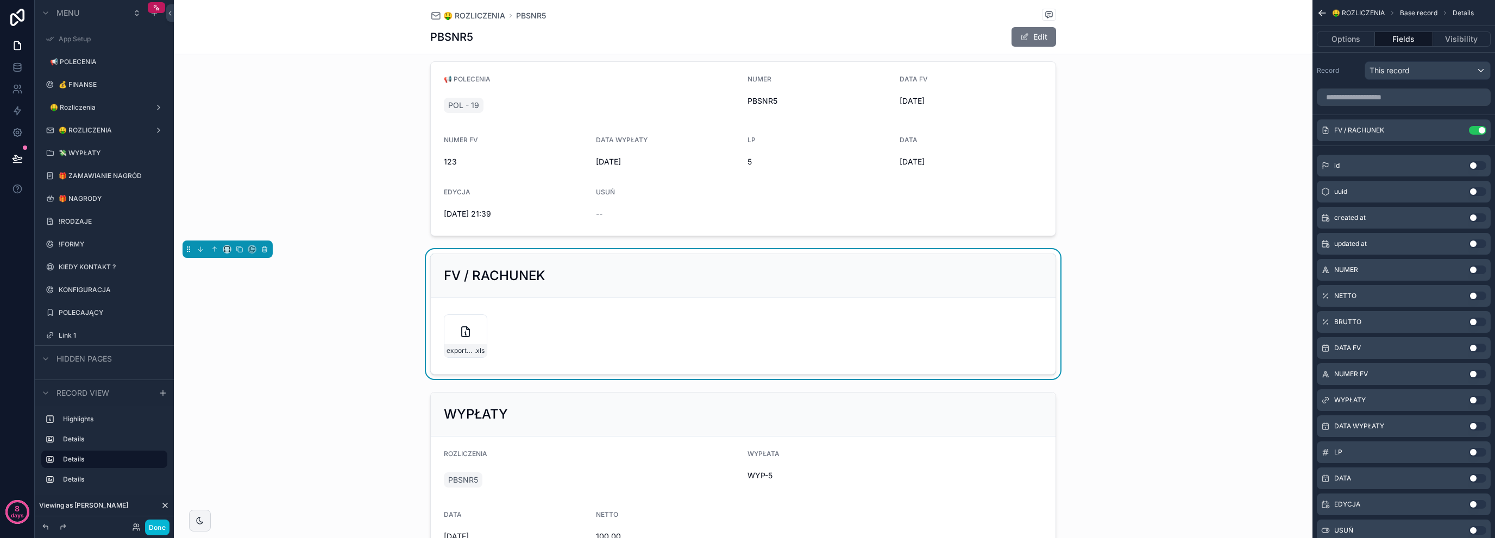
scroll to position [289, 0]
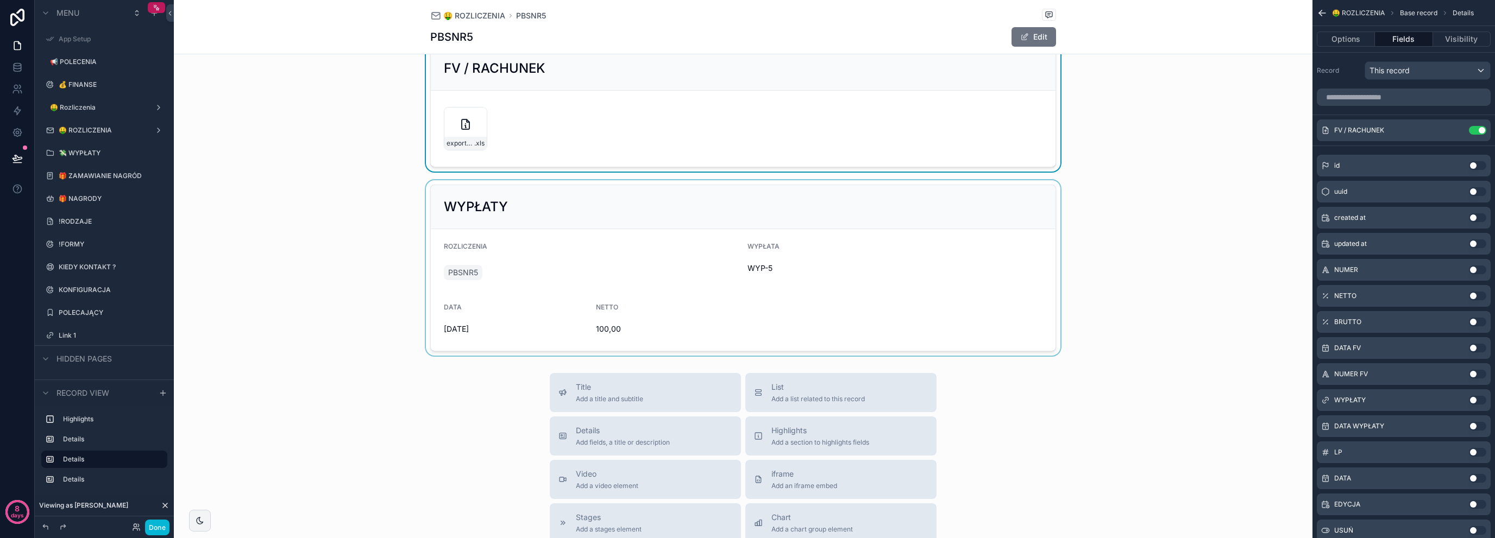
click at [494, 303] on div "scrollable content" at bounding box center [743, 267] width 1138 height 175
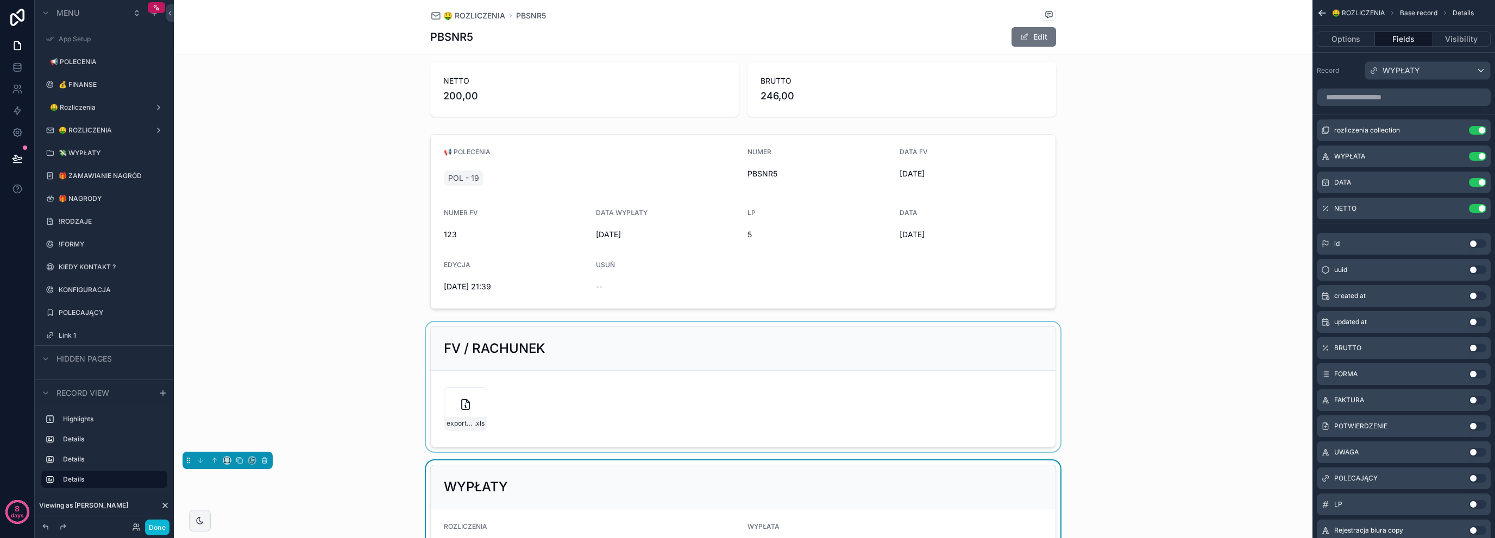
scroll to position [0, 0]
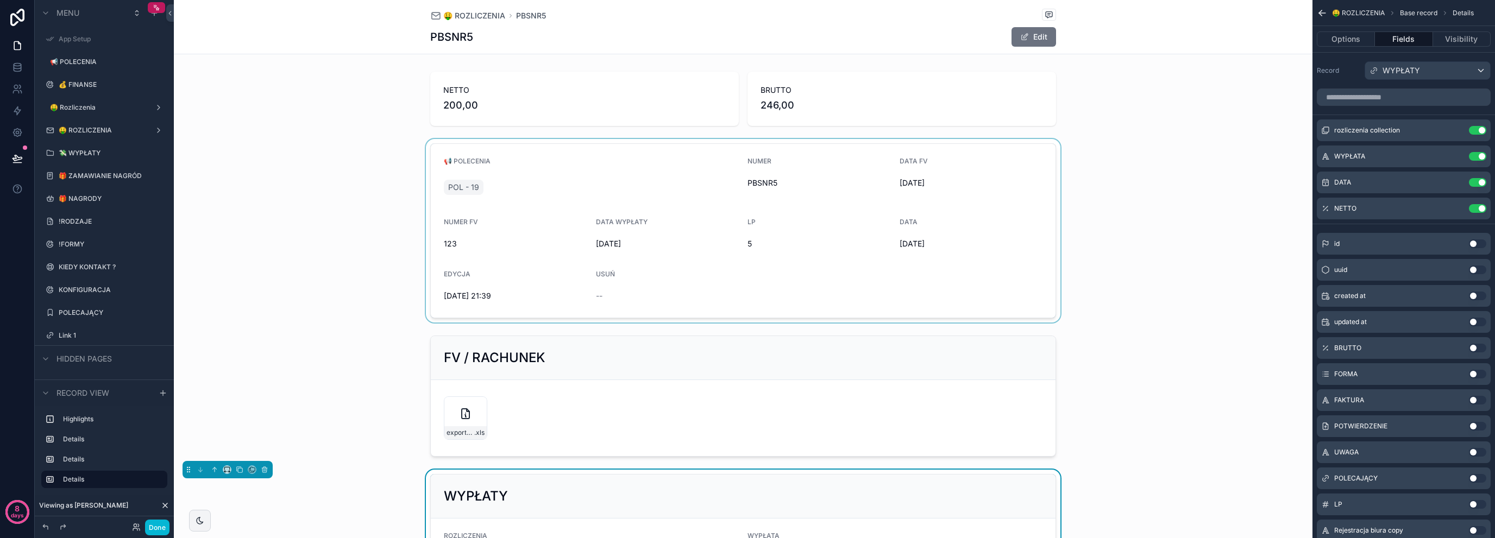
click at [360, 284] on div "scrollable content" at bounding box center [743, 231] width 1138 height 184
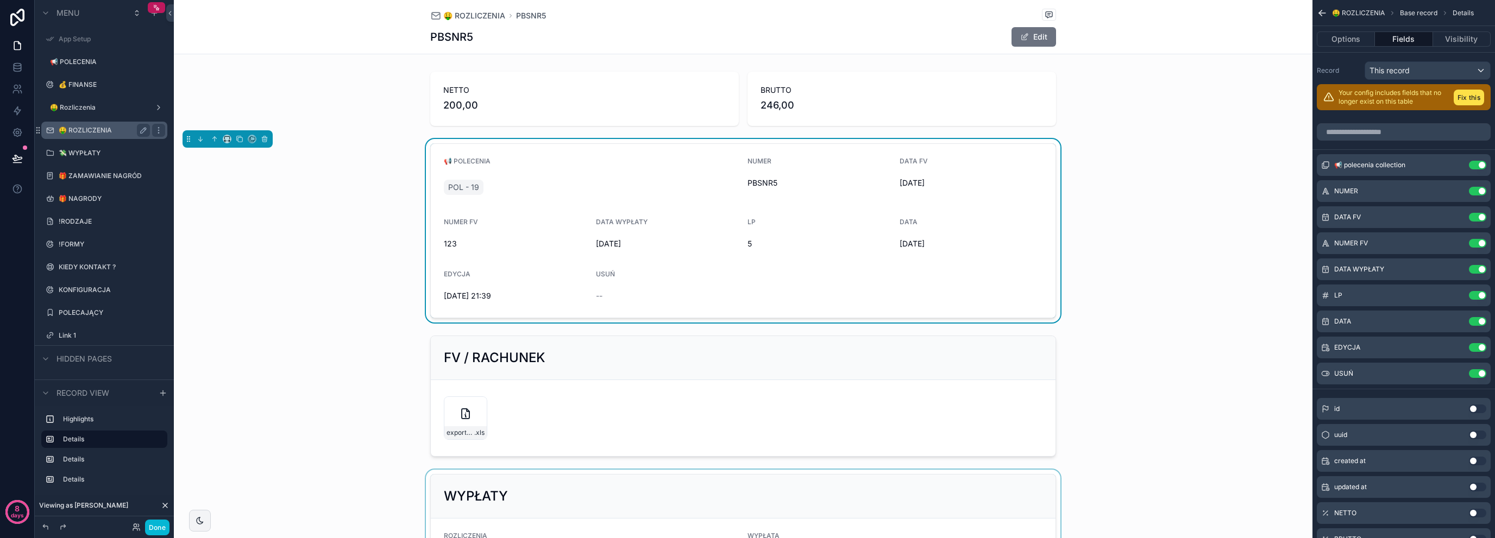
click at [118, 137] on div "🤑 ROZLICZENIA" at bounding box center [104, 130] width 122 height 17
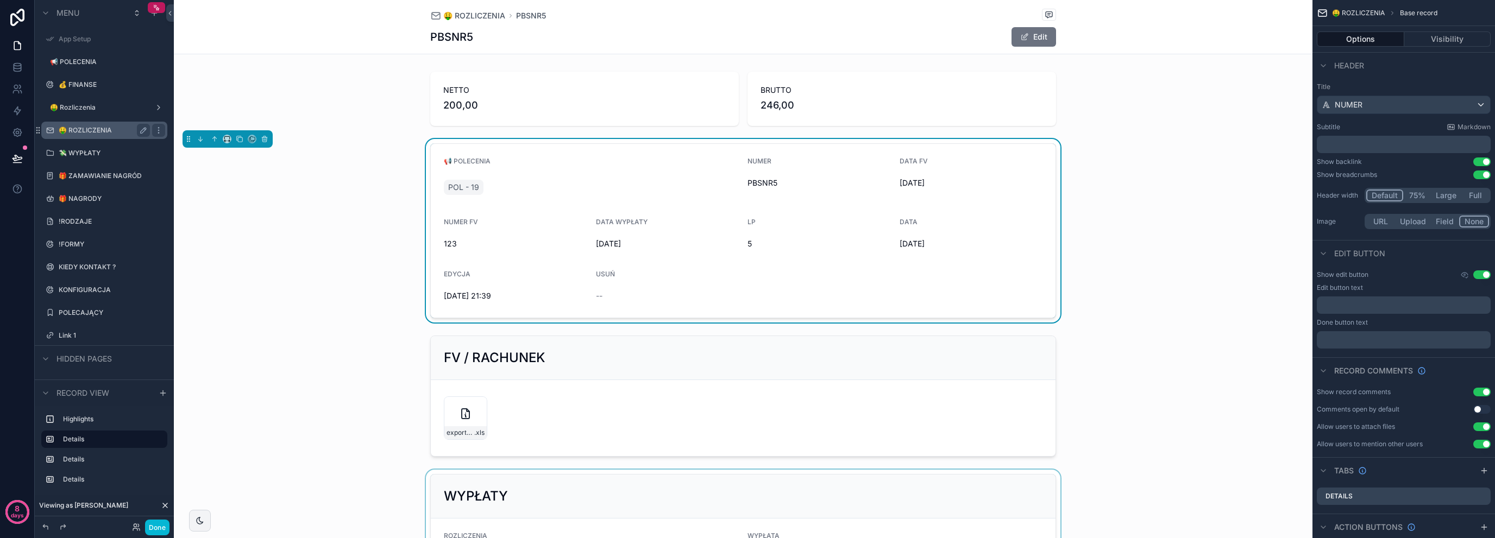
click at [120, 131] on label "🤑 ROZLICZENIA" at bounding box center [102, 130] width 87 height 9
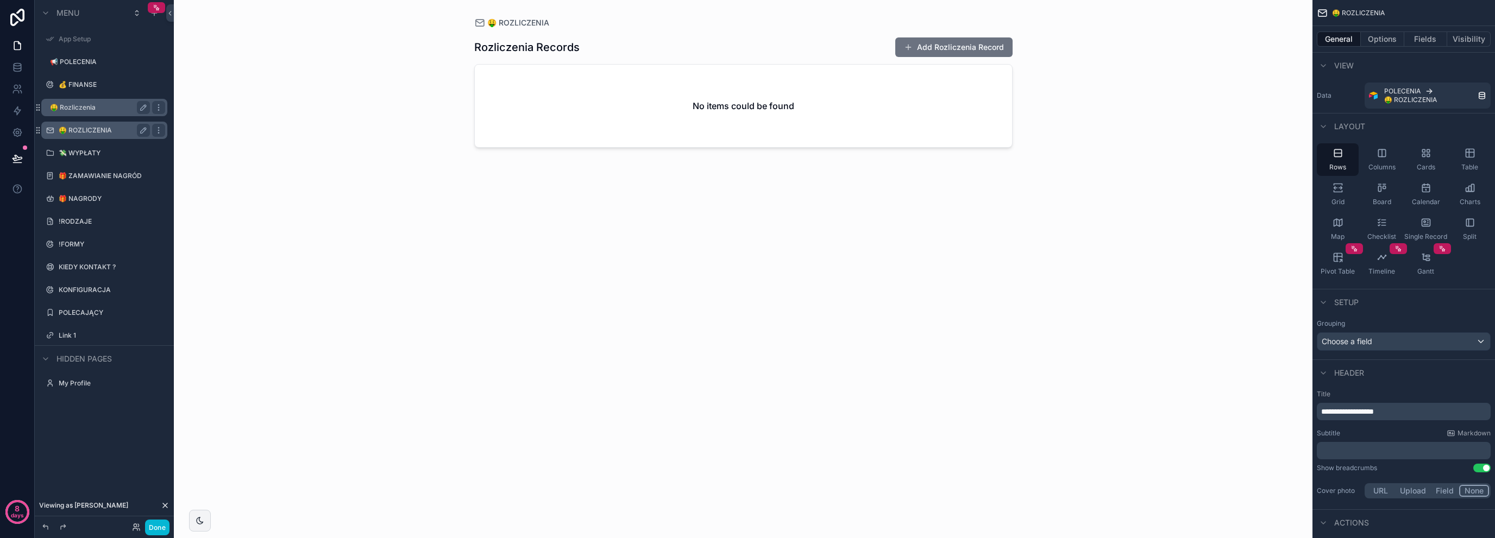
click at [111, 112] on div "🤑 Rozliczenia" at bounding box center [100, 107] width 100 height 13
click at [99, 109] on label "🤑 Rozliczenia" at bounding box center [98, 107] width 96 height 9
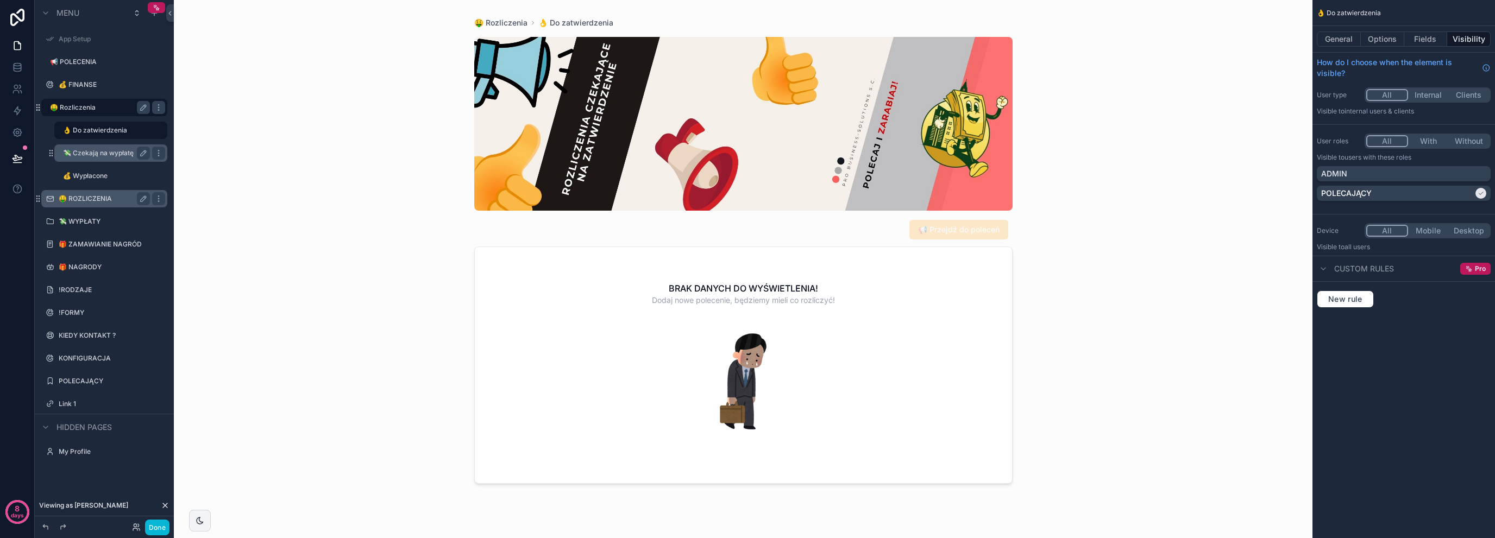
click at [104, 148] on div "💸 Czekają na wypłatę" at bounding box center [106, 153] width 87 height 13
click at [104, 155] on label "💸 Czekają na wypłatę" at bounding box center [104, 153] width 83 height 9
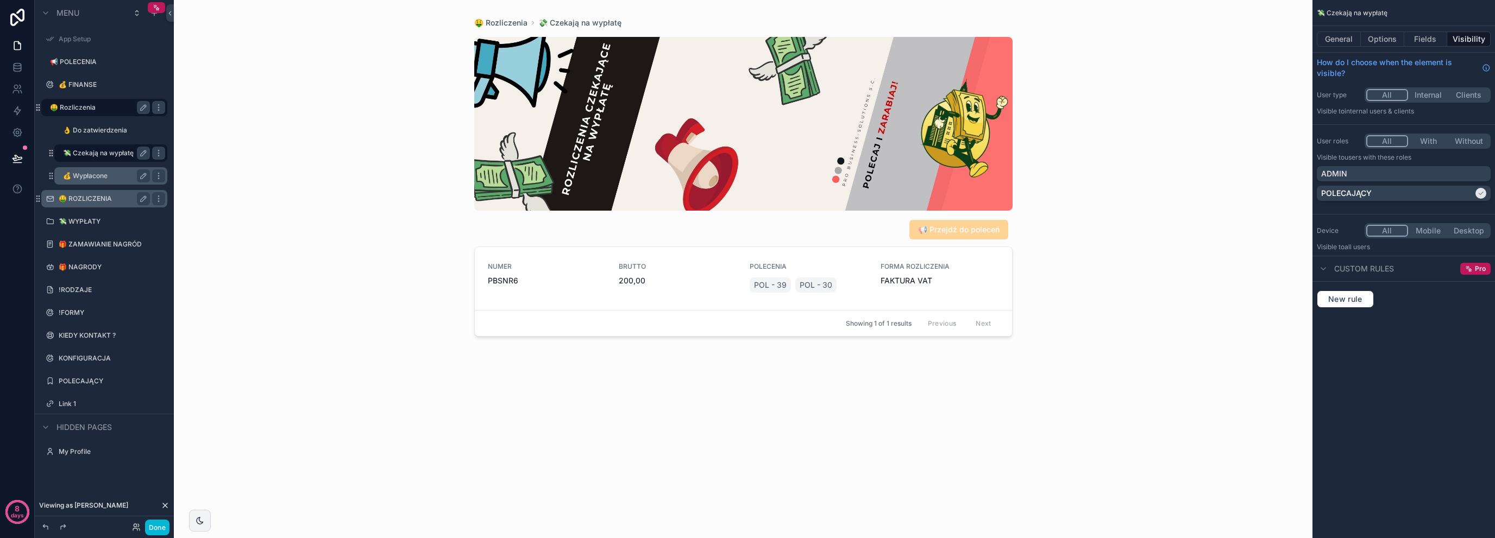
click at [96, 172] on label "💰 Wypłacone" at bounding box center [104, 176] width 83 height 9
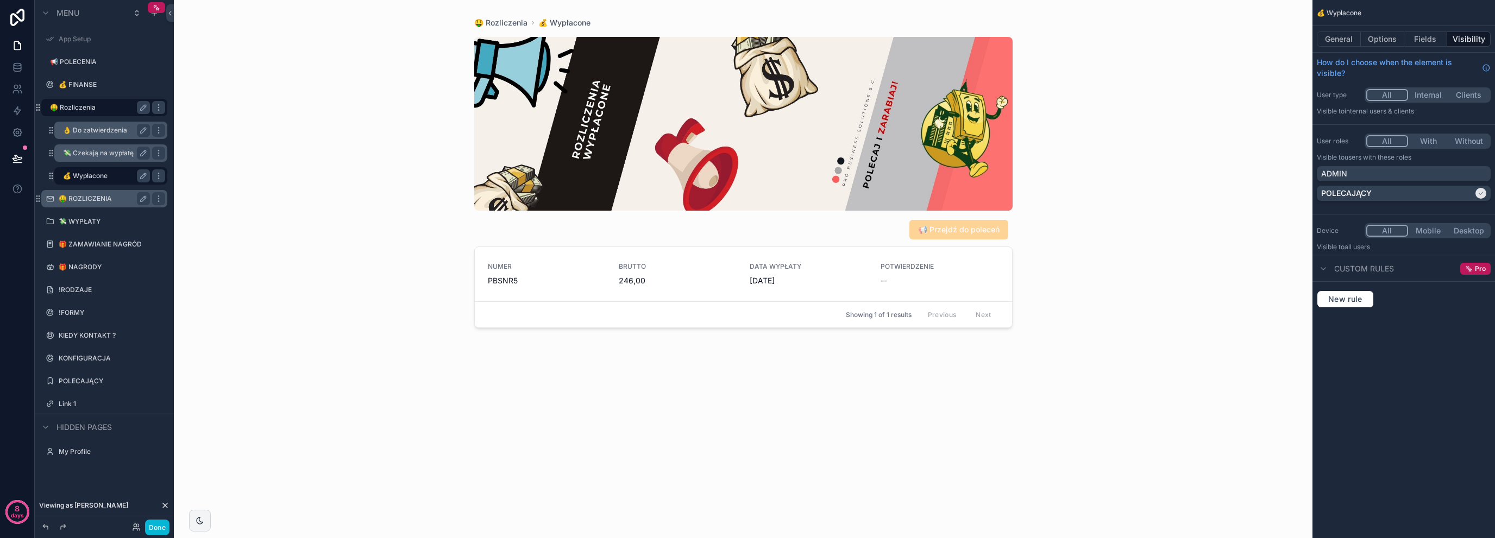
click at [107, 133] on label "👌 Do zatwierdzenia" at bounding box center [104, 130] width 83 height 9
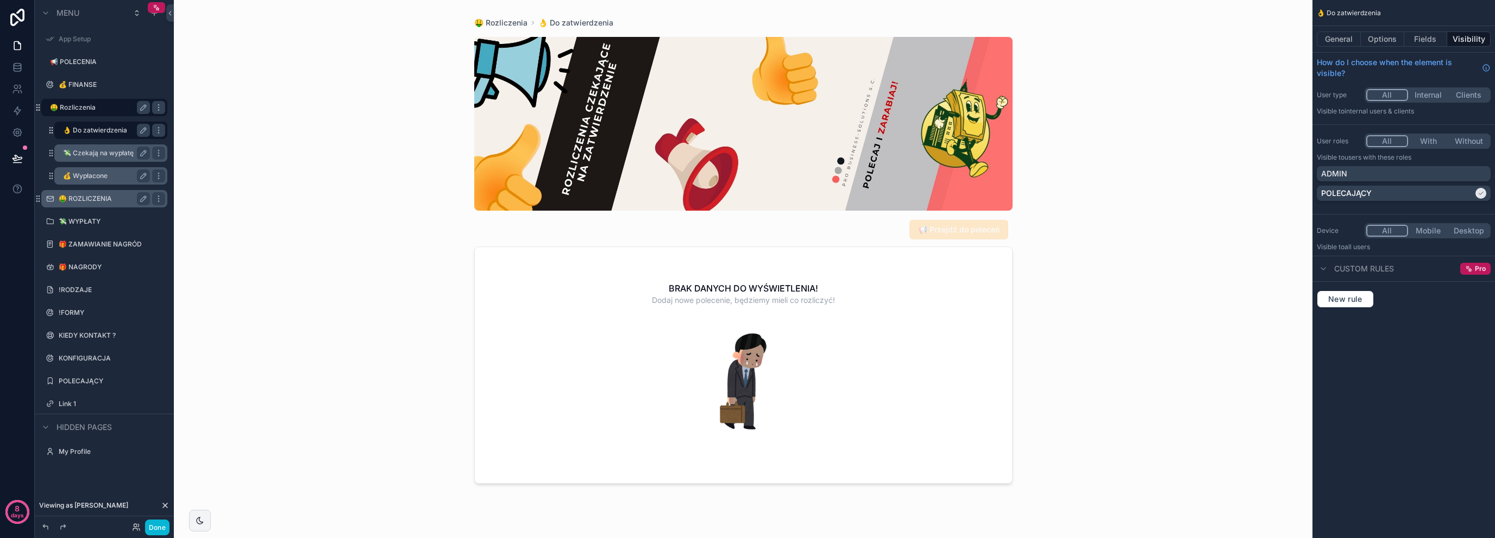
click at [100, 152] on label "💸 Czekają na wypłatę" at bounding box center [104, 153] width 83 height 9
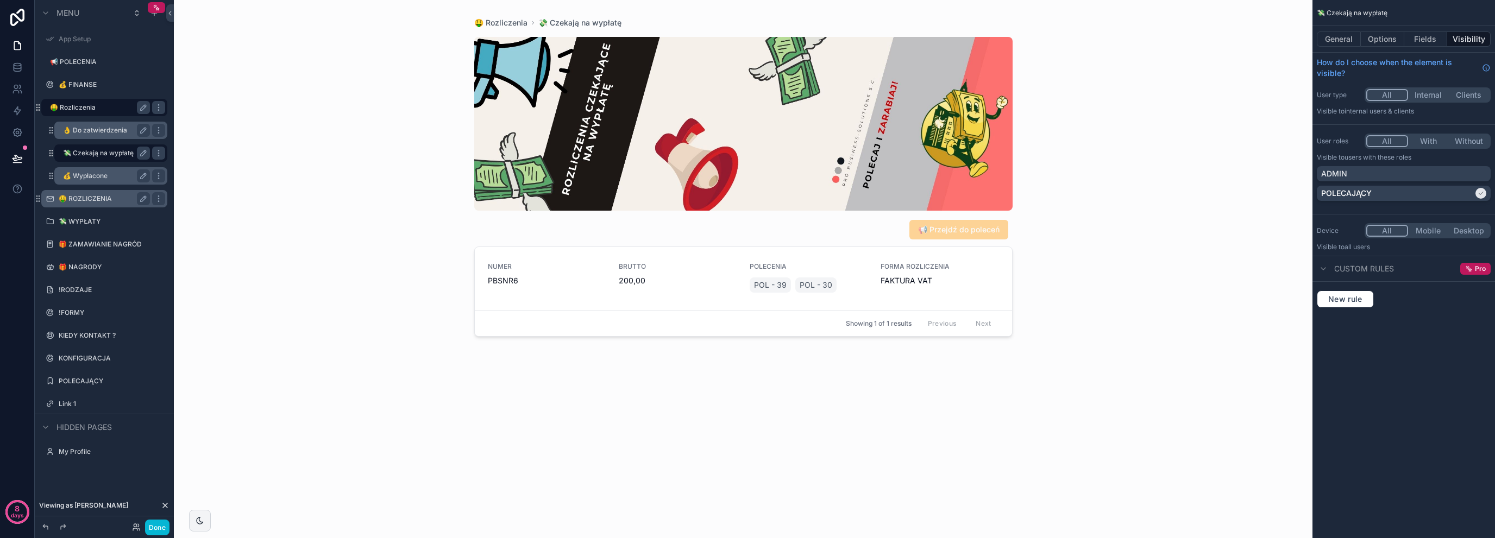
click at [92, 172] on label "💰 Wypłacone" at bounding box center [104, 176] width 83 height 9
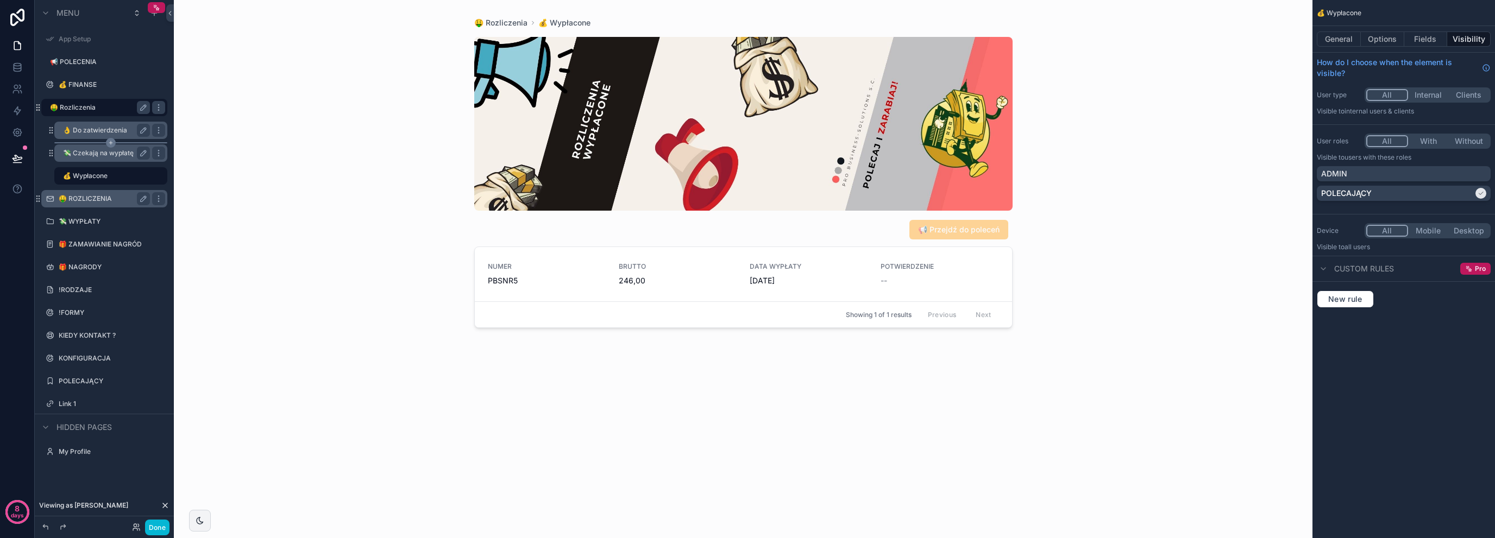
click at [98, 142] on div "scrollable content" at bounding box center [110, 142] width 113 height 1
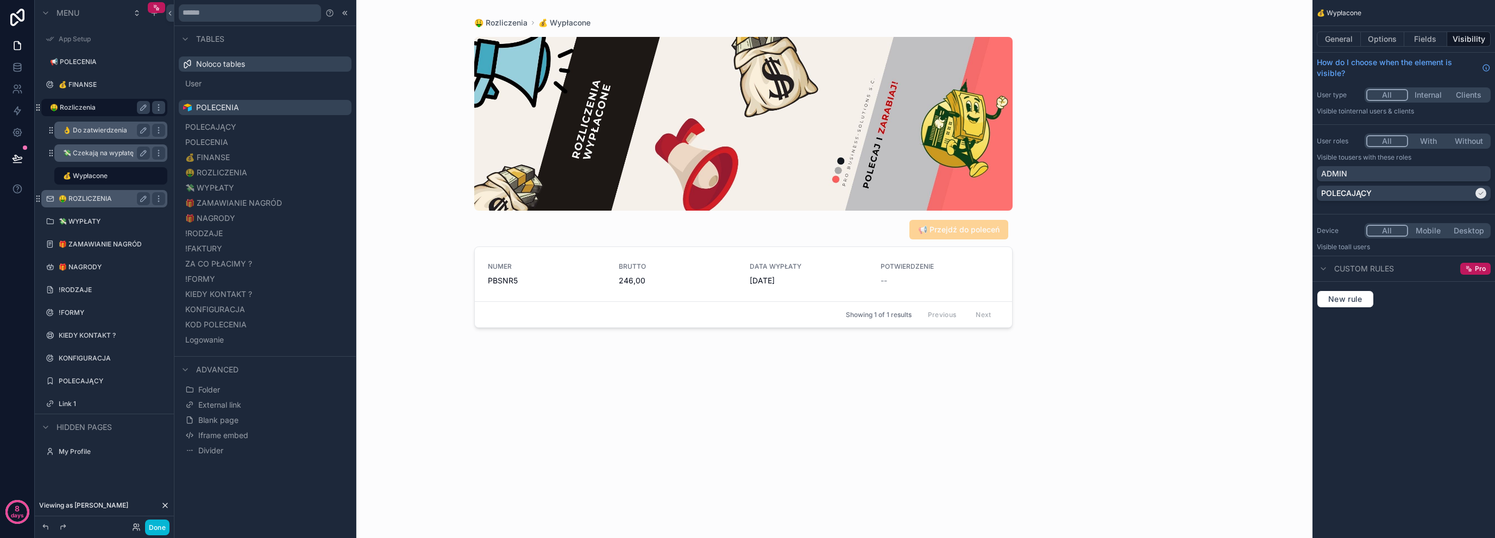
click at [99, 149] on label "💸 Czekają na wypłatę" at bounding box center [104, 153] width 83 height 9
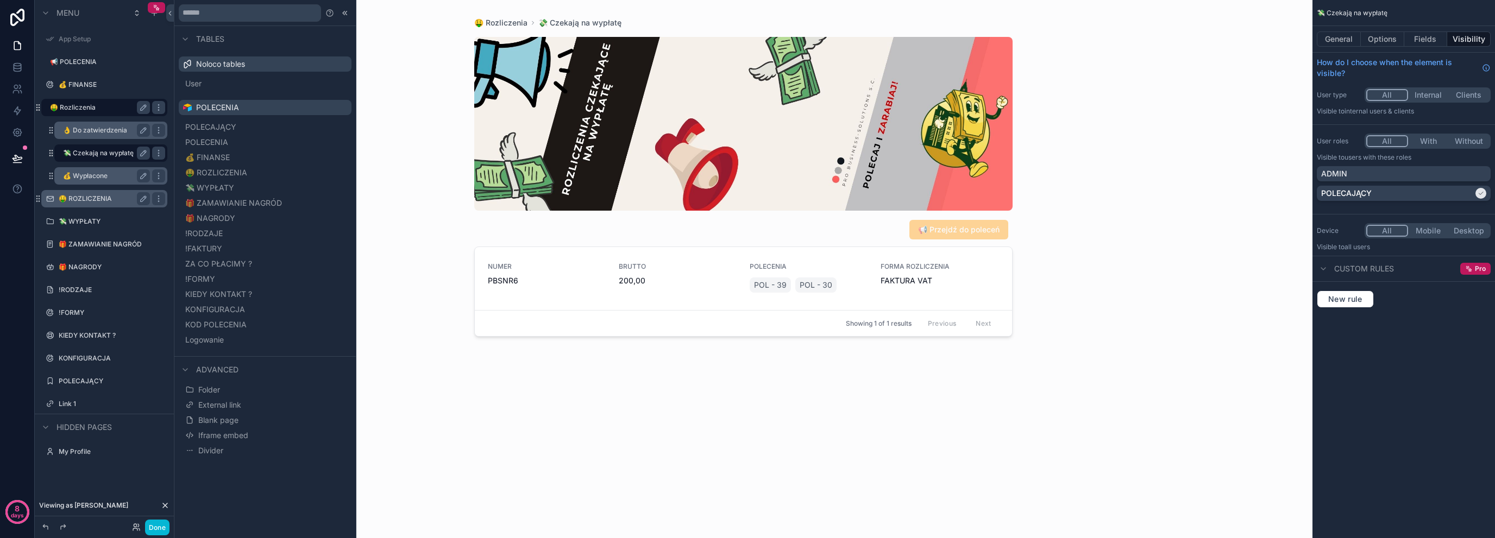
click at [92, 178] on label "💰 Wypłacone" at bounding box center [104, 176] width 83 height 9
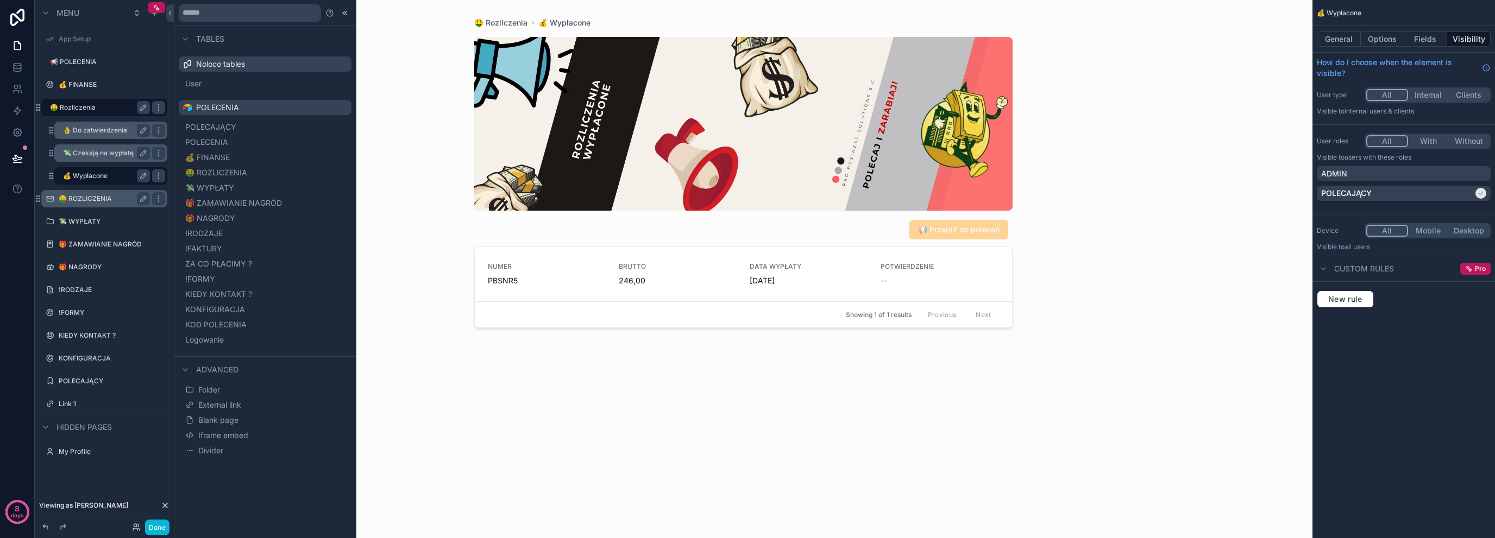
click at [93, 162] on div "💸 Czekają na wypłatę" at bounding box center [111, 153] width 126 height 20
click at [98, 152] on label "💸 Czekają na wypłatę" at bounding box center [104, 153] width 83 height 9
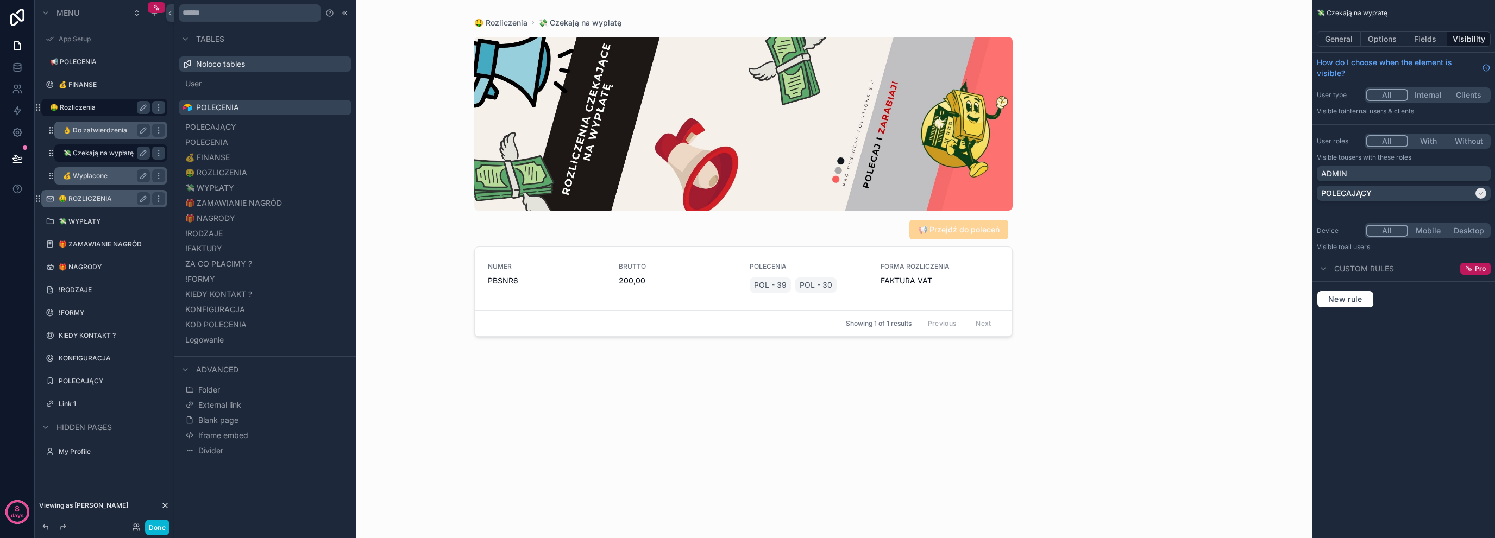
click at [103, 134] on label "👌 Do zatwierdzenia" at bounding box center [104, 130] width 83 height 9
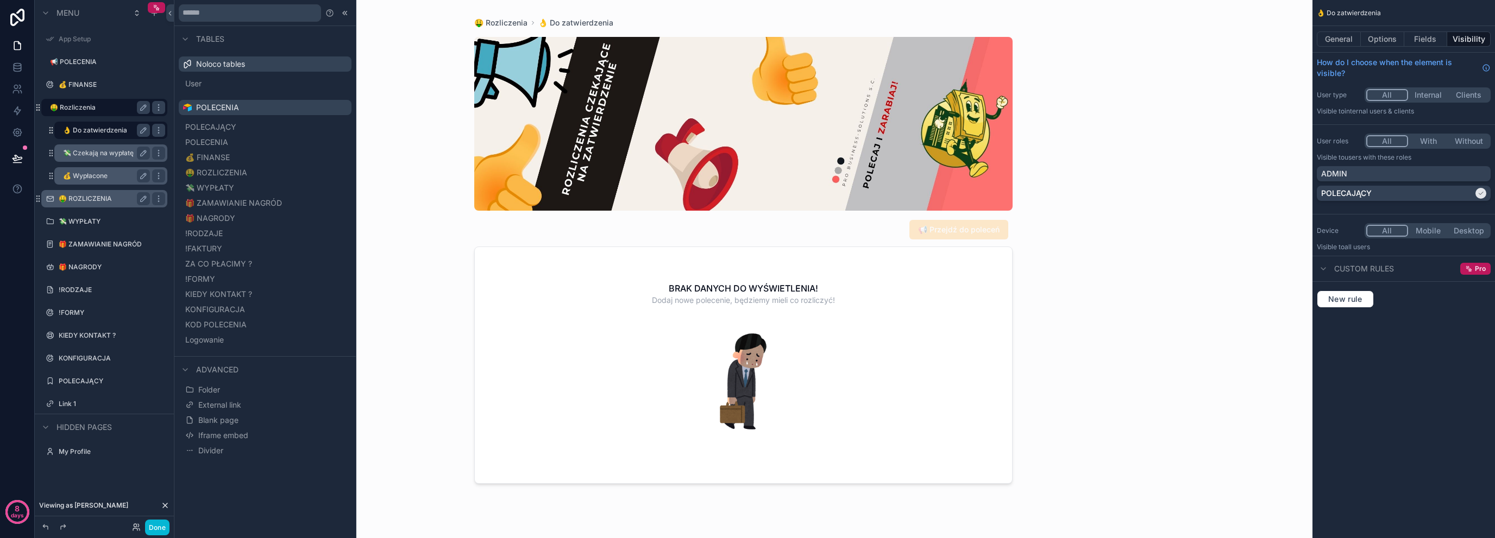
click at [101, 150] on label "💸 Czekają na wypłatę" at bounding box center [104, 153] width 83 height 9
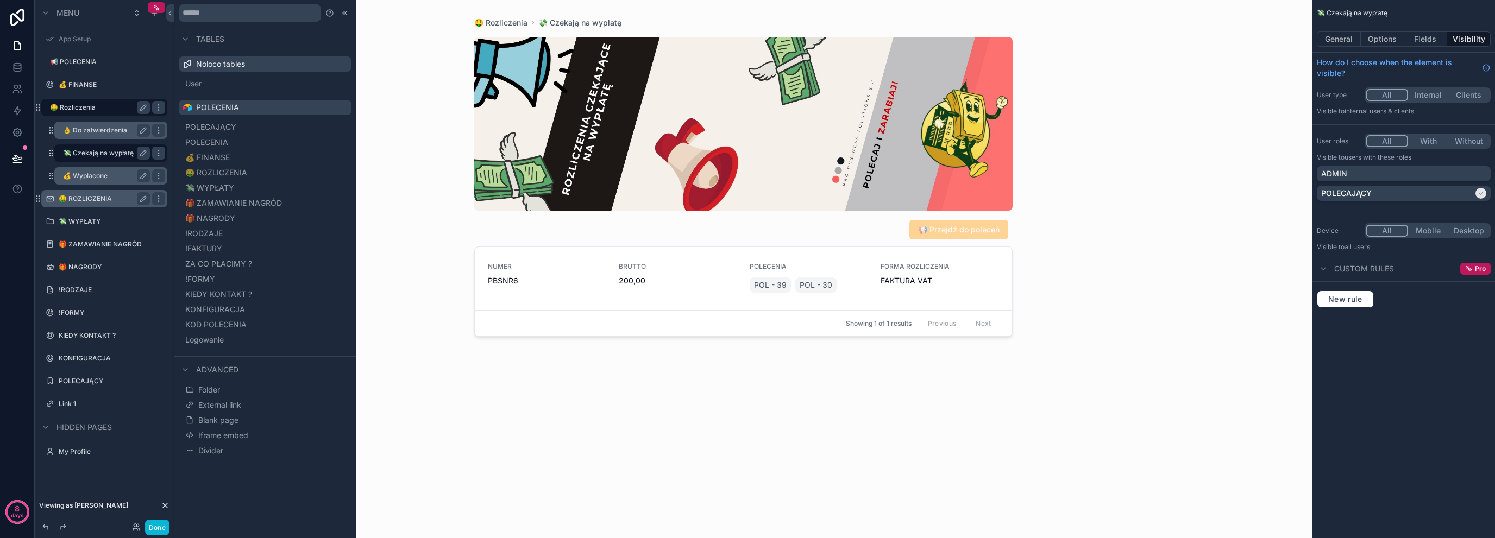
click at [96, 172] on label "💰 Wypłacone" at bounding box center [104, 176] width 83 height 9
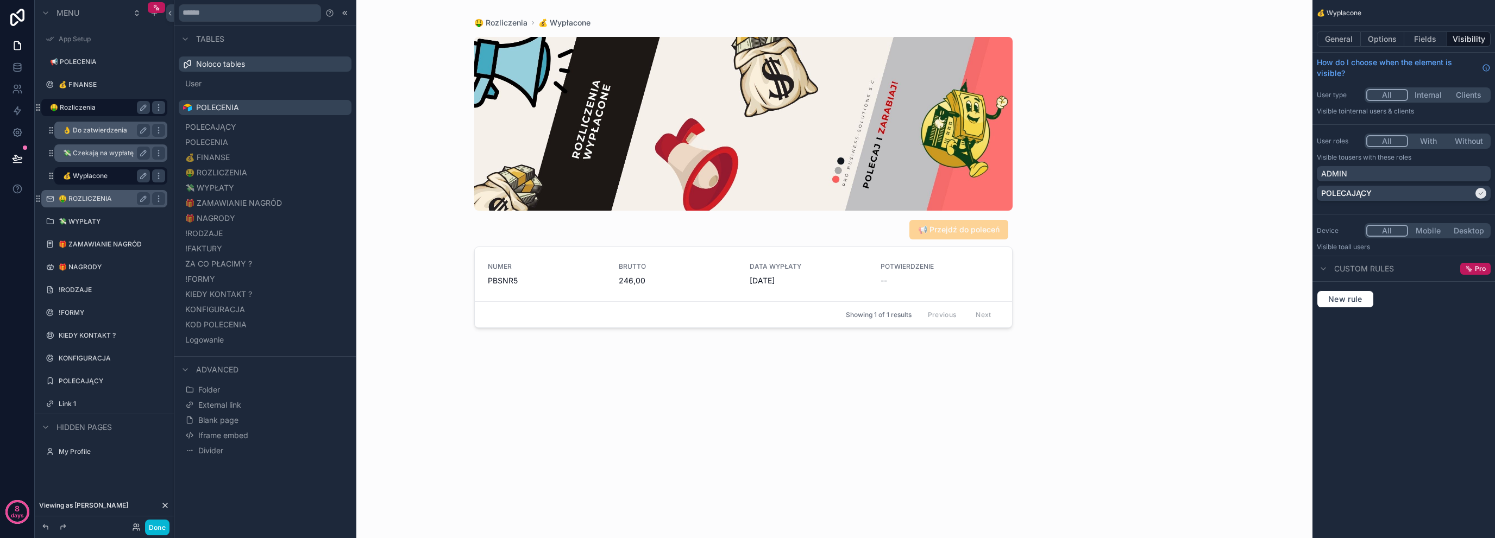
click at [119, 136] on div "👌 Do zatwierdzenia" at bounding box center [106, 130] width 87 height 13
click at [107, 133] on label "👌 Do zatwierdzenia" at bounding box center [104, 130] width 83 height 9
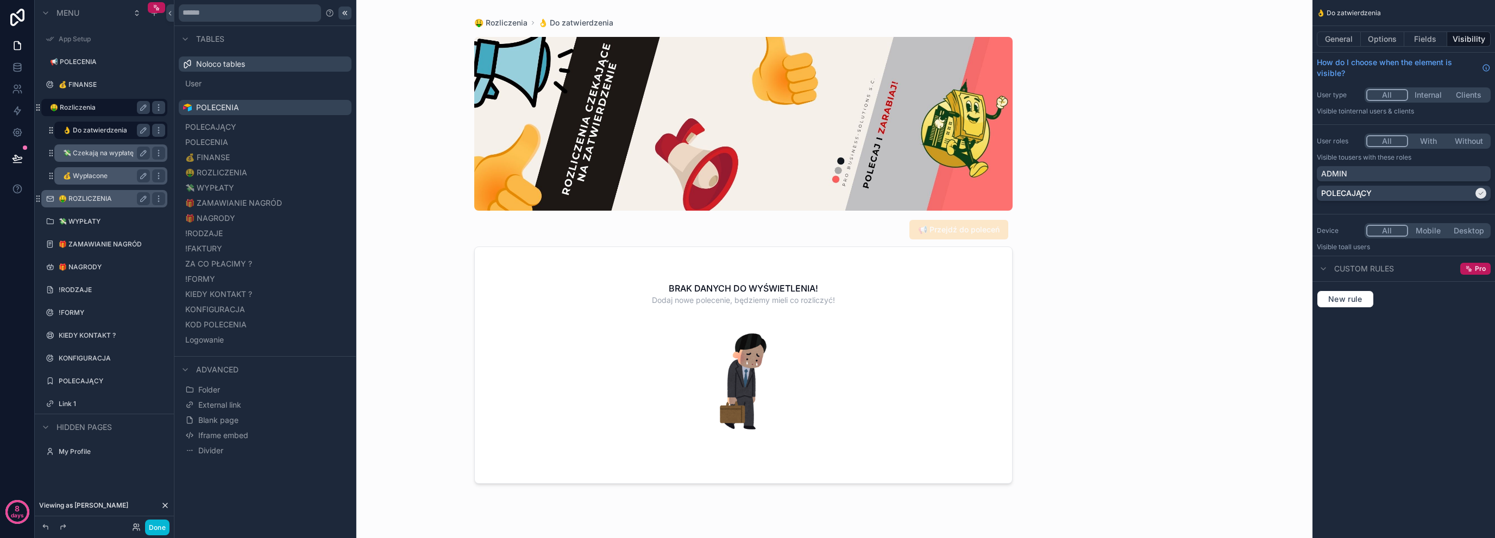
click at [343, 14] on icon at bounding box center [345, 13] width 9 height 9
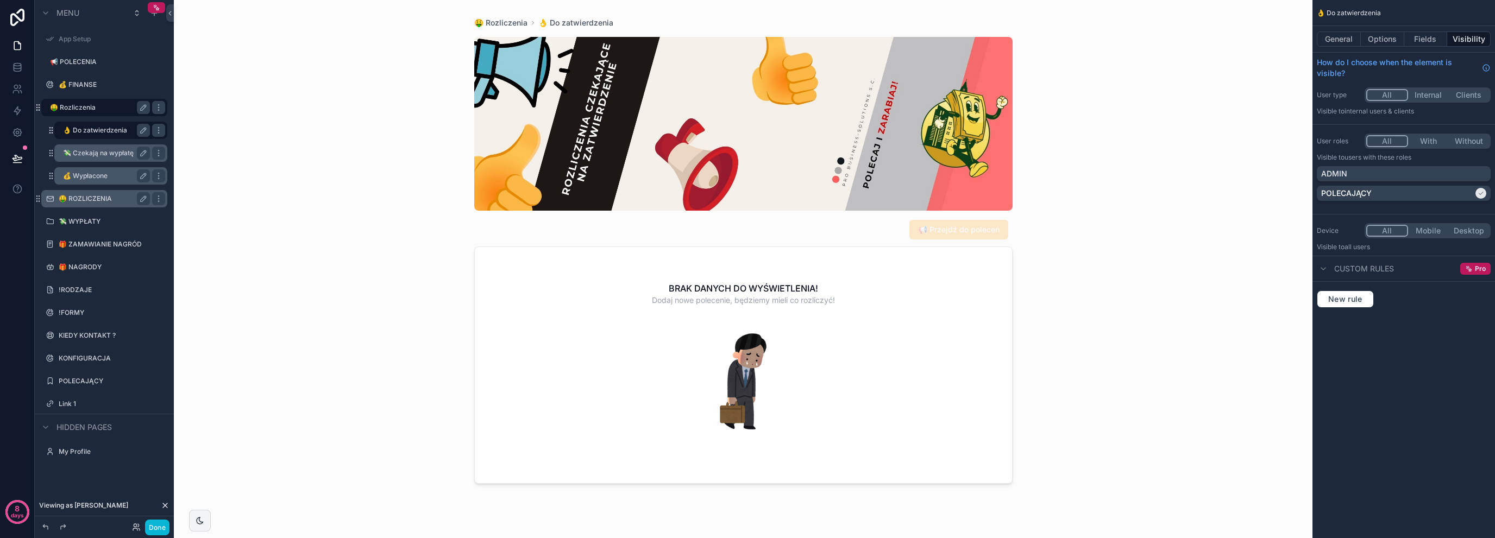
click at [99, 152] on label "💸 Czekają na wypłatę" at bounding box center [104, 153] width 83 height 9
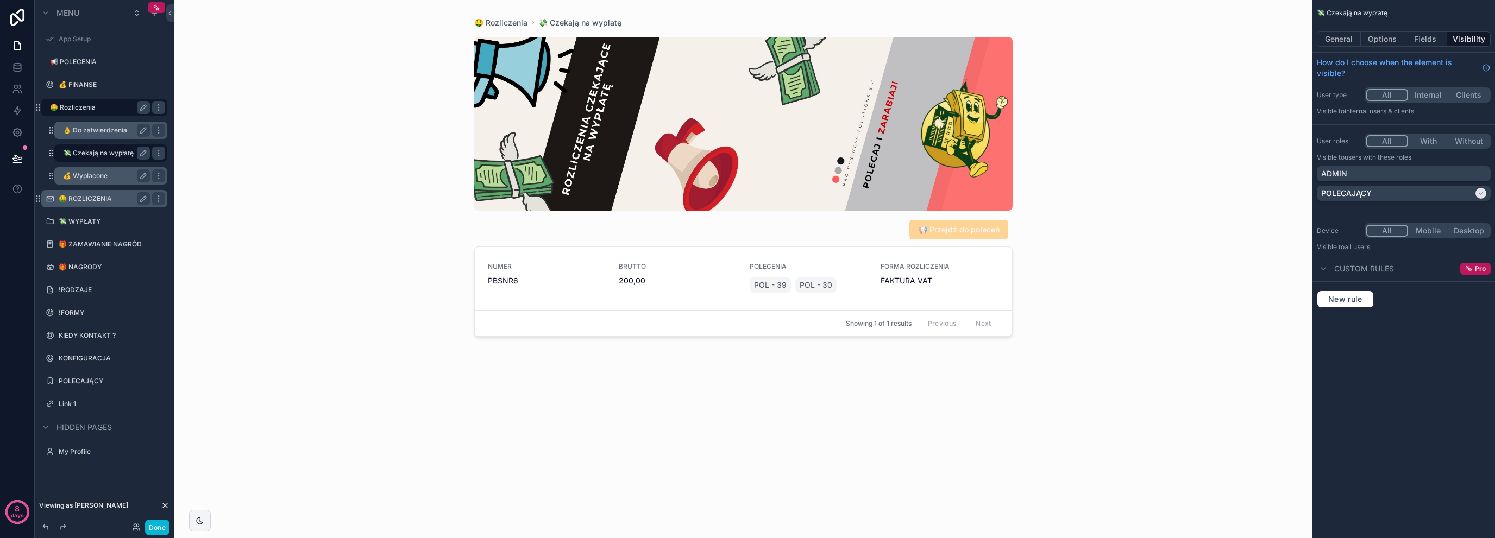
click at [108, 173] on label "💰 Wypłacone" at bounding box center [104, 176] width 83 height 9
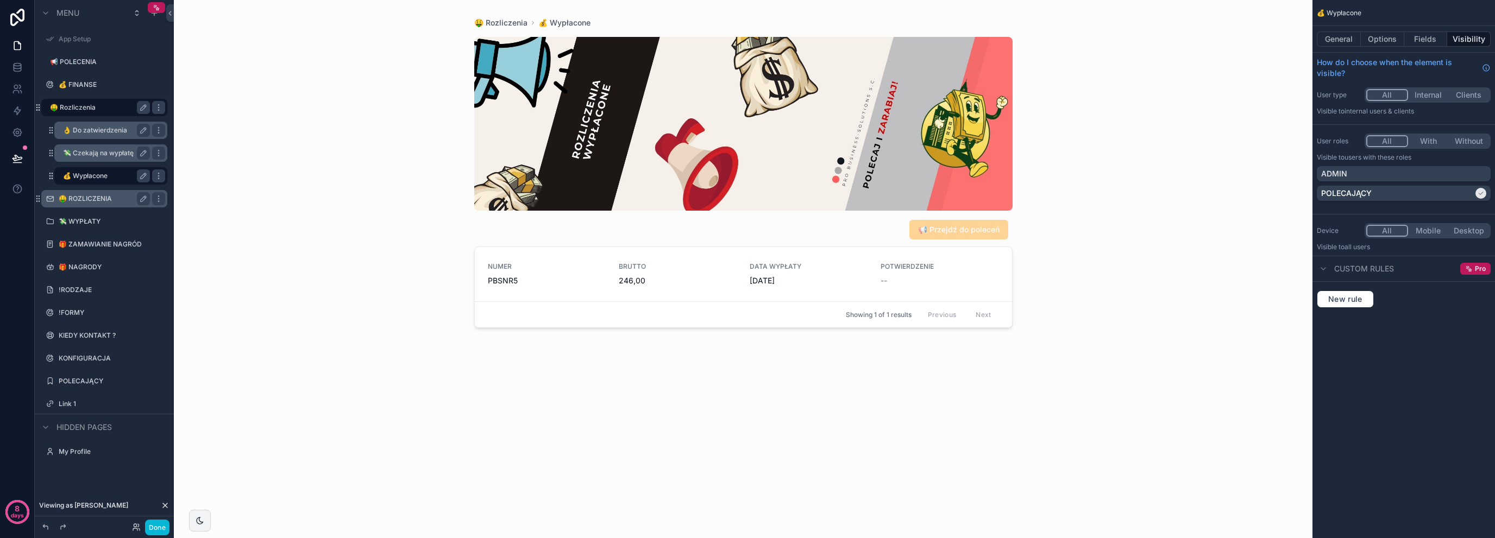
click at [109, 148] on div "💸 Czekają na wypłatę" at bounding box center [106, 153] width 87 height 13
click at [110, 127] on label "👌 Do zatwierdzenia" at bounding box center [104, 130] width 83 height 9
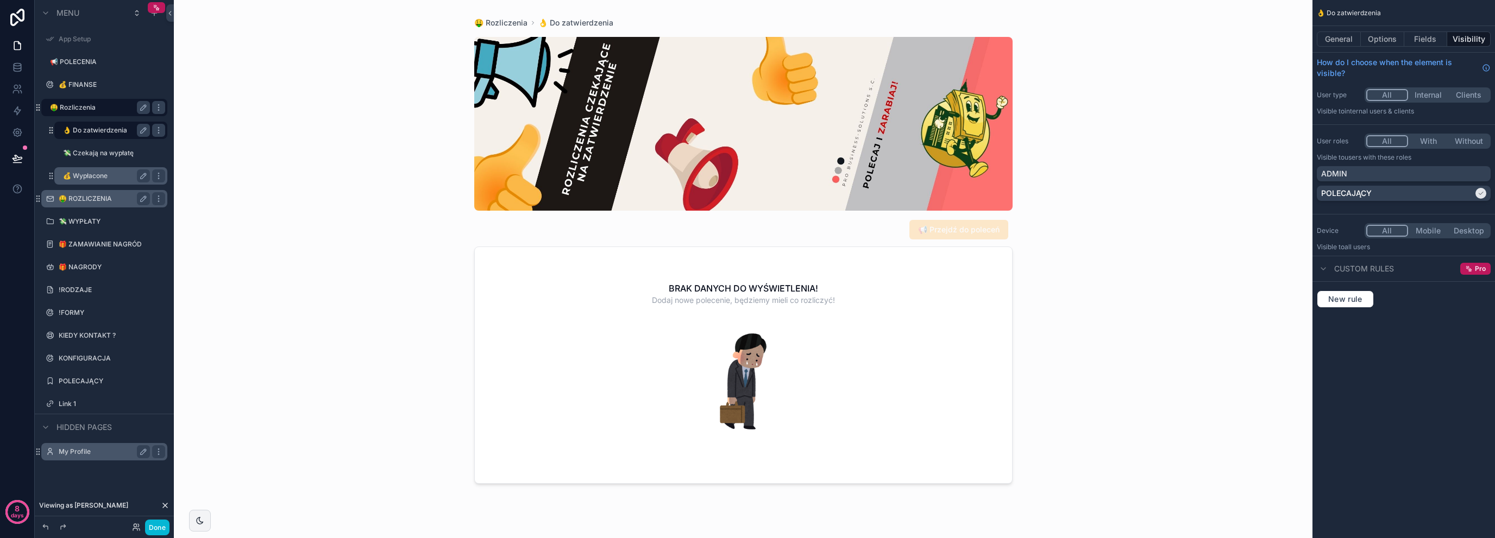
click at [61, 452] on label "My Profile" at bounding box center [102, 452] width 87 height 9
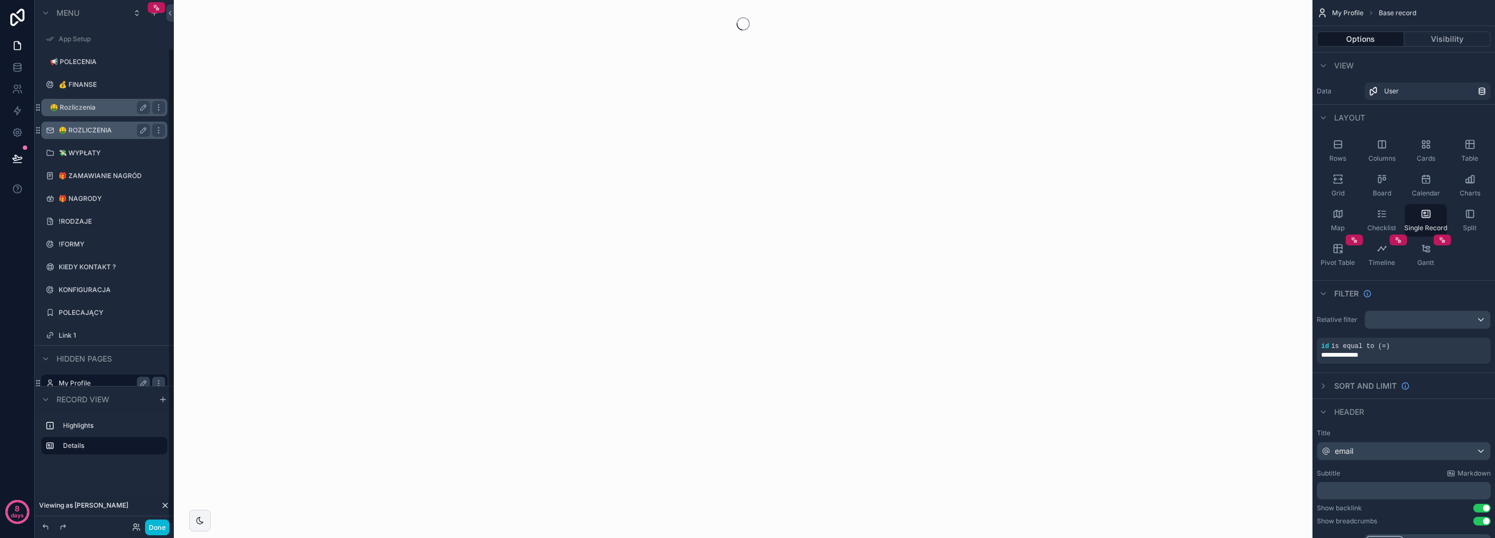
scroll to position [52, 0]
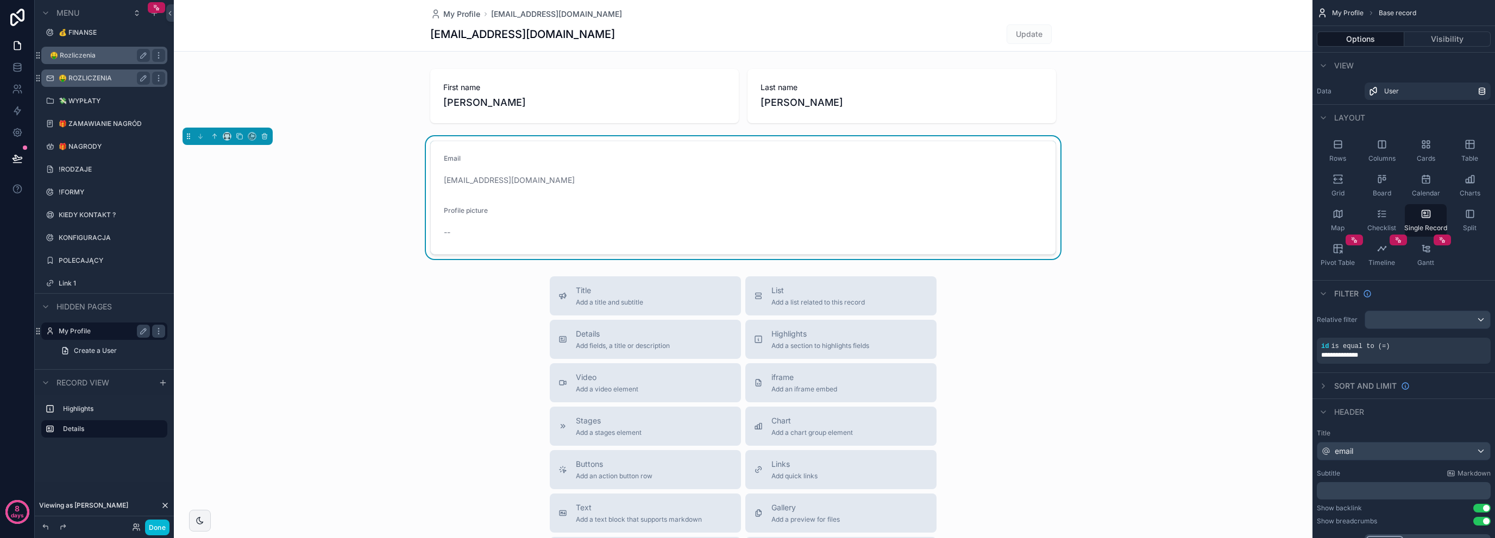
click at [530, 219] on div "scrollable content" at bounding box center [743, 375] width 1138 height 750
click at [607, 102] on div "scrollable content" at bounding box center [743, 96] width 1138 height 63
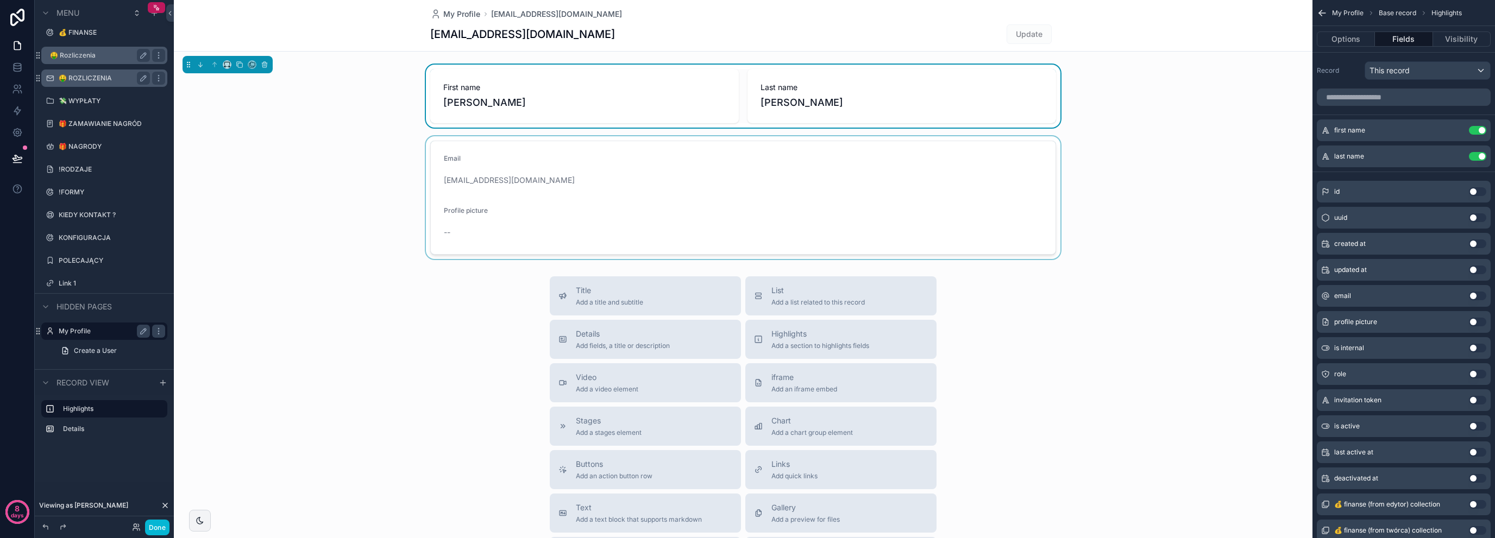
click at [1143, 194] on div "scrollable content" at bounding box center [743, 197] width 1138 height 123
drag, startPoint x: 1359, startPoint y: 46, endPoint x: 1360, endPoint y: 39, distance: 7.1
click at [1359, 45] on button "Options" at bounding box center [1345, 39] width 58 height 15
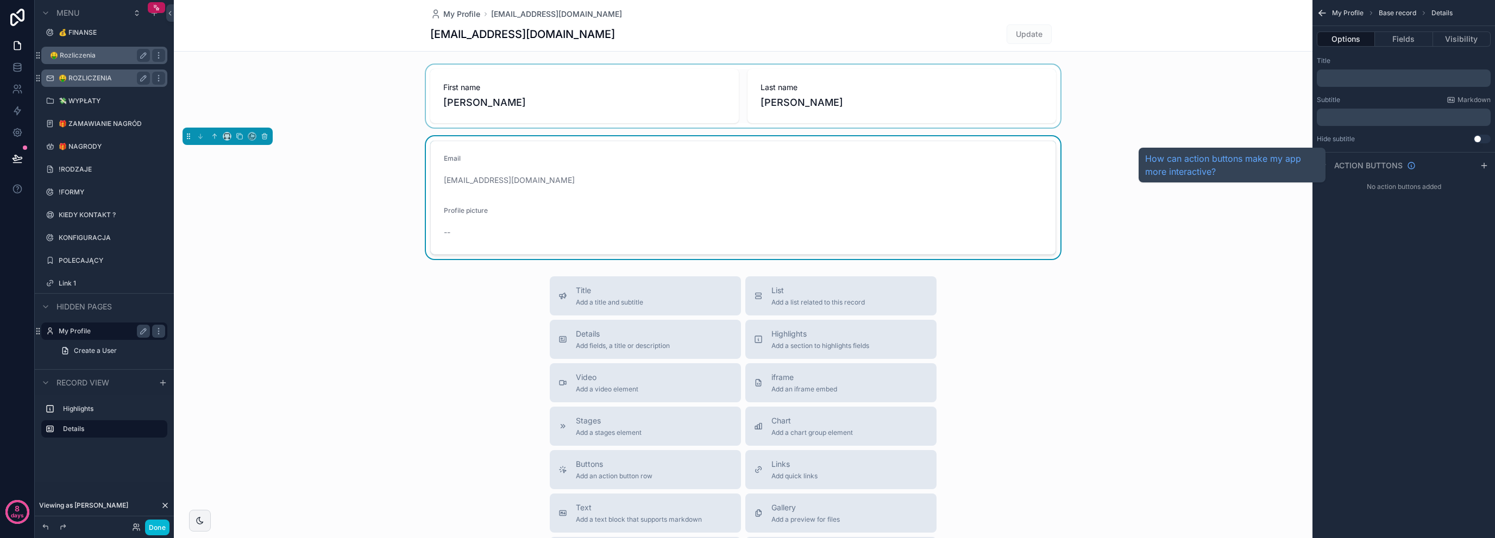
click at [1357, 163] on span "Action buttons" at bounding box center [1368, 165] width 68 height 11
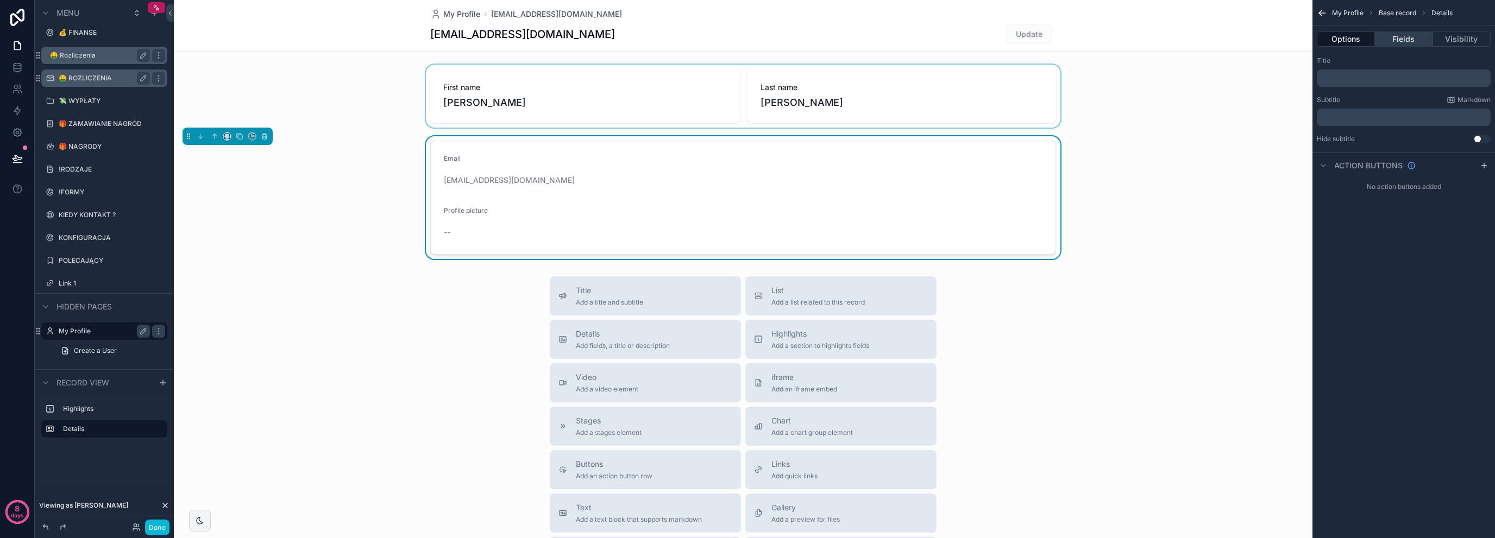
click at [1418, 35] on button "Fields" at bounding box center [1404, 39] width 58 height 15
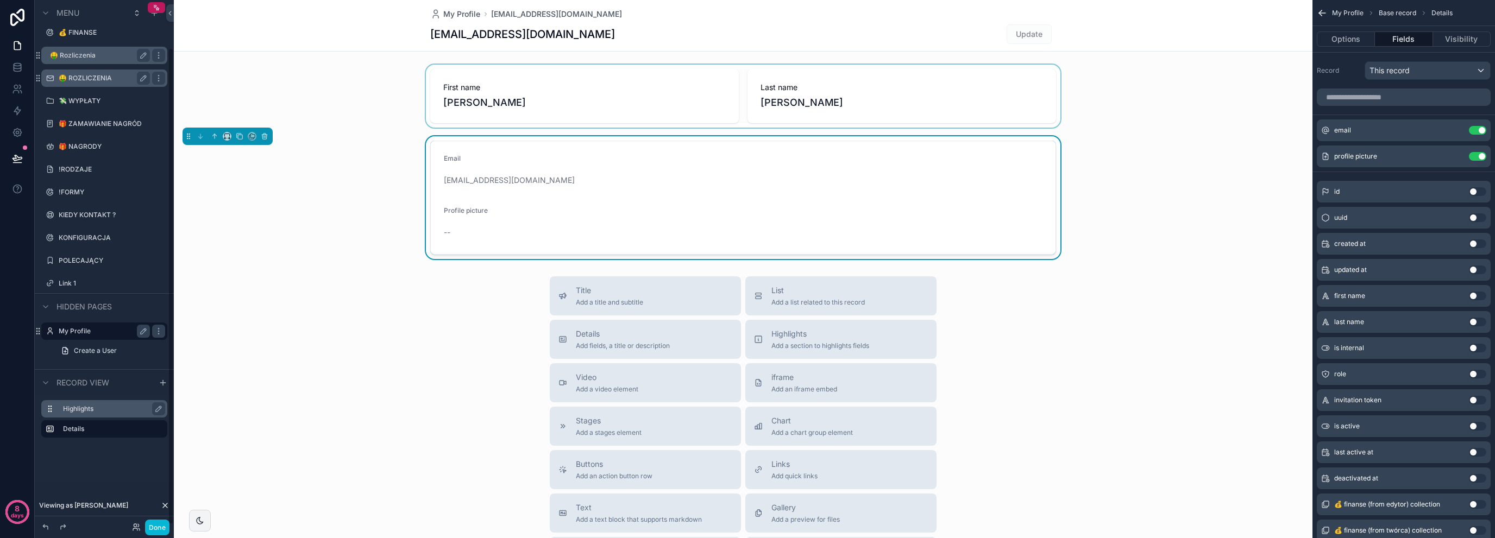
click at [83, 405] on label "Highlights" at bounding box center [111, 409] width 96 height 9
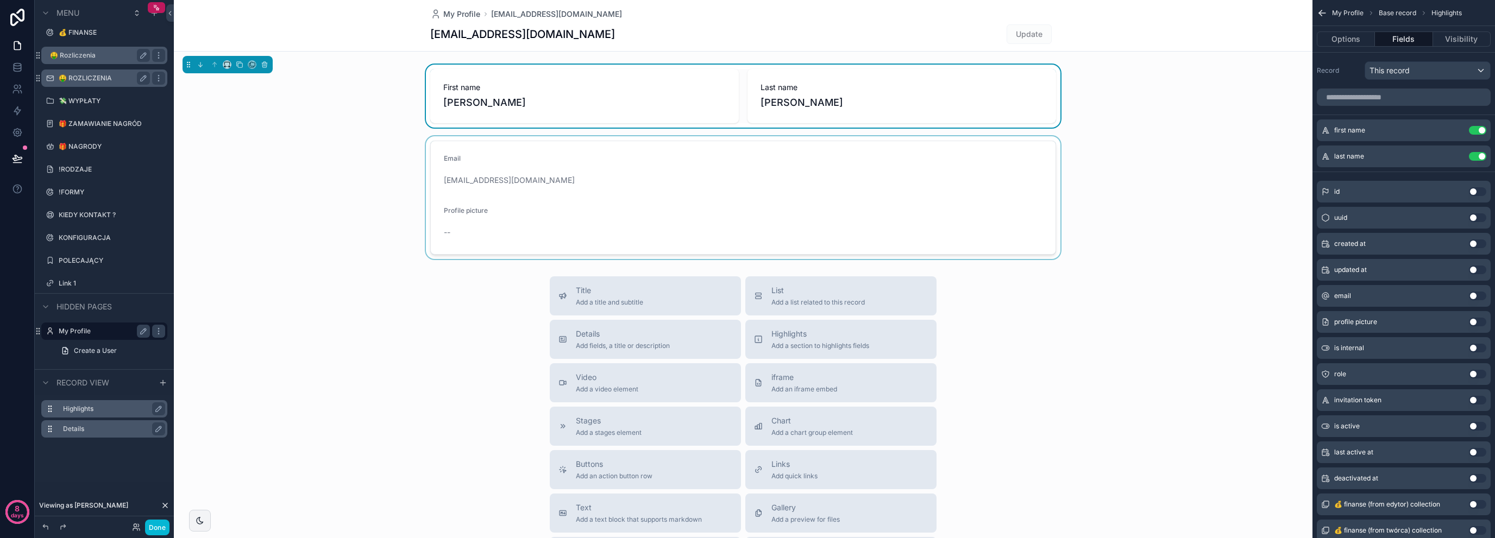
click at [100, 425] on label "Details" at bounding box center [111, 429] width 96 height 9
click at [109, 406] on label "Highlights" at bounding box center [111, 409] width 96 height 9
click at [615, 203] on div "scrollable content" at bounding box center [743, 197] width 1138 height 123
click at [261, 131] on button "scrollable content" at bounding box center [265, 136] width 12 height 12
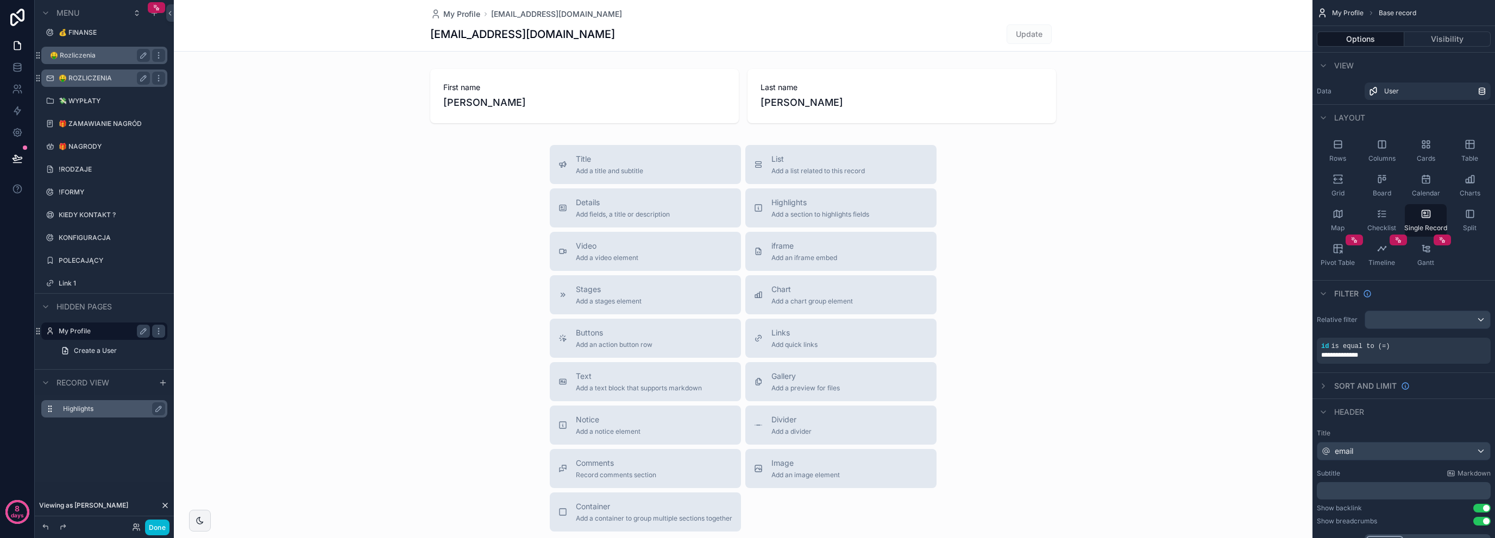
click at [590, 89] on div "scrollable content" at bounding box center [743, 309] width 1138 height 619
click at [782, 215] on span "Add a section to highlights fields" at bounding box center [820, 214] width 98 height 9
